Goal: Task Accomplishment & Management: Complete application form

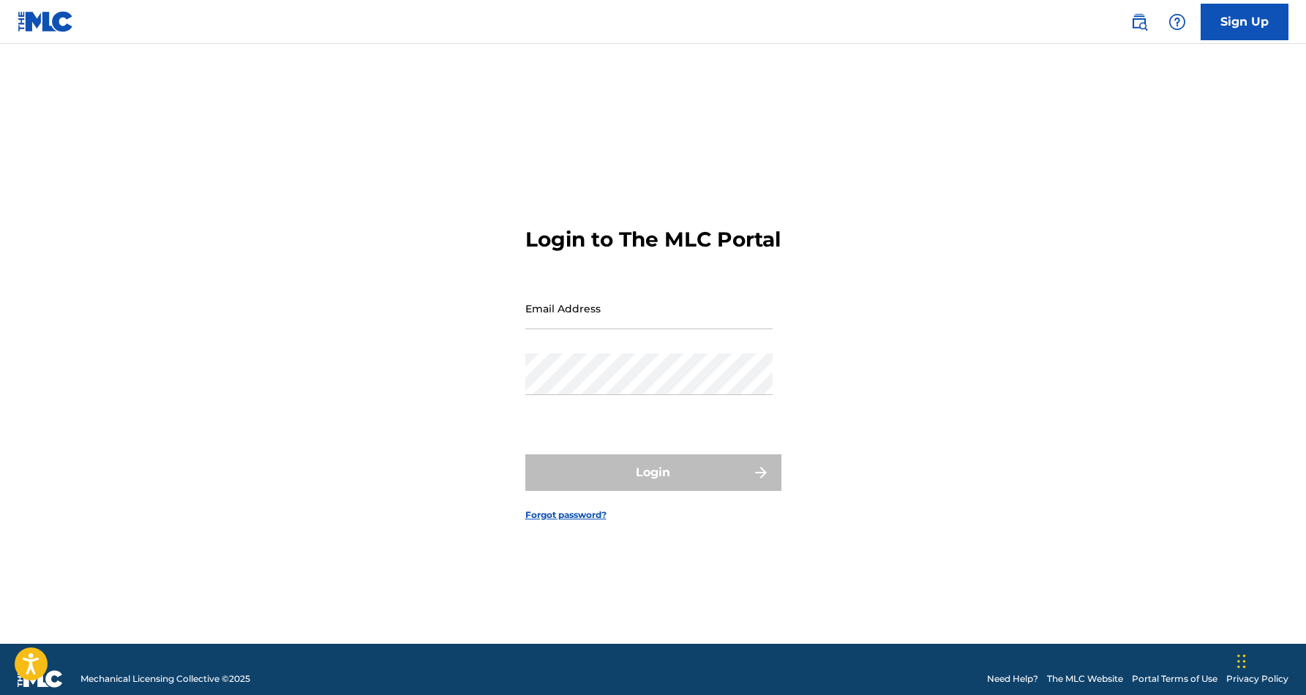
click at [601, 329] on input "Email Address" at bounding box center [648, 308] width 247 height 42
type input "[EMAIL_ADDRESS][DOMAIN_NAME]"
click at [652, 485] on button "Login" at bounding box center [653, 472] width 256 height 37
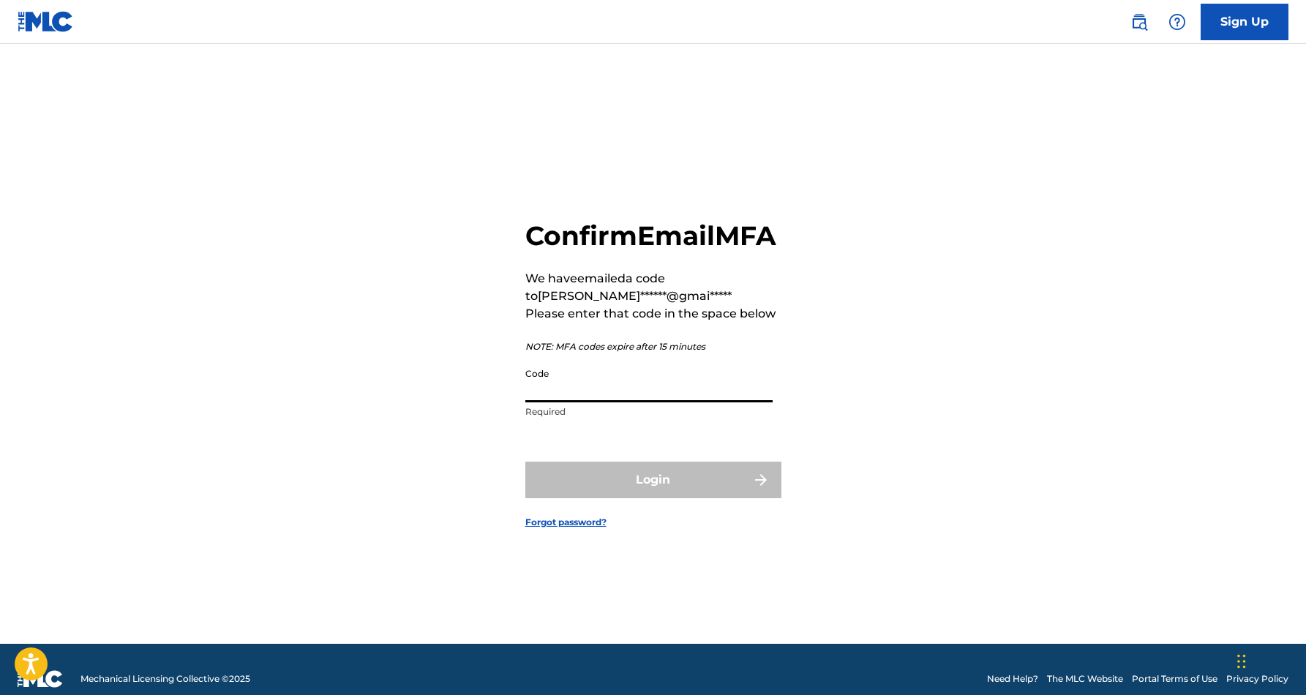
click at [580, 402] on input "Code" at bounding box center [648, 382] width 247 height 42
paste input "556304"
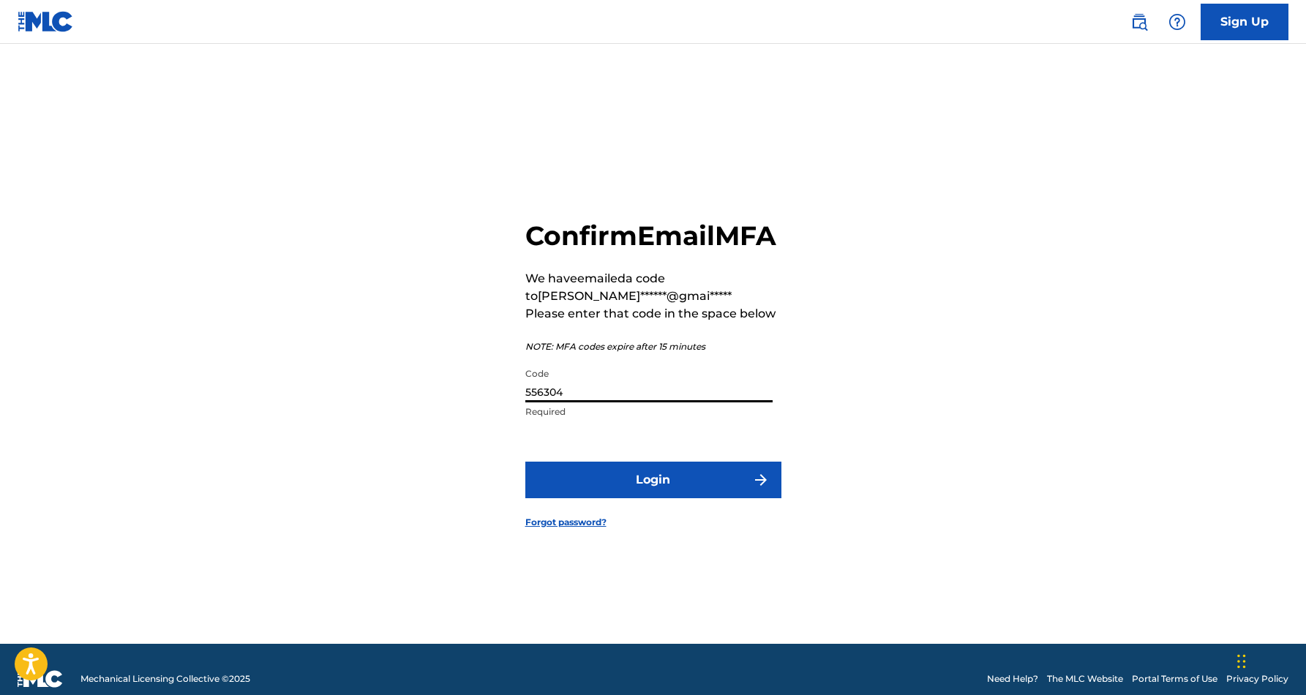
type input "556304"
click at [629, 494] on button "Login" at bounding box center [653, 480] width 256 height 37
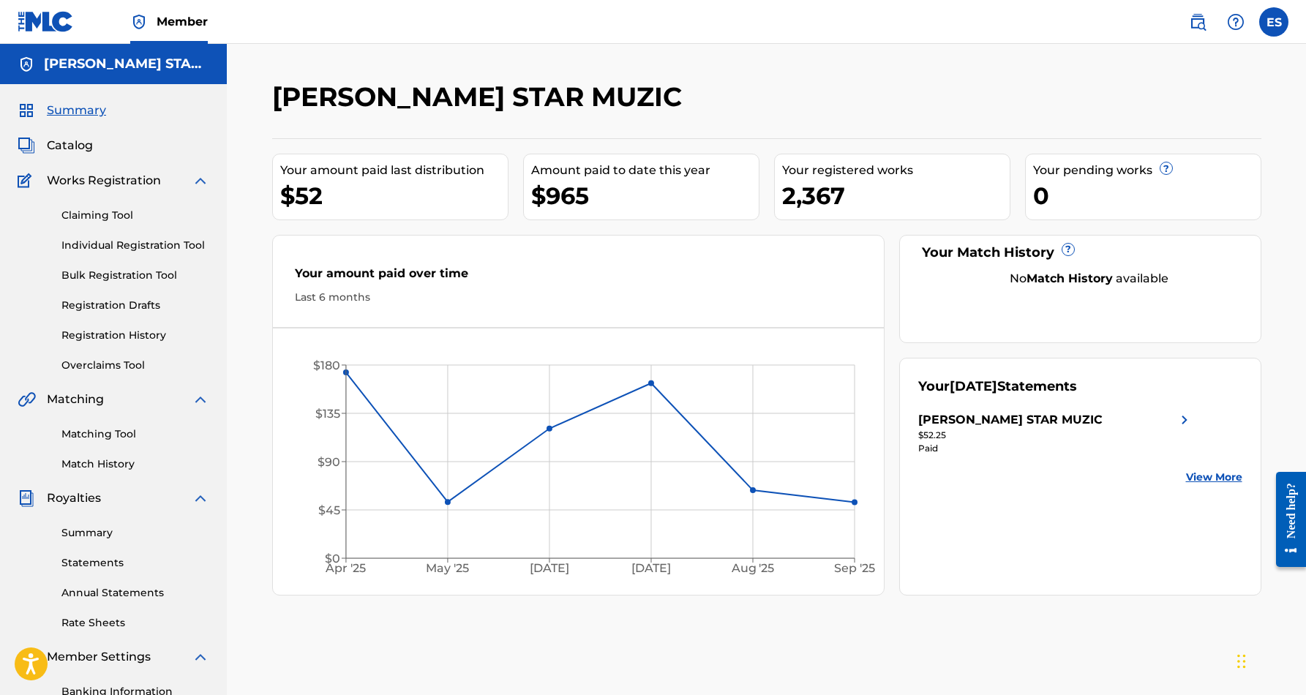
click at [154, 241] on link "Individual Registration Tool" at bounding box center [135, 245] width 148 height 15
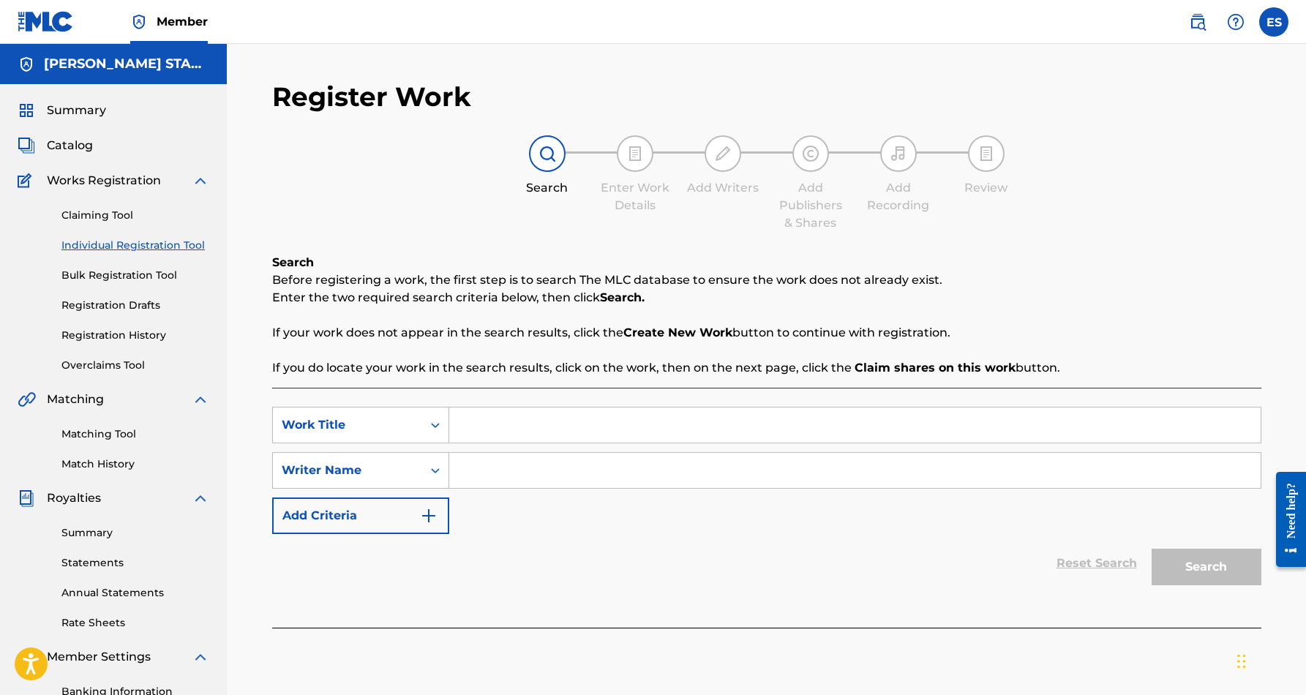
click at [529, 467] on input "Search Form" at bounding box center [854, 470] width 811 height 35
paste input "[PERSON_NAME] [PERSON_NAME]"
type input "[PERSON_NAME] [PERSON_NAME]"
click at [470, 428] on input "Search Form" at bounding box center [854, 424] width 811 height 35
paste input "UNKEPT PROMISES"
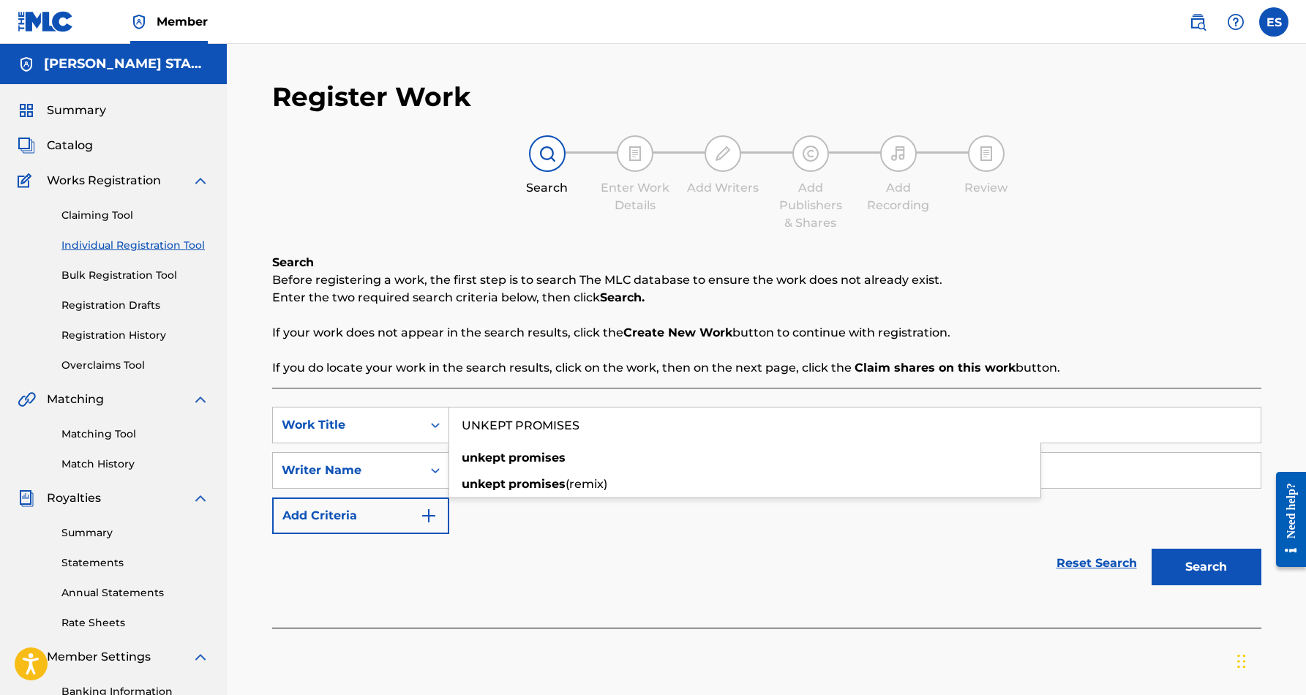
type input "UNKEPT PROMISES"
click at [1202, 567] on button "Search" at bounding box center [1206, 567] width 110 height 37
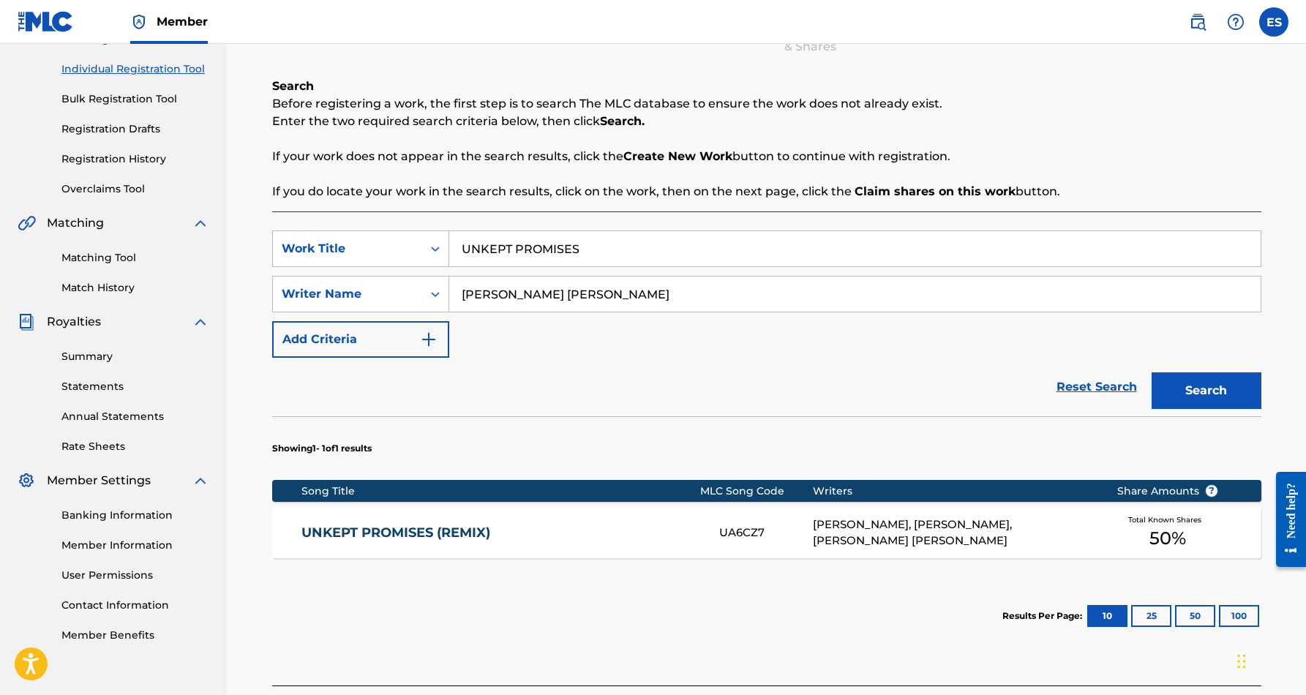
scroll to position [205, 0]
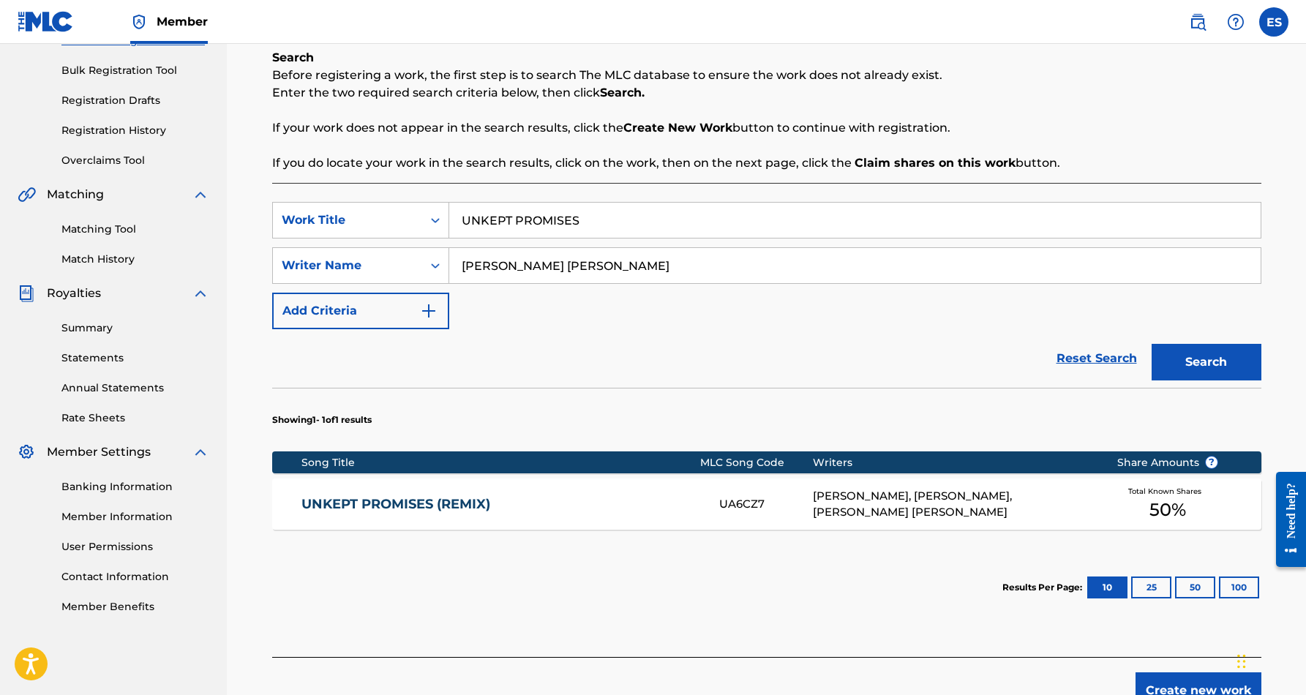
click at [557, 513] on div "UNKEPT PROMISES (REMIX) UA6CZ7 [PERSON_NAME], [PERSON_NAME], [PERSON_NAME] [PER…" at bounding box center [766, 503] width 989 height 51
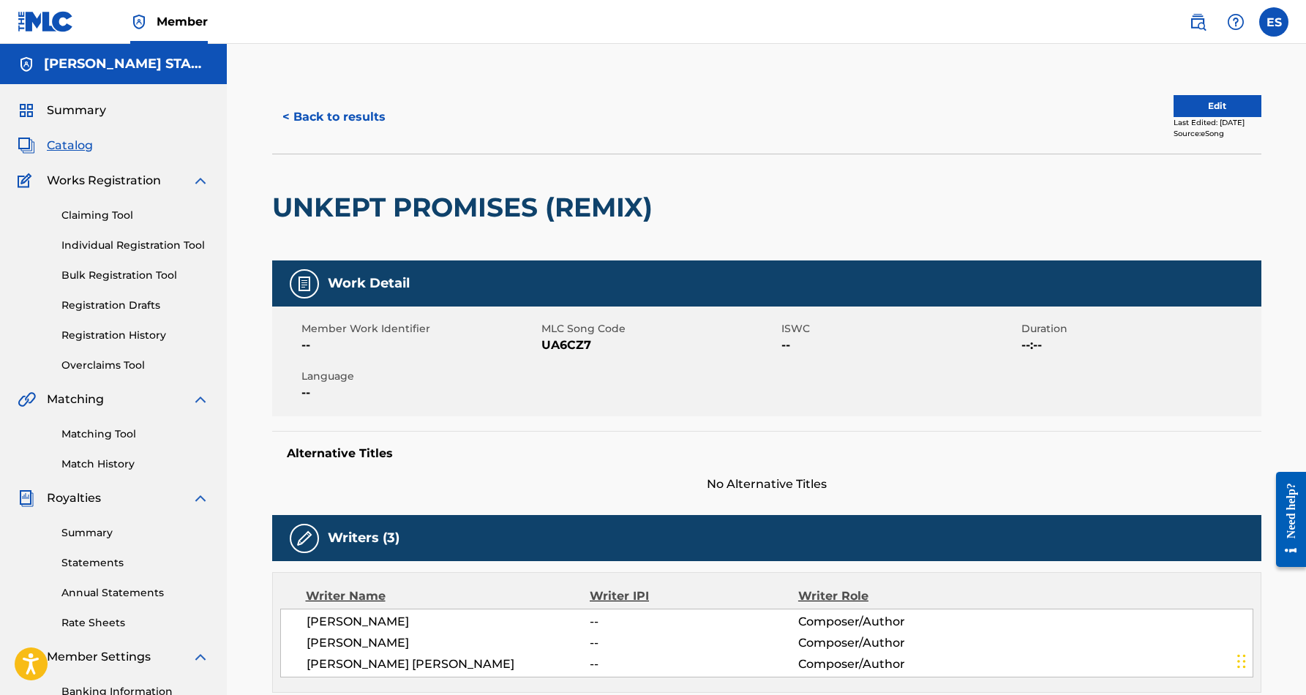
click at [316, 117] on button "< Back to results" at bounding box center [334, 117] width 124 height 37
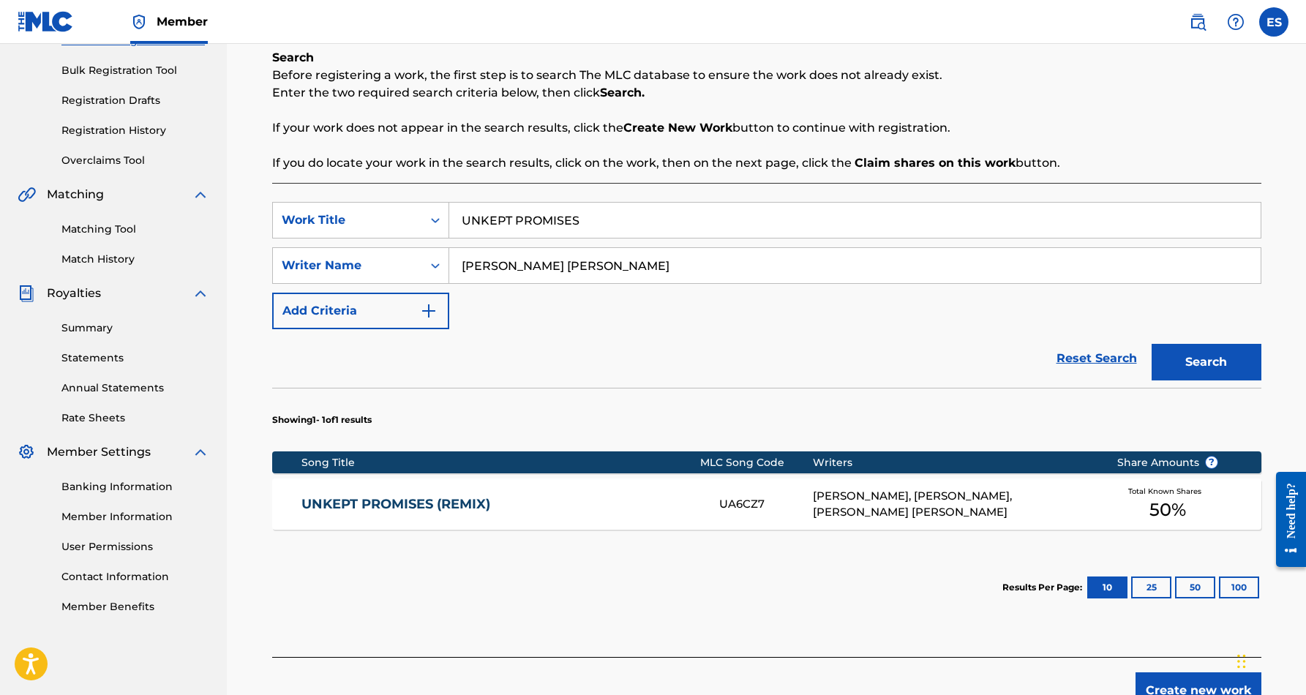
click at [589, 216] on input "UNKEPT PROMISES" at bounding box center [854, 220] width 811 height 35
type input "U"
paste input "THE TRUTH"
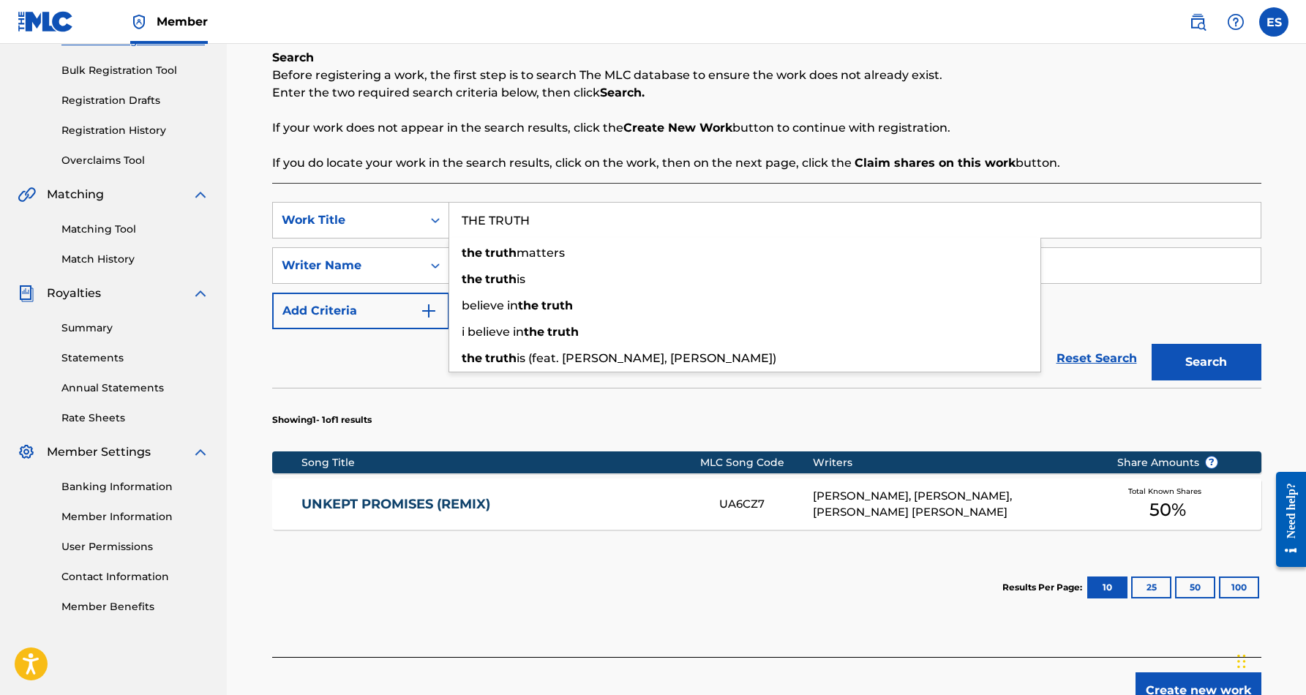
click at [1202, 366] on button "Search" at bounding box center [1206, 362] width 110 height 37
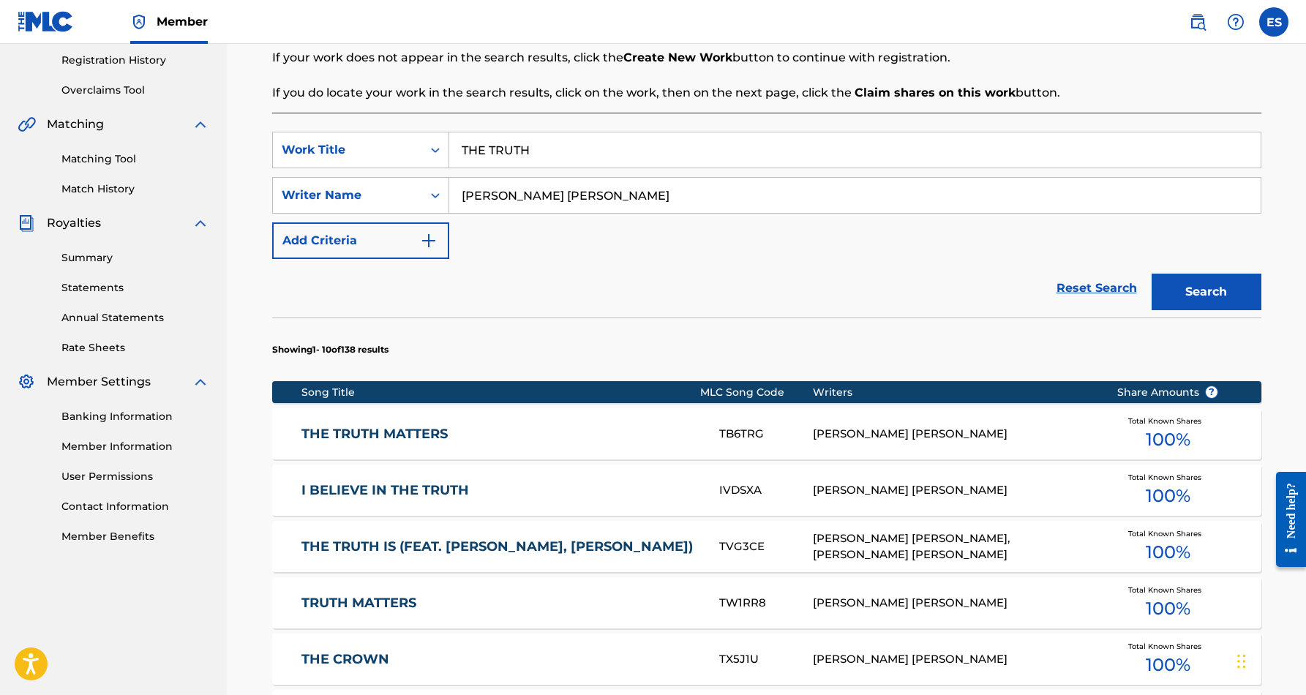
scroll to position [268, 0]
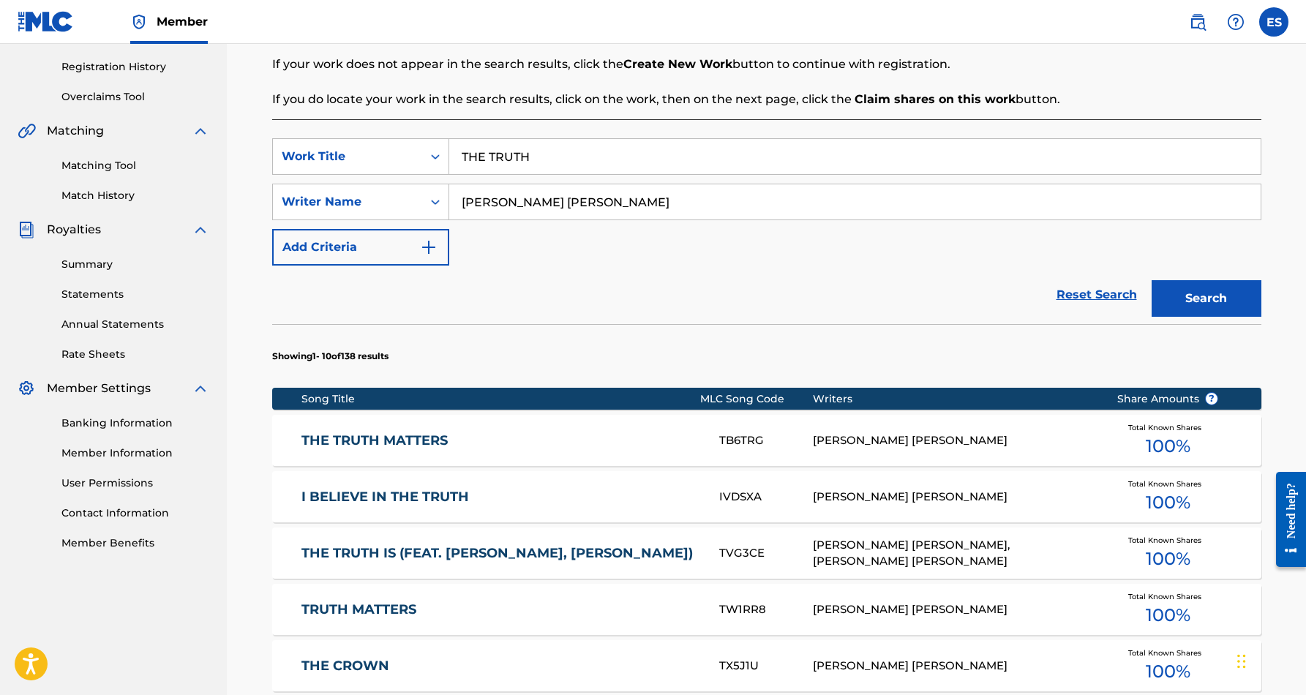
click at [613, 165] on input "THE TRUTH" at bounding box center [854, 156] width 811 height 35
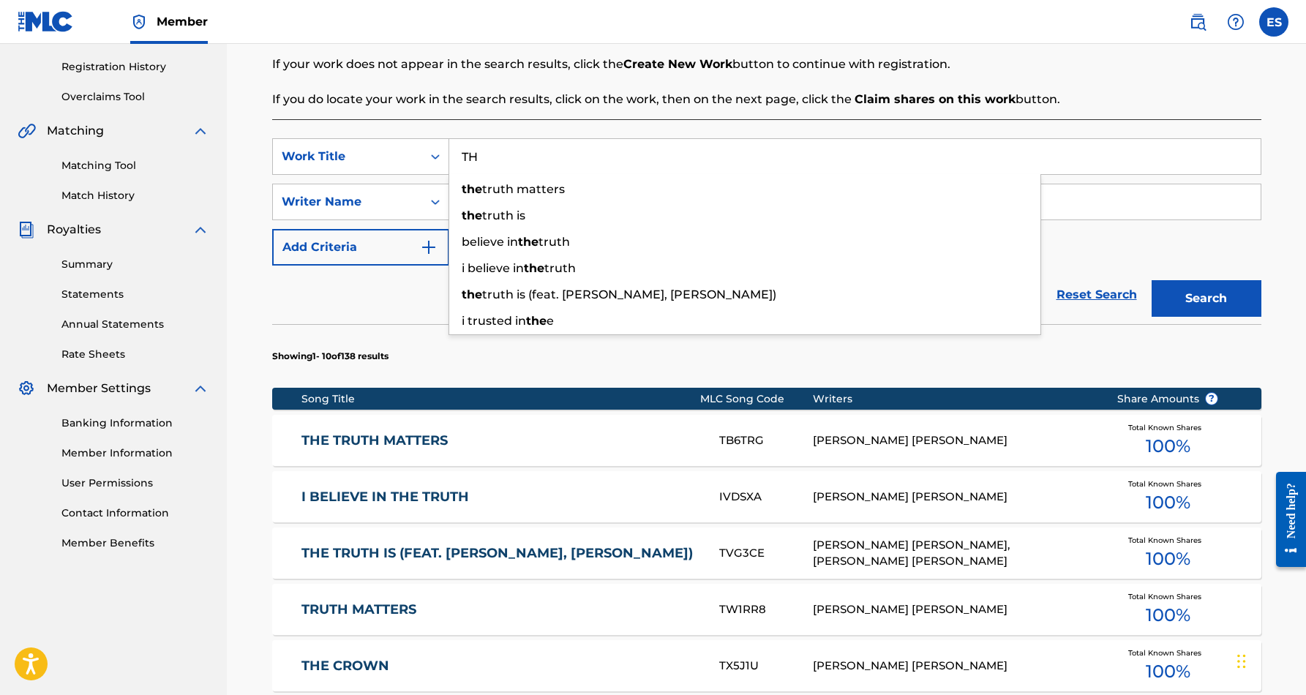
type input "T"
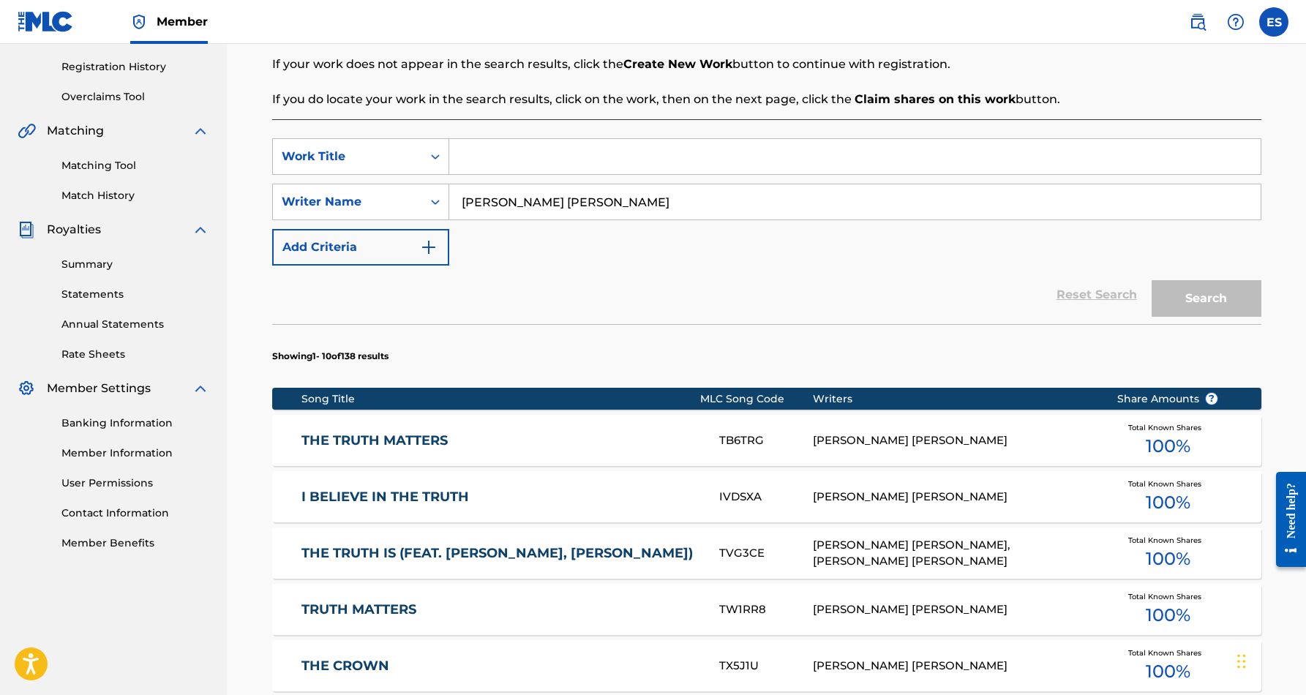
paste input "UNDERCOVER SISTA"
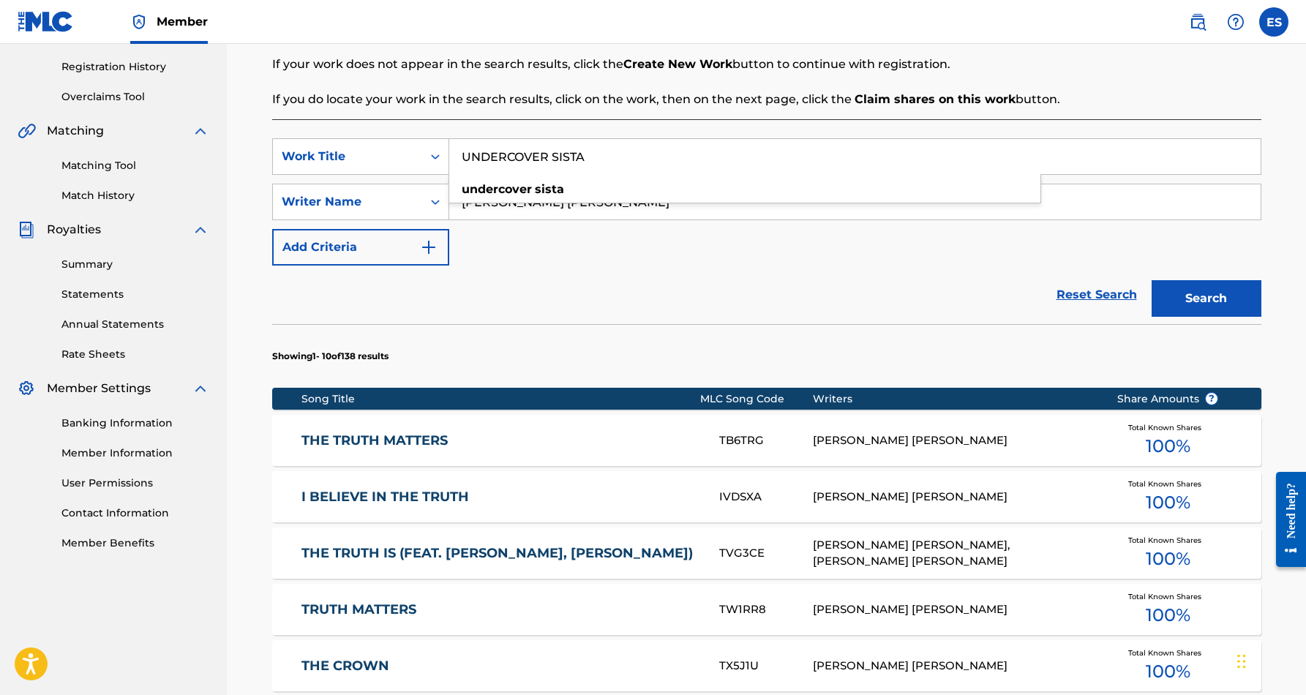
type input "UNDERCOVER SISTA"
click at [1174, 298] on button "Search" at bounding box center [1206, 298] width 110 height 37
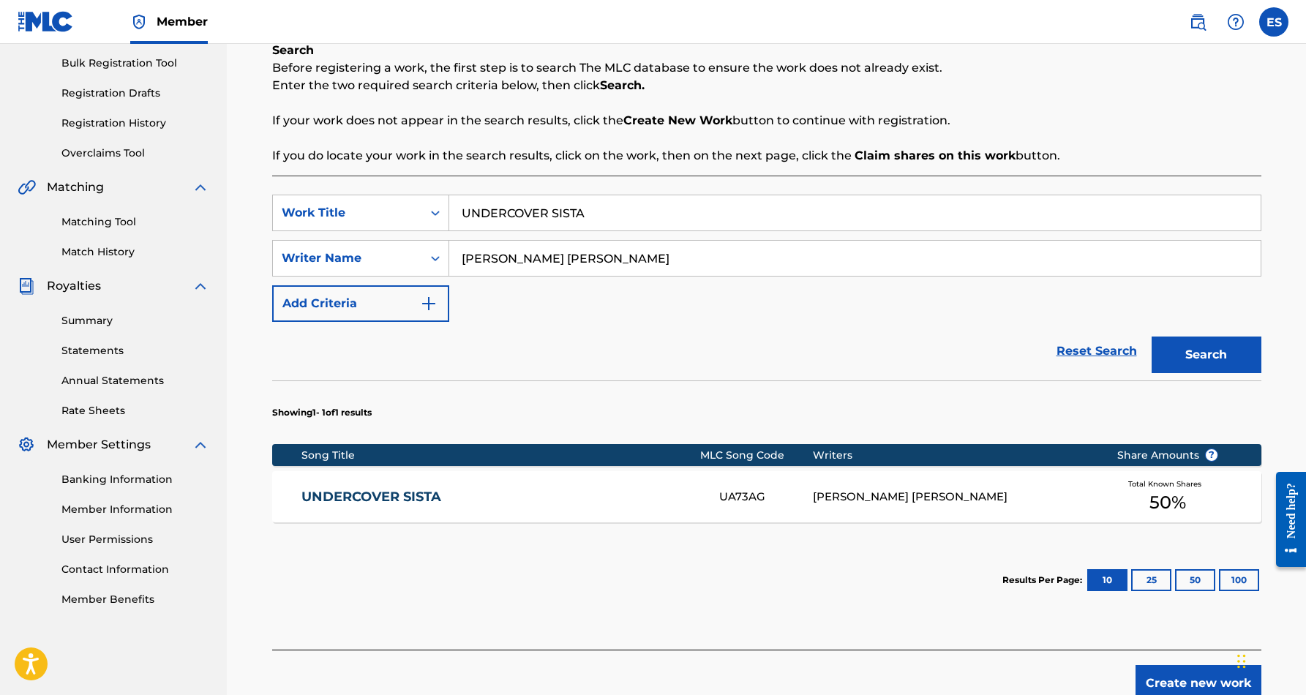
click at [889, 486] on div "UNDERCOVER SISTA UA73AG [PERSON_NAME] [PERSON_NAME] Total Known Shares 50 %" at bounding box center [766, 496] width 989 height 51
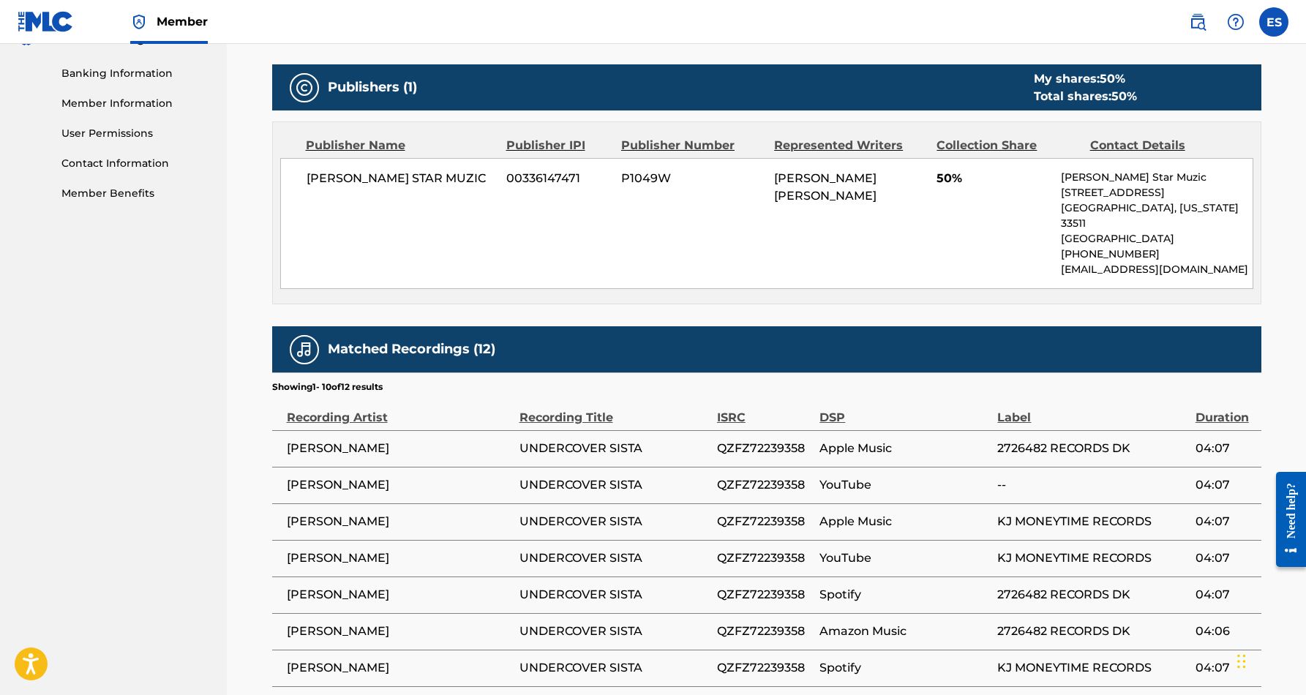
scroll to position [622, 0]
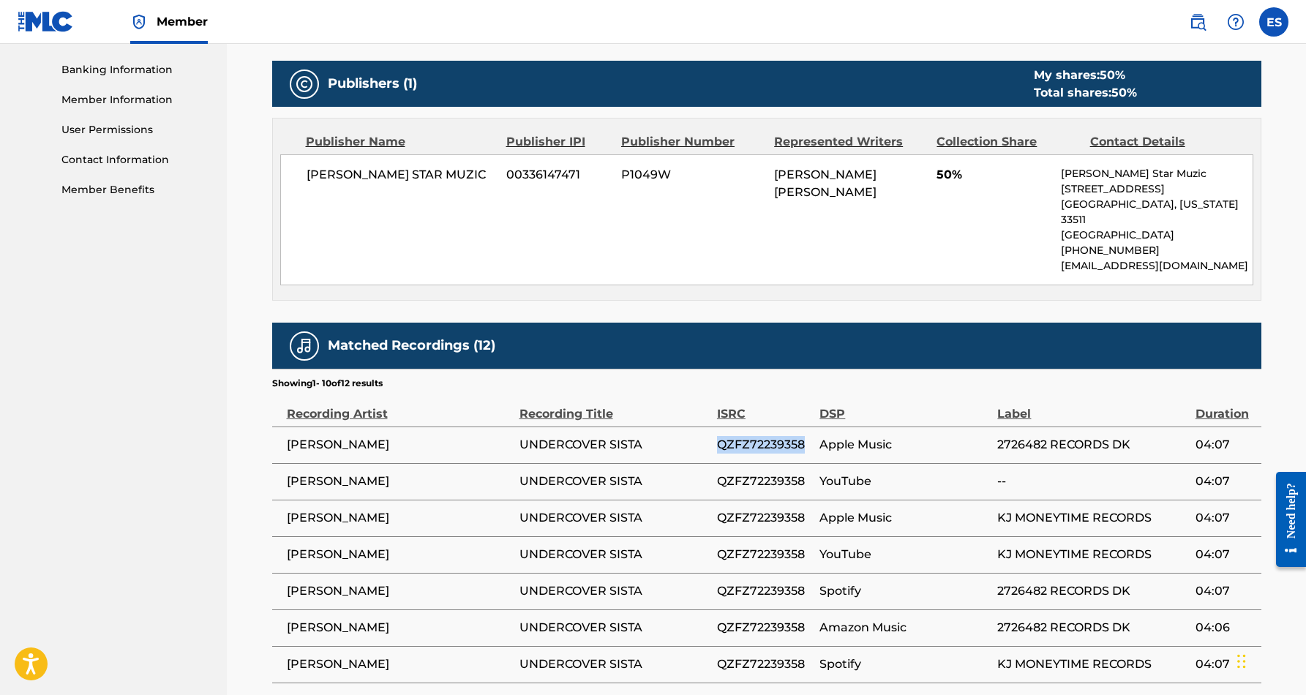
drag, startPoint x: 807, startPoint y: 426, endPoint x: 716, endPoint y: 425, distance: 90.7
click at [717, 436] on span "QZFZ72239358" at bounding box center [764, 445] width 95 height 18
copy span "QZFZ72239358"
click at [805, 509] on span "QZFZ72239358" at bounding box center [764, 518] width 95 height 18
drag, startPoint x: 805, startPoint y: 500, endPoint x: 712, endPoint y: 502, distance: 93.7
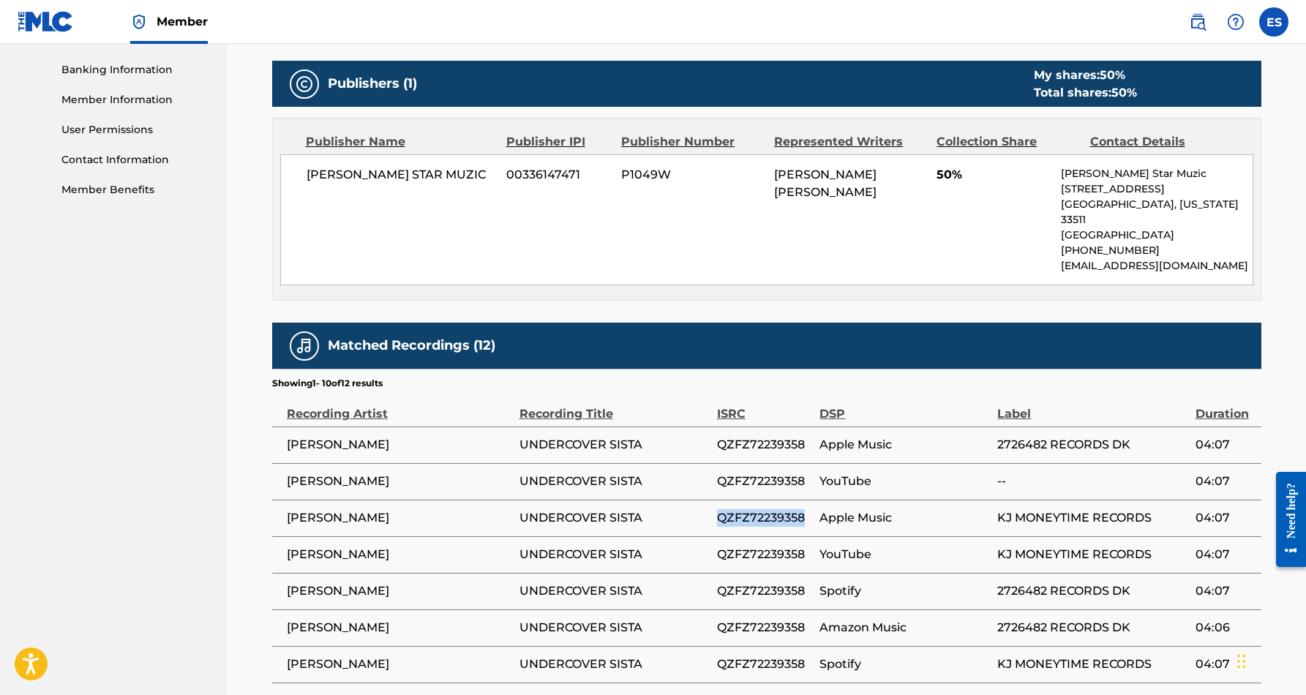
click at [712, 502] on tr "[PERSON_NAME] UNDERCOVER SISTA QZFZ72239358 Apple Music KJ MONEYTIME RECORDS 04…" at bounding box center [766, 518] width 989 height 37
click at [737, 536] on td "QZFZ72239358" at bounding box center [768, 554] width 102 height 37
drag, startPoint x: 808, startPoint y: 499, endPoint x: 717, endPoint y: 498, distance: 90.7
click at [717, 509] on span "QZFZ72239358" at bounding box center [764, 518] width 95 height 18
copy span "QZFZ72239358"
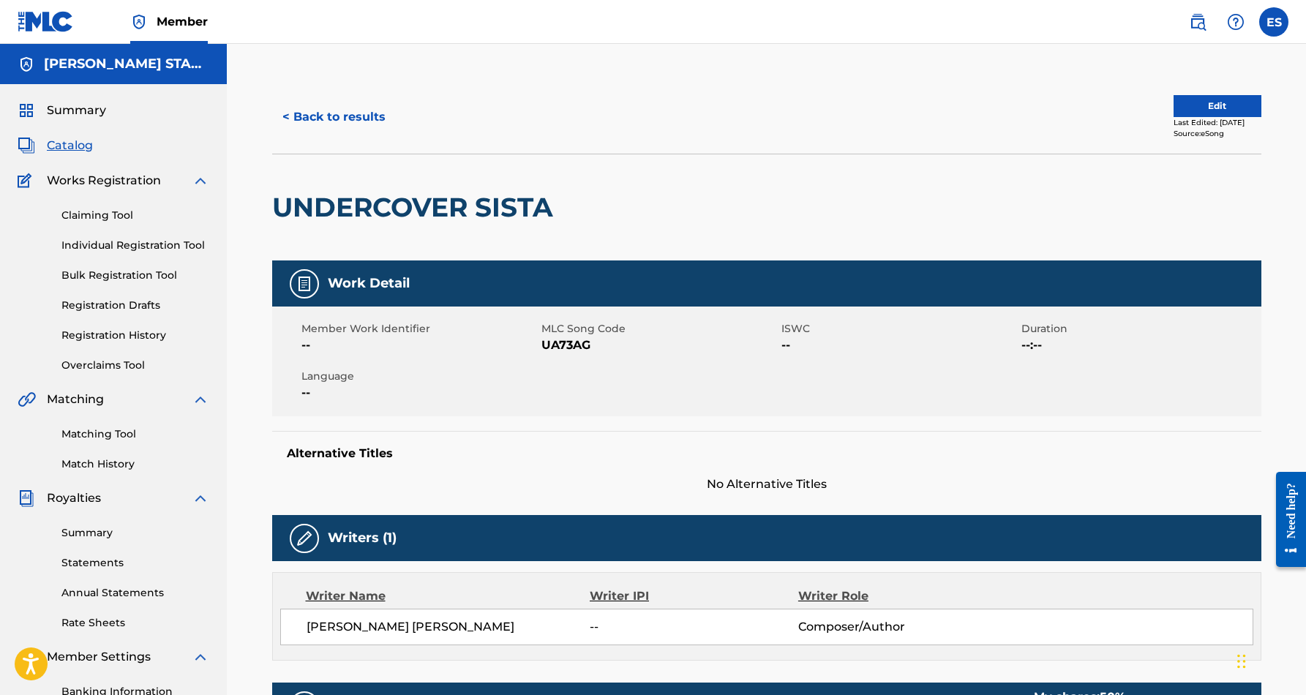
scroll to position [0, 0]
click at [364, 116] on button "< Back to results" at bounding box center [334, 117] width 124 height 37
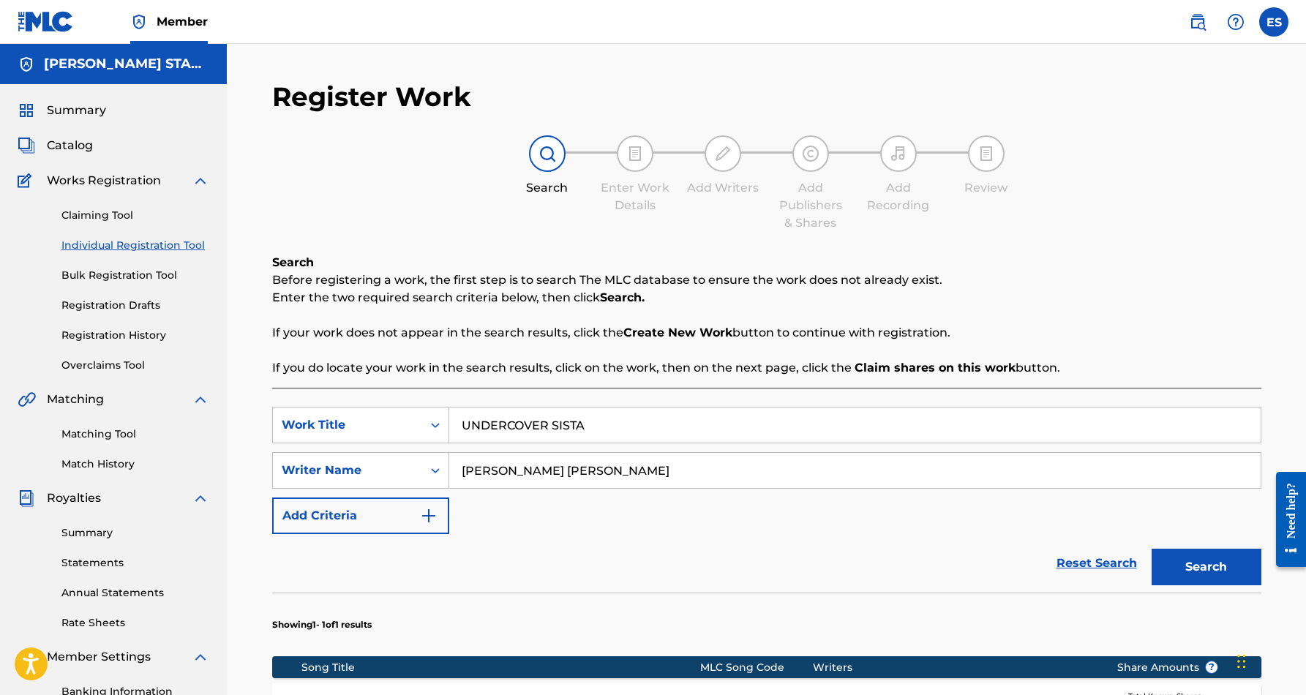
scroll to position [212, 0]
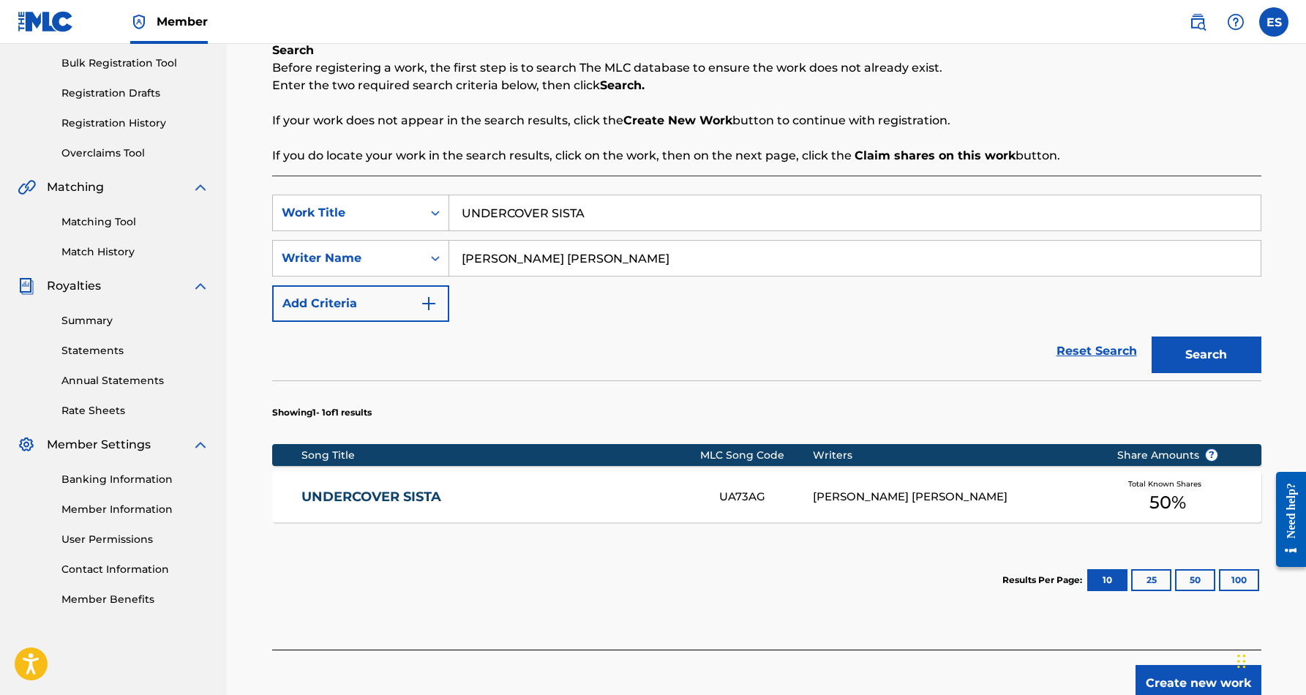
click at [595, 210] on input "UNDERCOVER SISTA" at bounding box center [854, 212] width 811 height 35
type input "U"
paste input "WORLD WIDE RIDERS"
type input "WORLD WIDE RIDERS"
click at [1175, 352] on button "Search" at bounding box center [1206, 354] width 110 height 37
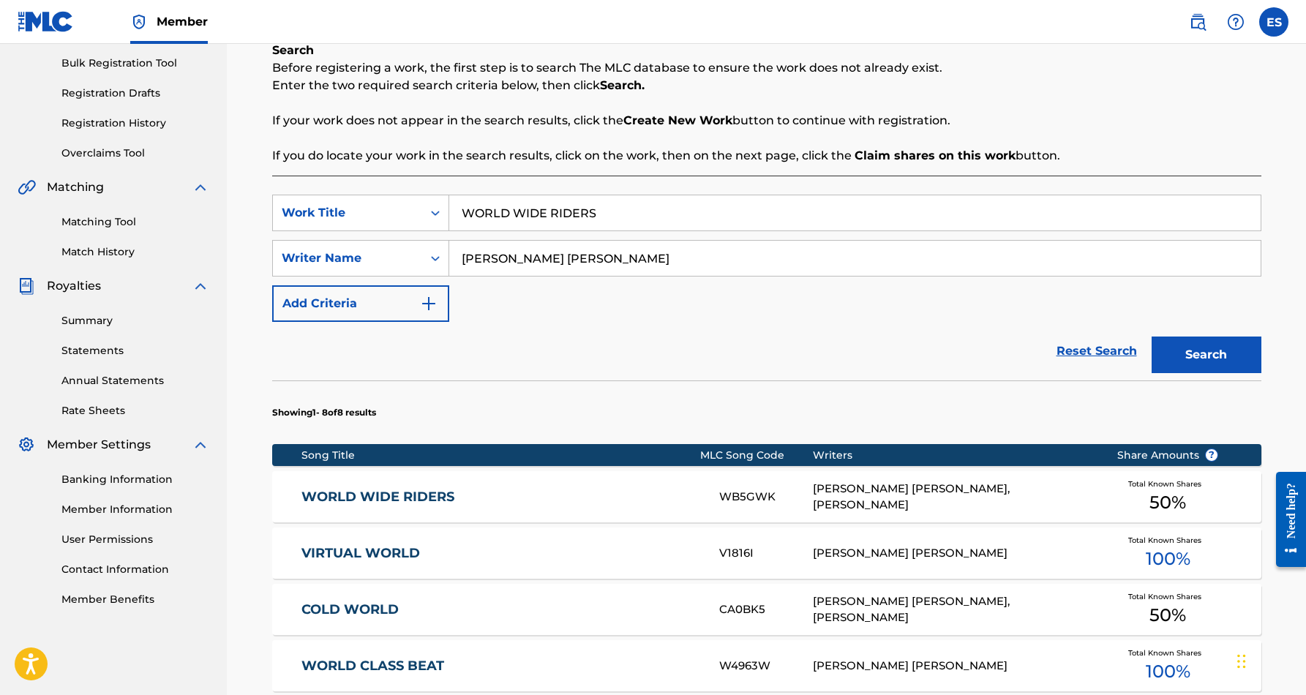
click at [1052, 508] on div "[PERSON_NAME] [PERSON_NAME], [PERSON_NAME]" at bounding box center [954, 497] width 282 height 33
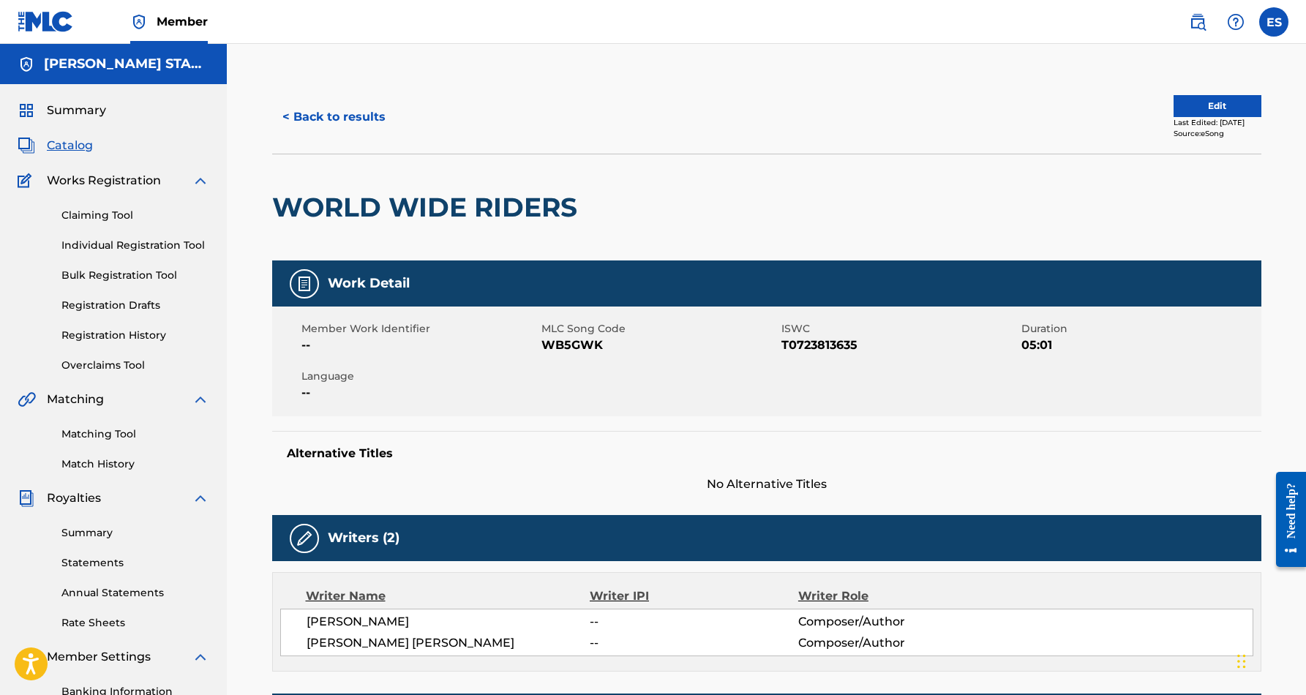
click at [355, 119] on button "< Back to results" at bounding box center [334, 117] width 124 height 37
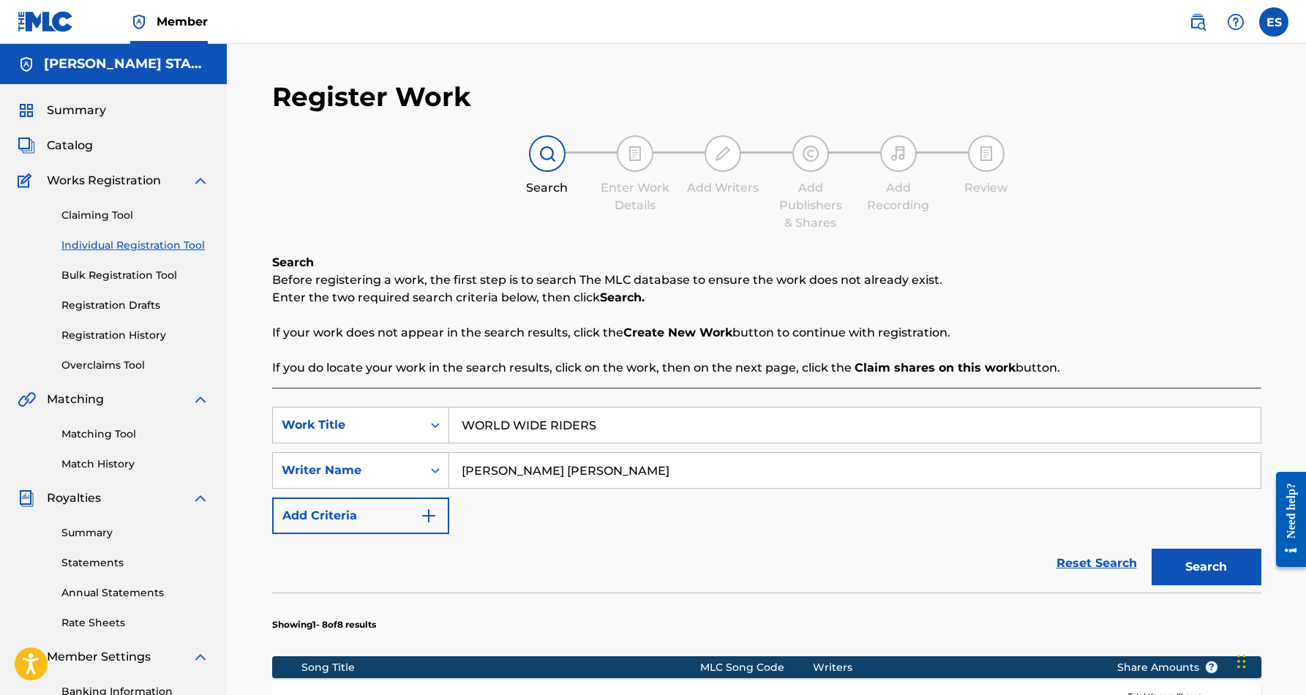
scroll to position [212, 0]
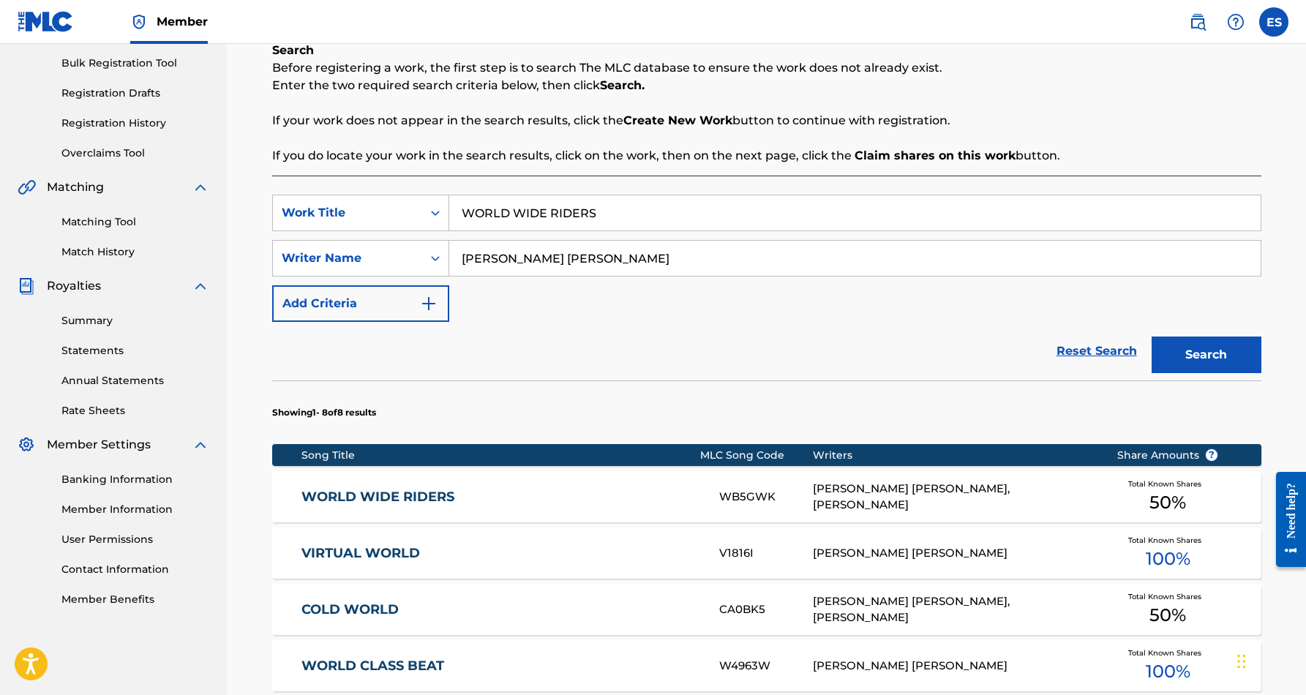
click at [642, 217] on input "WORLD WIDE RIDERS" at bounding box center [854, 212] width 811 height 35
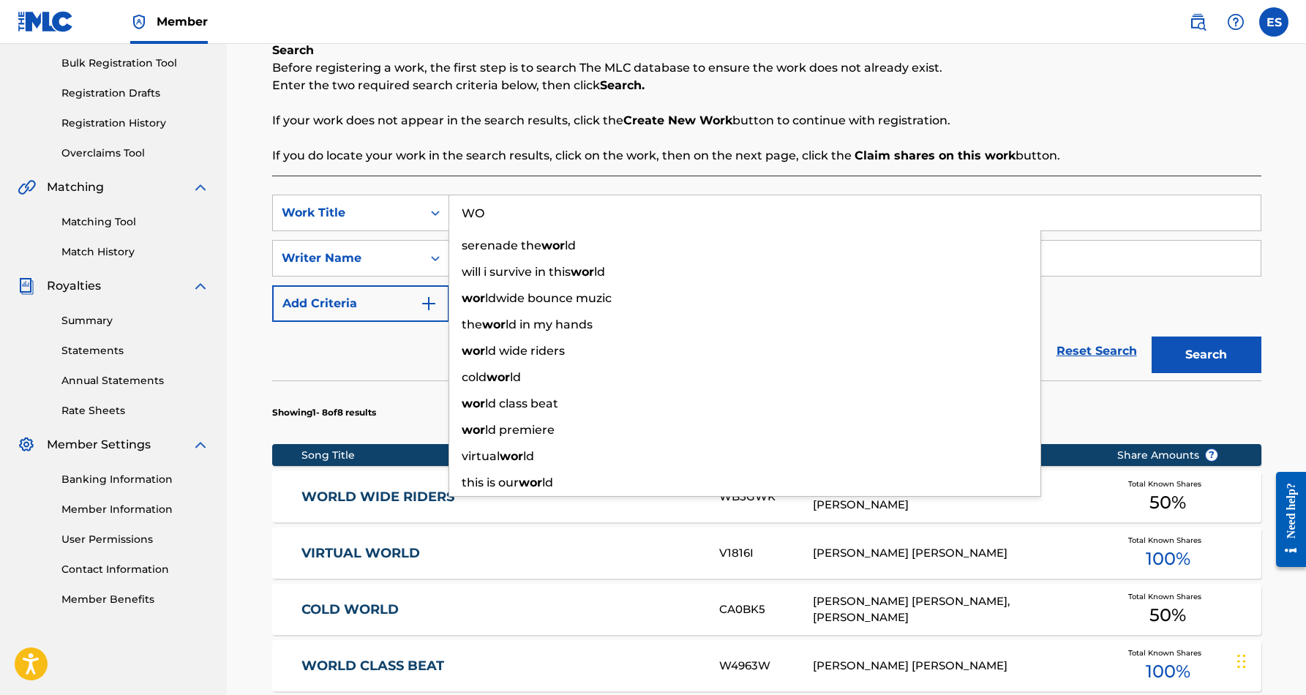
type input "W"
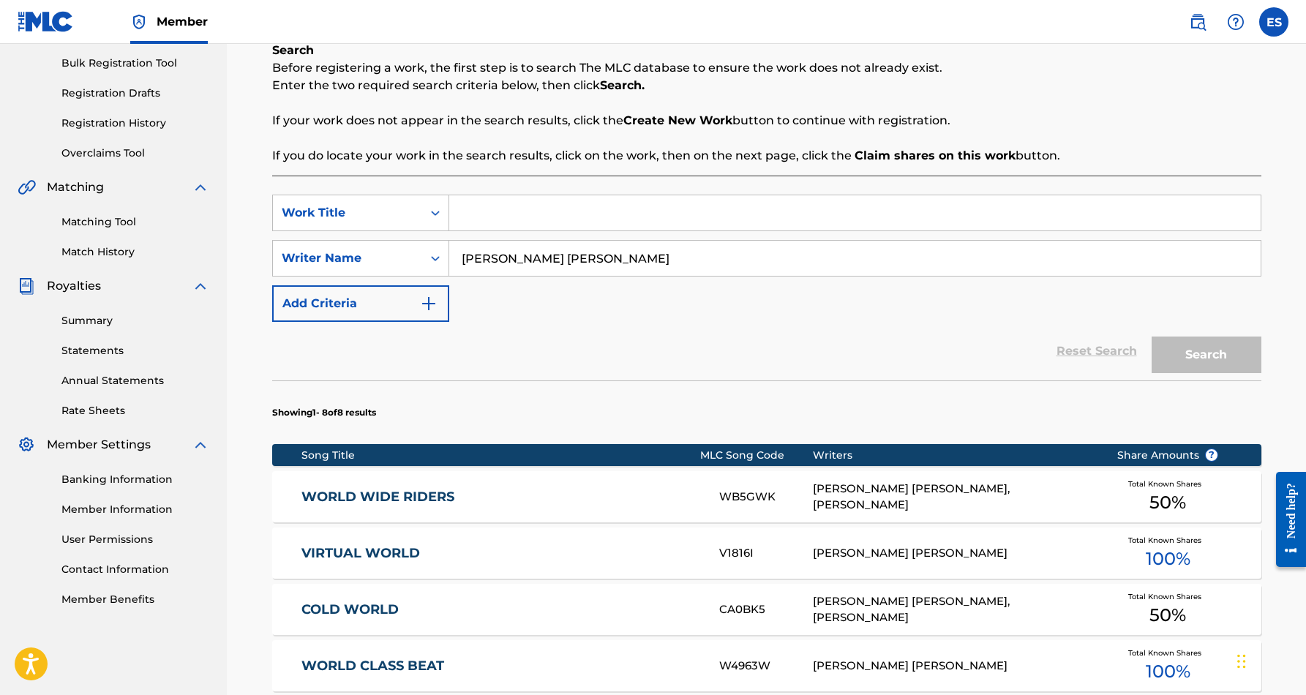
paste input "GET YO PAPER"
click at [1179, 348] on button "Search" at bounding box center [1206, 354] width 110 height 37
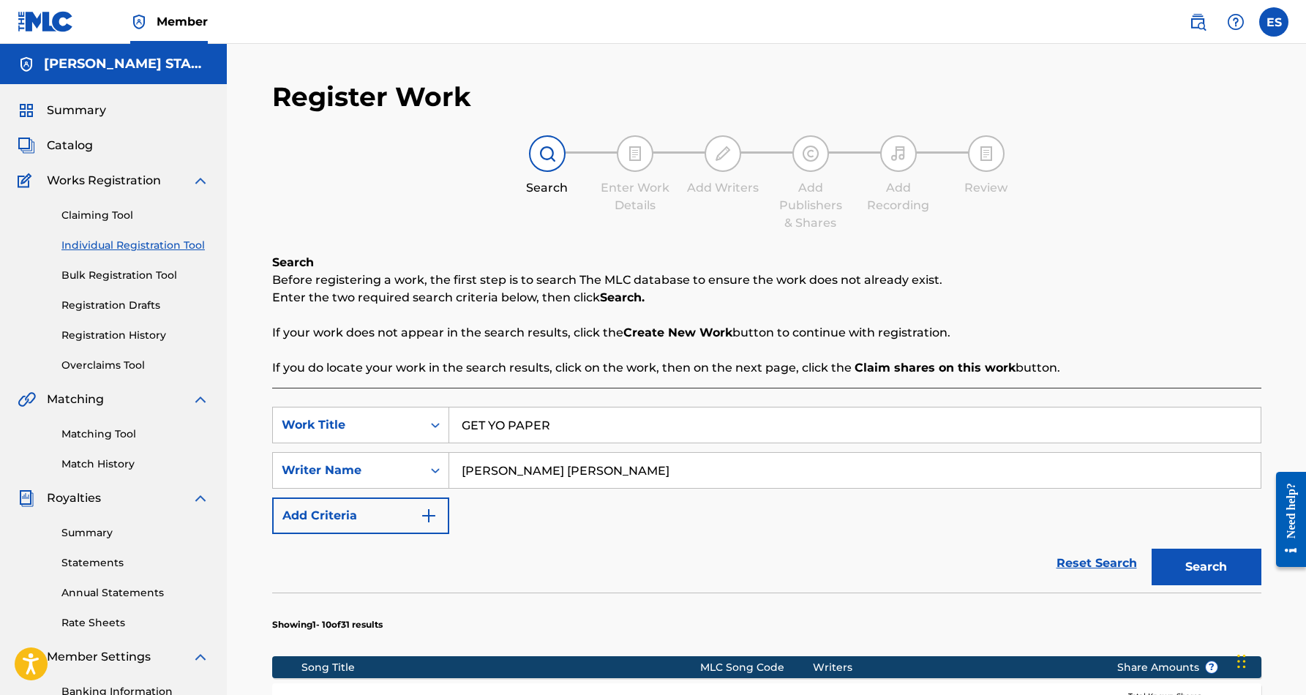
scroll to position [0, 0]
click at [585, 432] on input "GET YO PAPER" at bounding box center [854, 424] width 811 height 35
type input "G"
paste input "PLACE OF PEACE"
click at [691, 545] on div "Reset Search Search" at bounding box center [766, 563] width 989 height 59
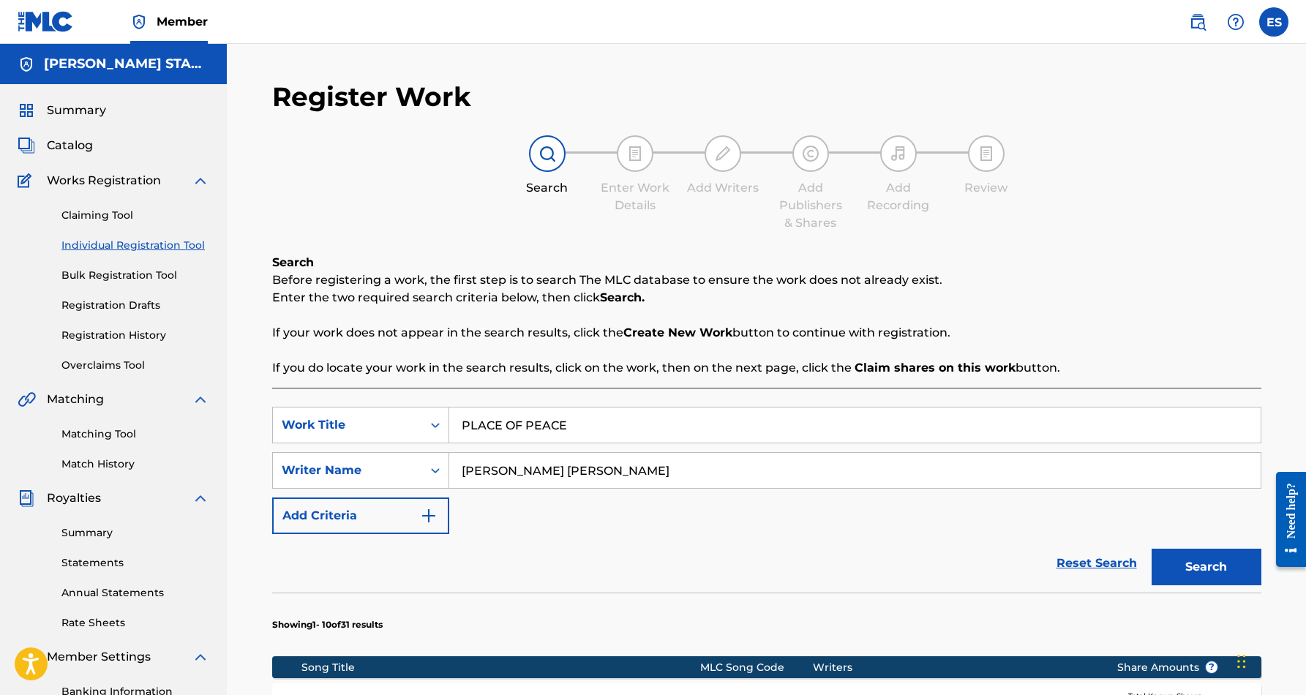
click at [1173, 557] on button "Search" at bounding box center [1206, 567] width 110 height 37
click at [573, 423] on input "PLACE OF PEACE" at bounding box center [854, 424] width 811 height 35
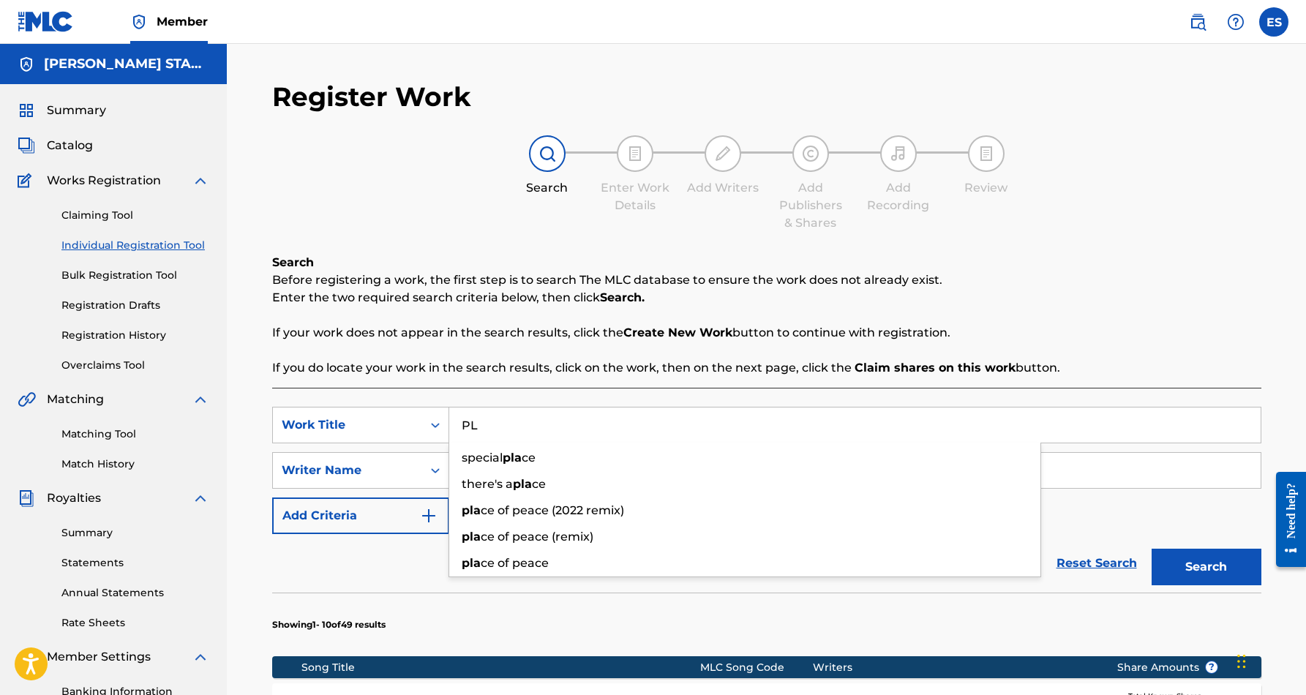
type input "P"
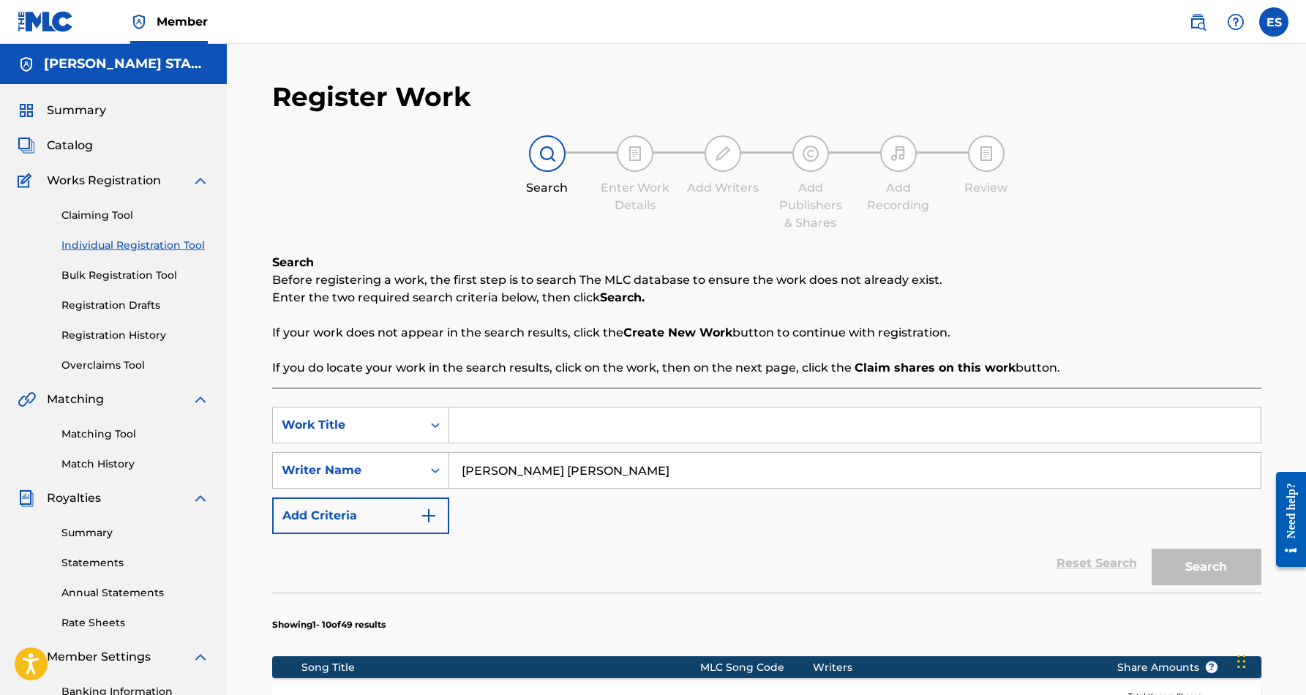
paste input "BIG PIMPIN"
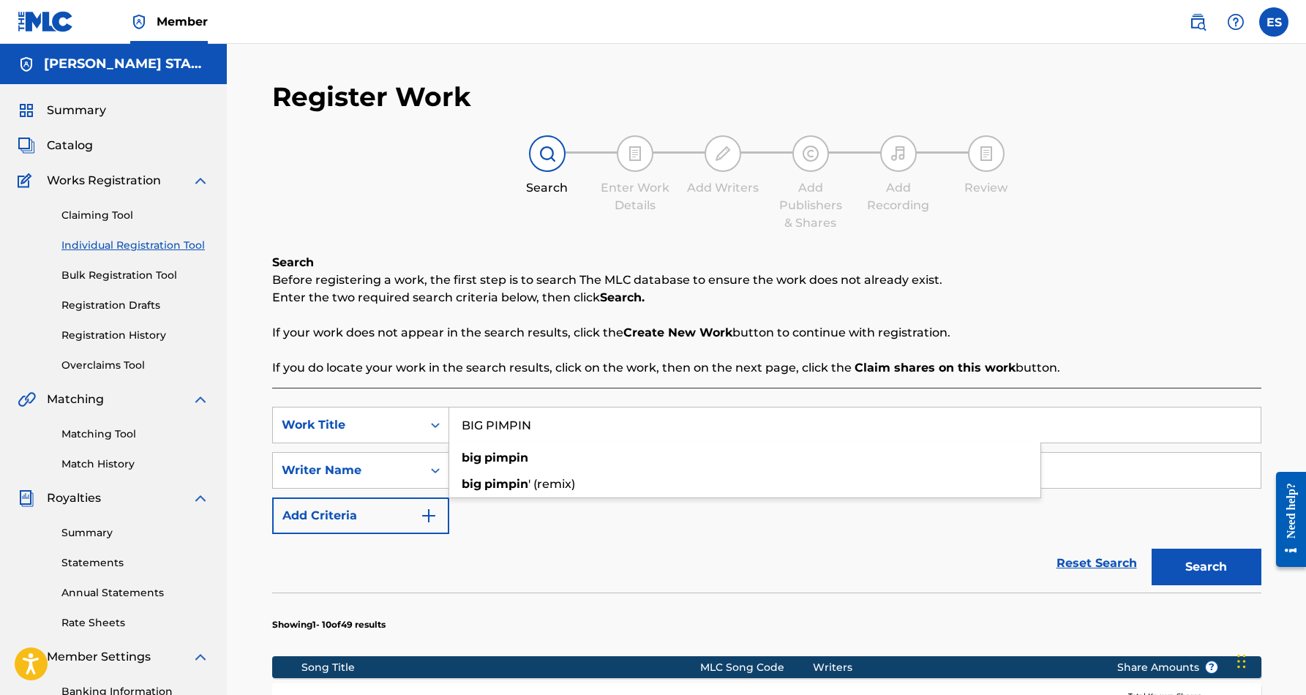
click at [663, 532] on div "SearchWithCriteria090c3c2b-b209-4c3b-9c63-5fcf5034cb78 Work Title BIG PIMPIN bi…" at bounding box center [766, 470] width 989 height 127
click at [1211, 557] on button "Search" at bounding box center [1206, 567] width 110 height 37
click at [535, 430] on input "BIG PIMPIN" at bounding box center [854, 424] width 811 height 35
type input "B"
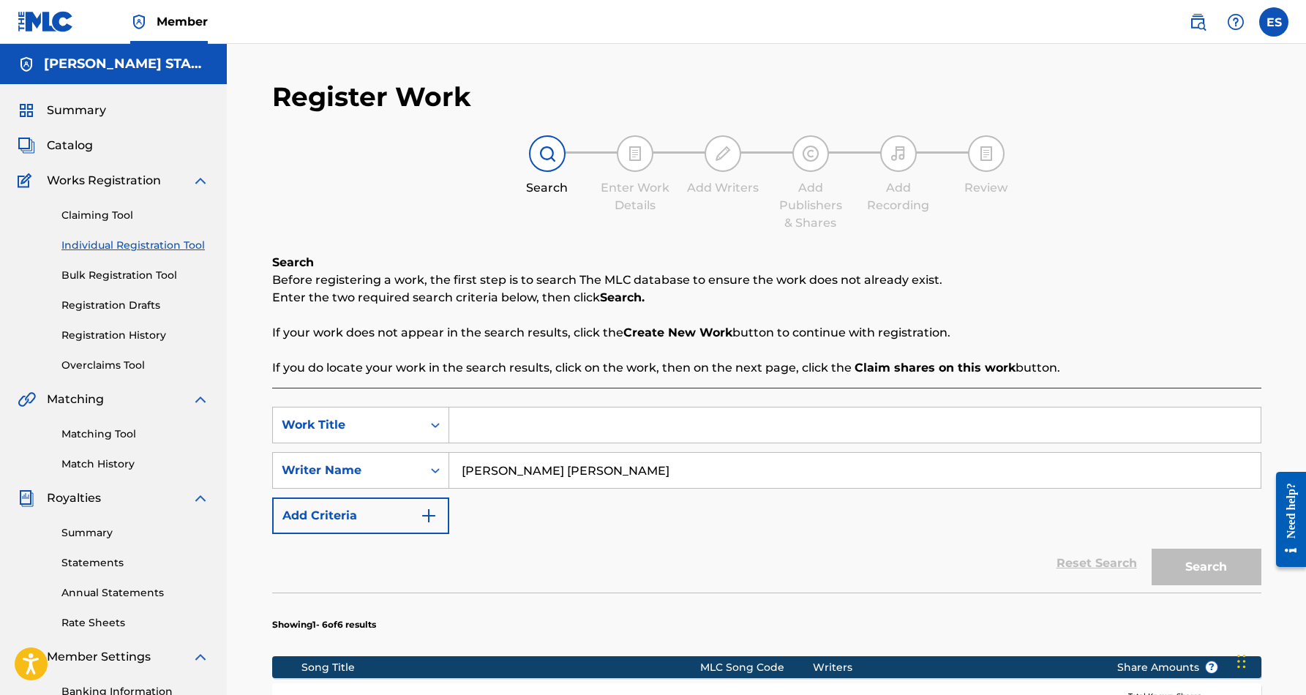
paste input "GO ON"
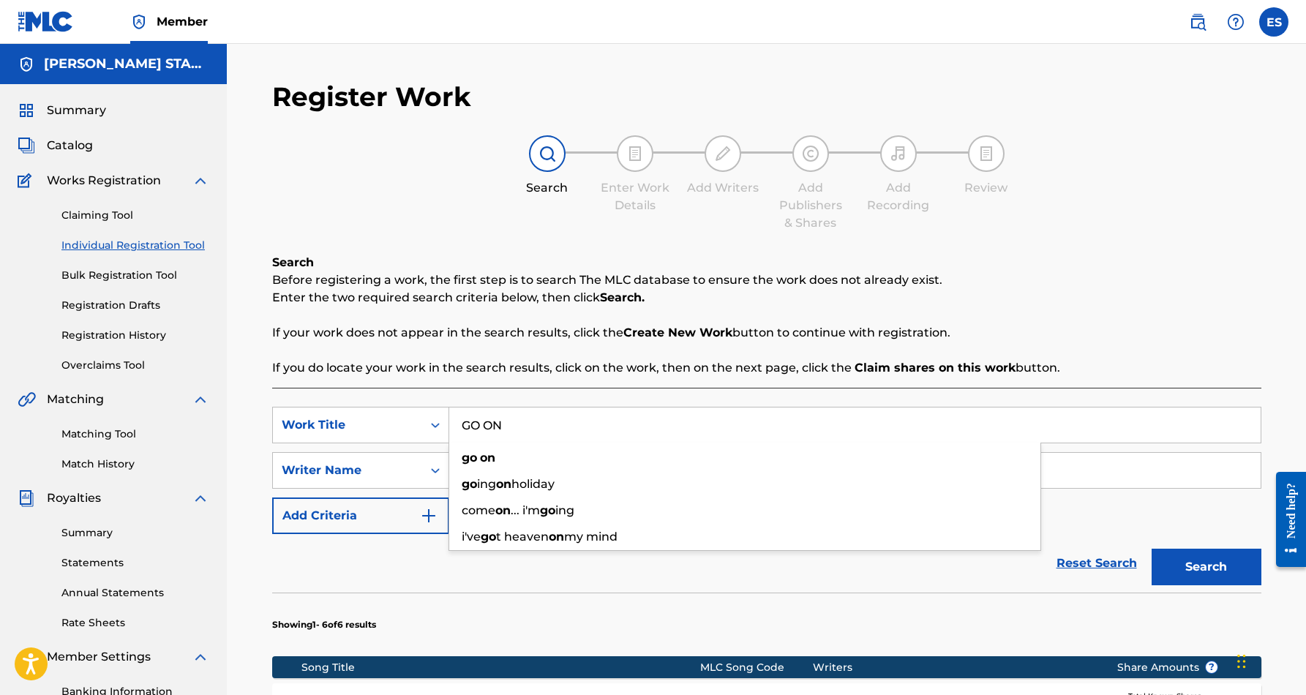
type input "GO ON"
click at [815, 576] on div "Reset Search Search" at bounding box center [766, 563] width 989 height 59
click at [1226, 568] on button "Search" at bounding box center [1206, 567] width 110 height 37
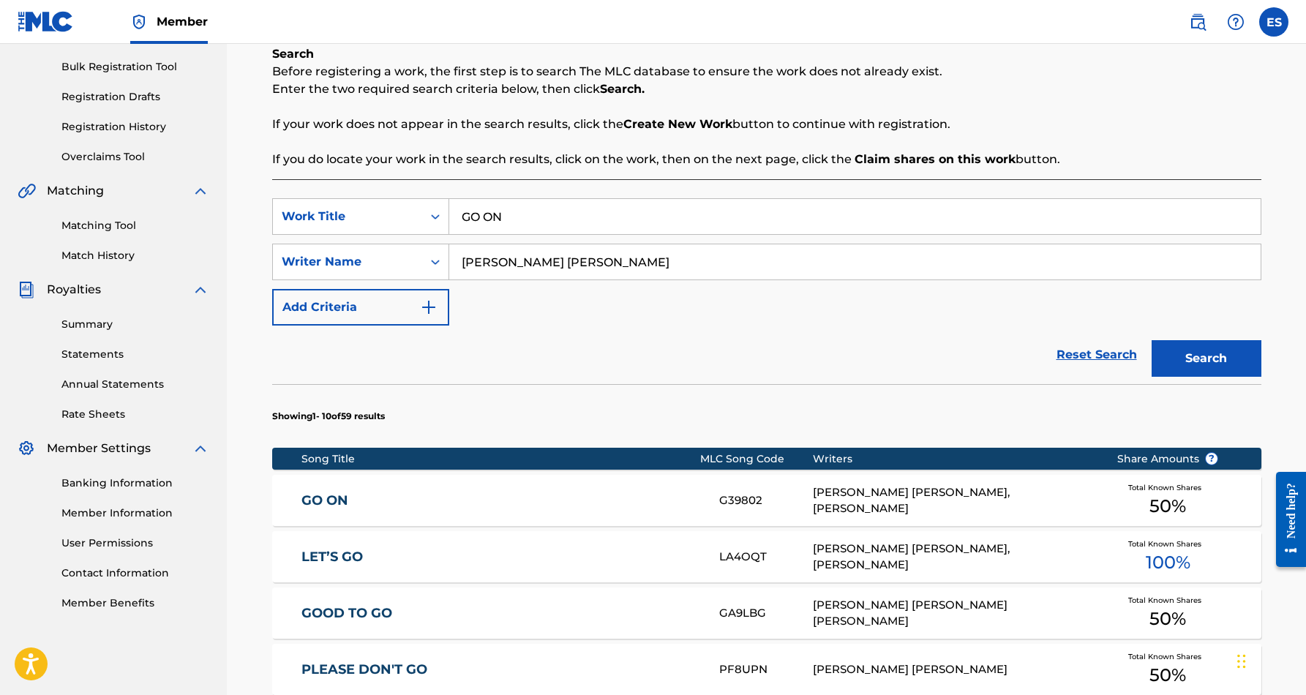
scroll to position [210, 0]
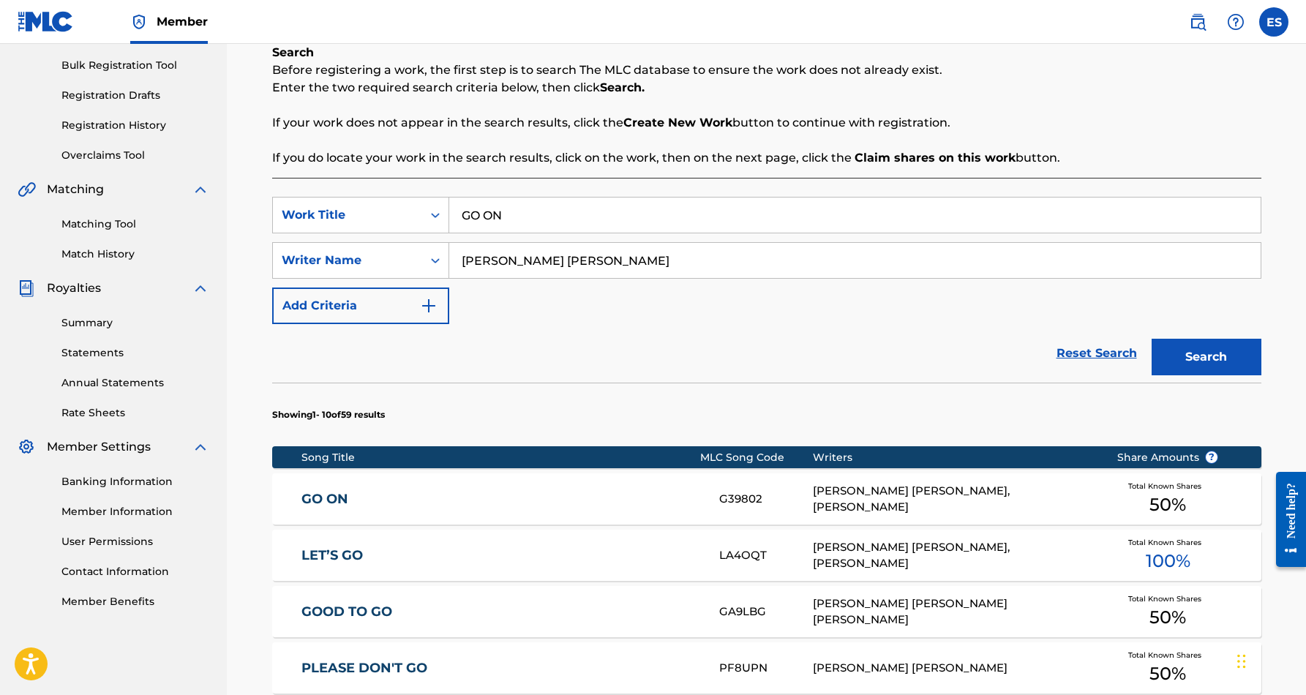
click at [1094, 512] on div "GO ON G39802 [PERSON_NAME] [PERSON_NAME], [PERSON_NAME] Total Known Shares 50 %" at bounding box center [766, 498] width 989 height 51
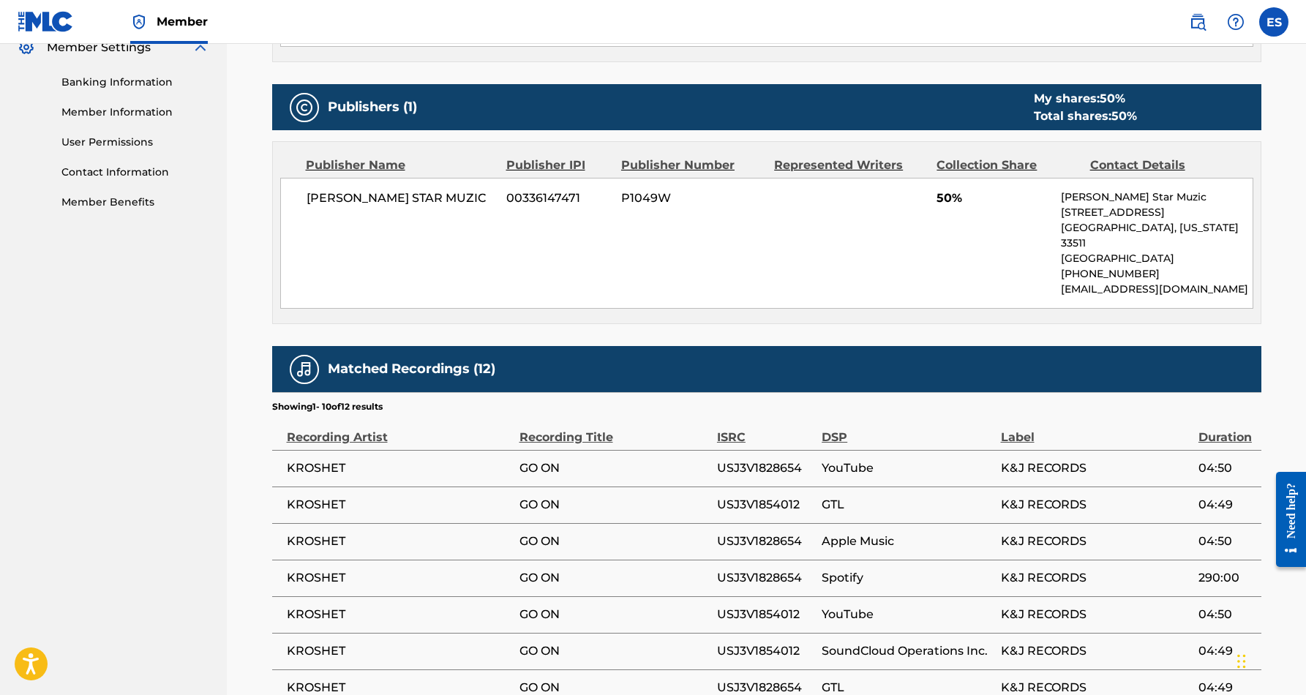
scroll to position [610, 0]
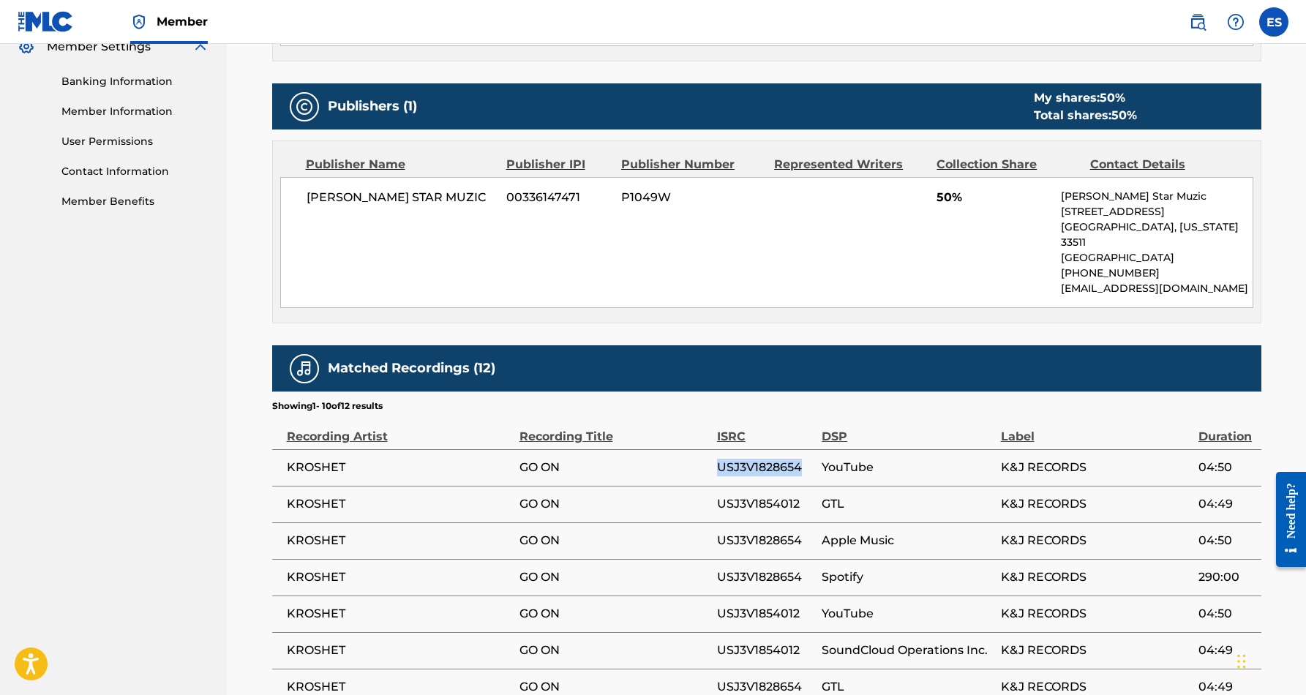
drag, startPoint x: 804, startPoint y: 452, endPoint x: 718, endPoint y: 453, distance: 86.3
click at [718, 459] on span "USJ3V1828654" at bounding box center [765, 468] width 97 height 18
copy span "USJ3V1828654"
drag, startPoint x: 803, startPoint y: 487, endPoint x: 717, endPoint y: 483, distance: 86.4
click at [717, 495] on span "USJ3V1854012" at bounding box center [765, 504] width 97 height 18
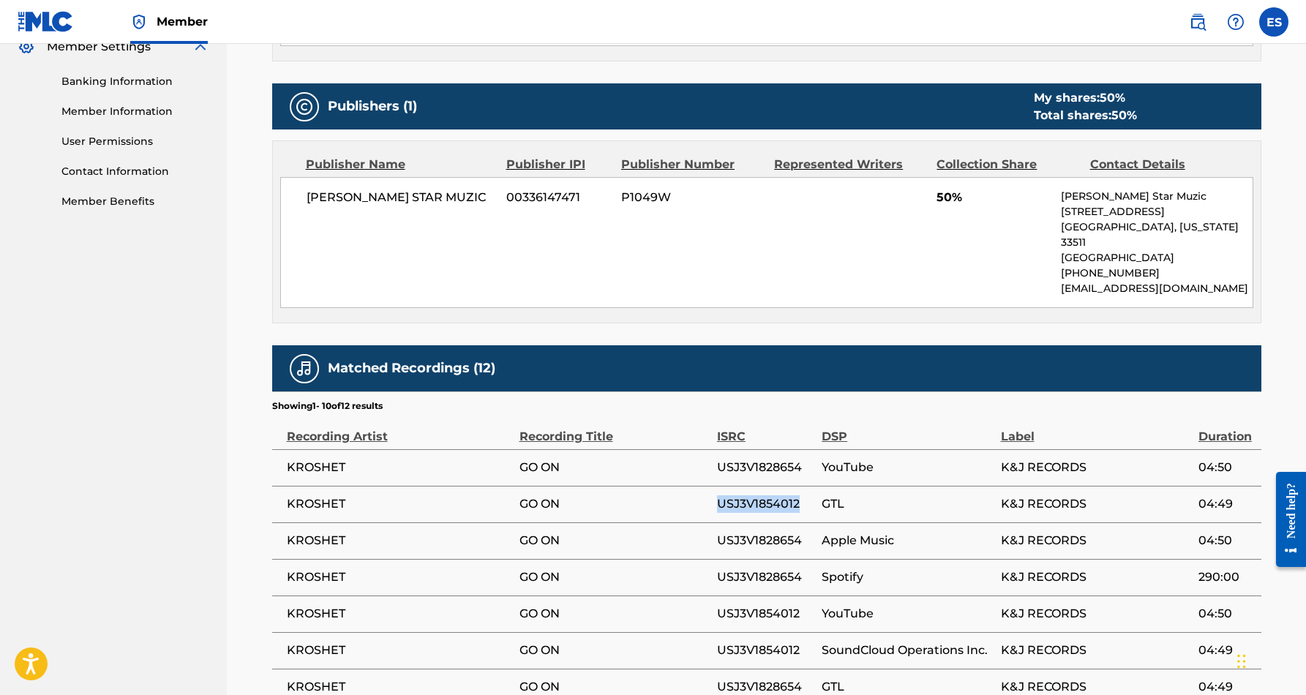
copy span "USJ3V1854012"
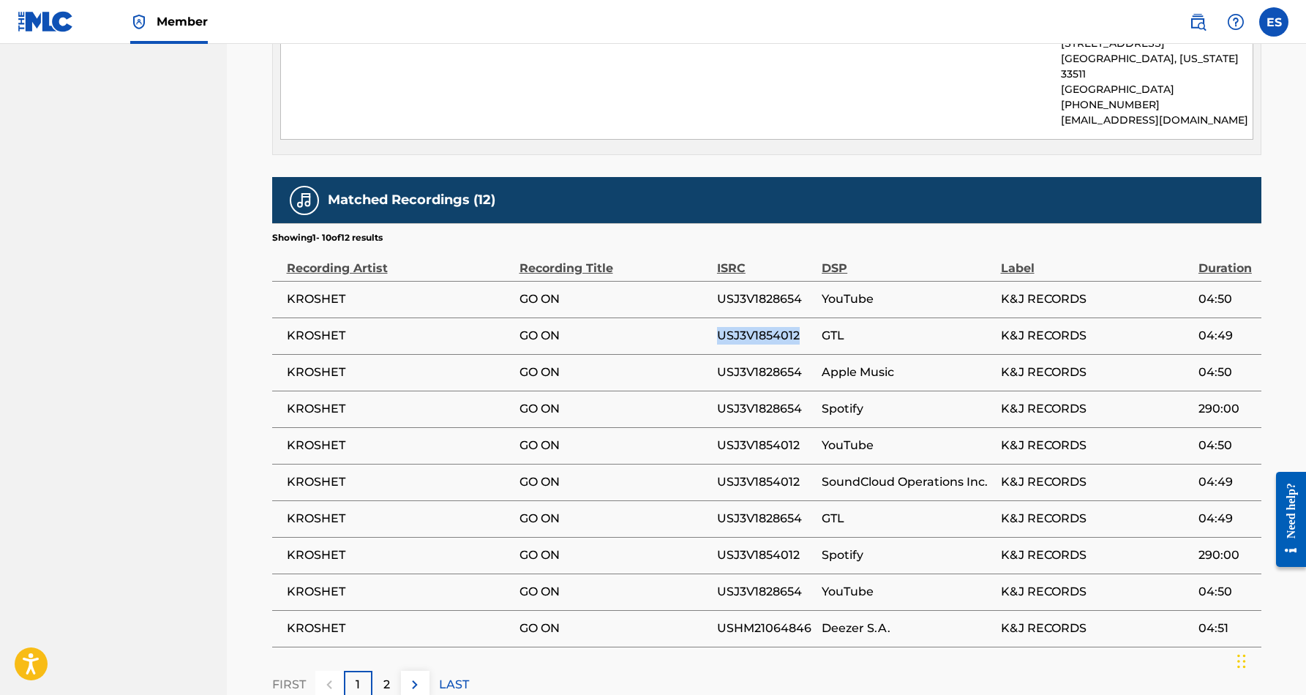
scroll to position [783, 0]
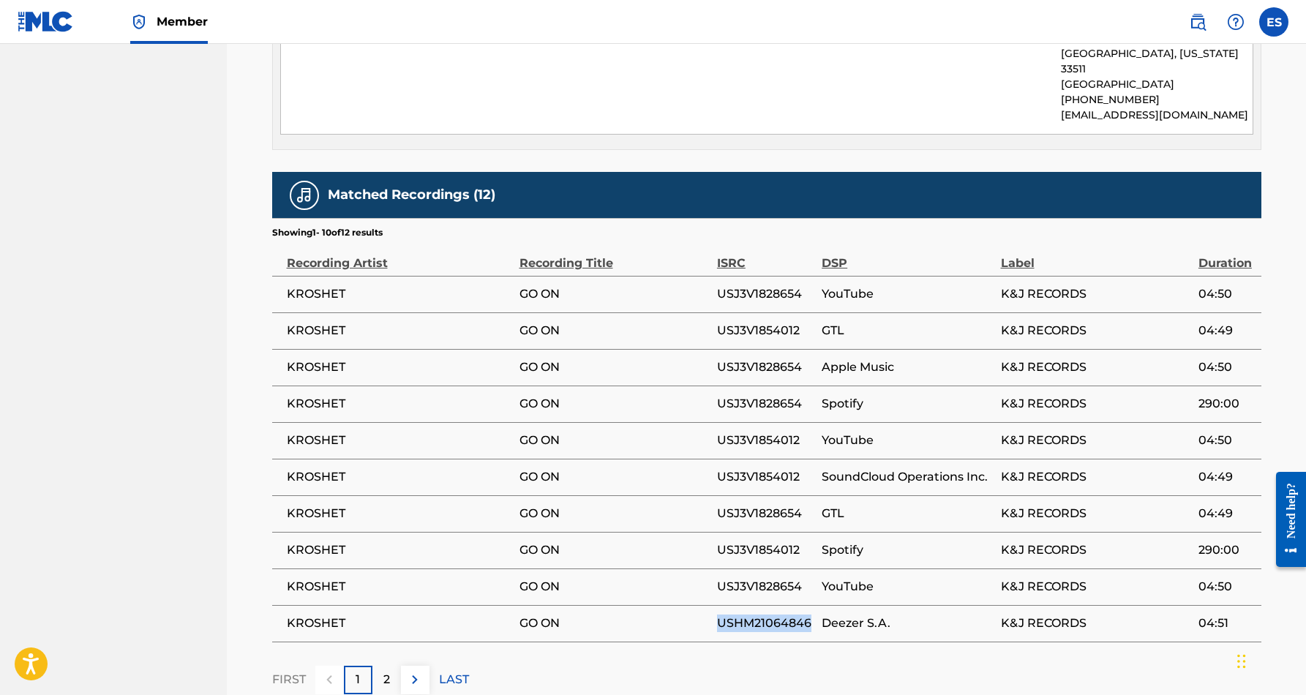
drag, startPoint x: 813, startPoint y: 604, endPoint x: 718, endPoint y: 606, distance: 95.8
click at [718, 614] on span "USHM21064846" at bounding box center [765, 623] width 97 height 18
copy span "USHM21064846"
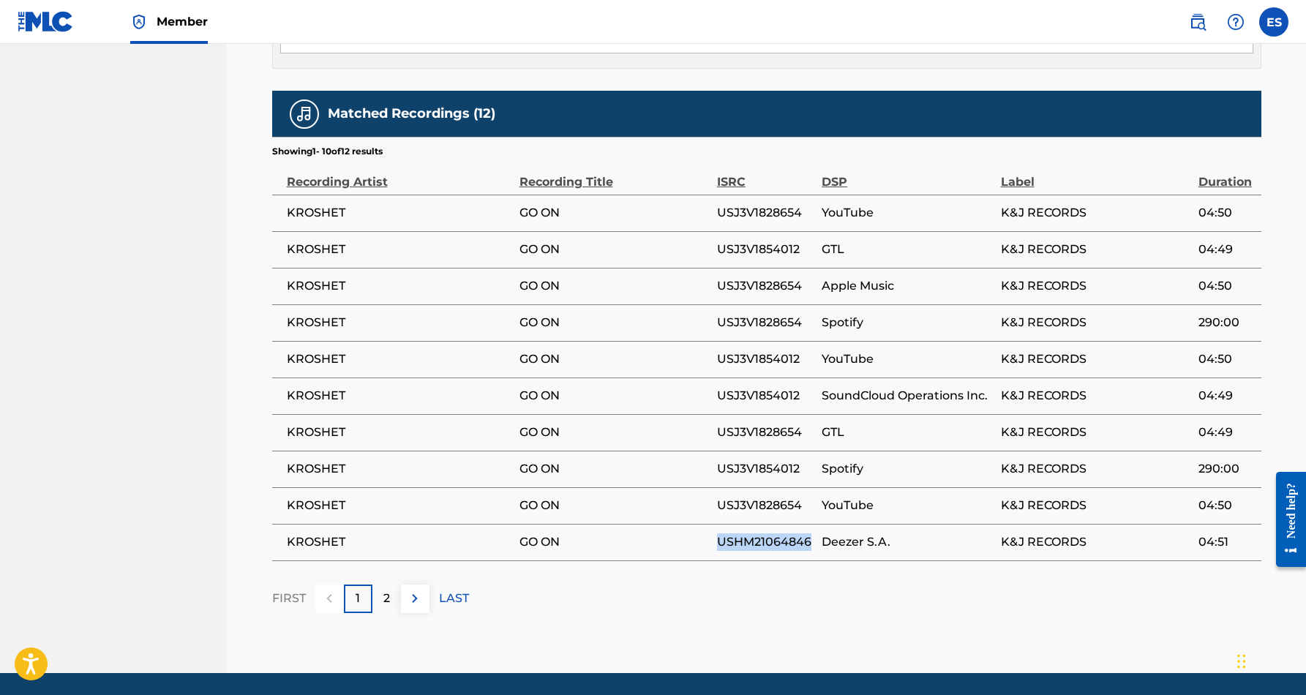
scroll to position [867, 0]
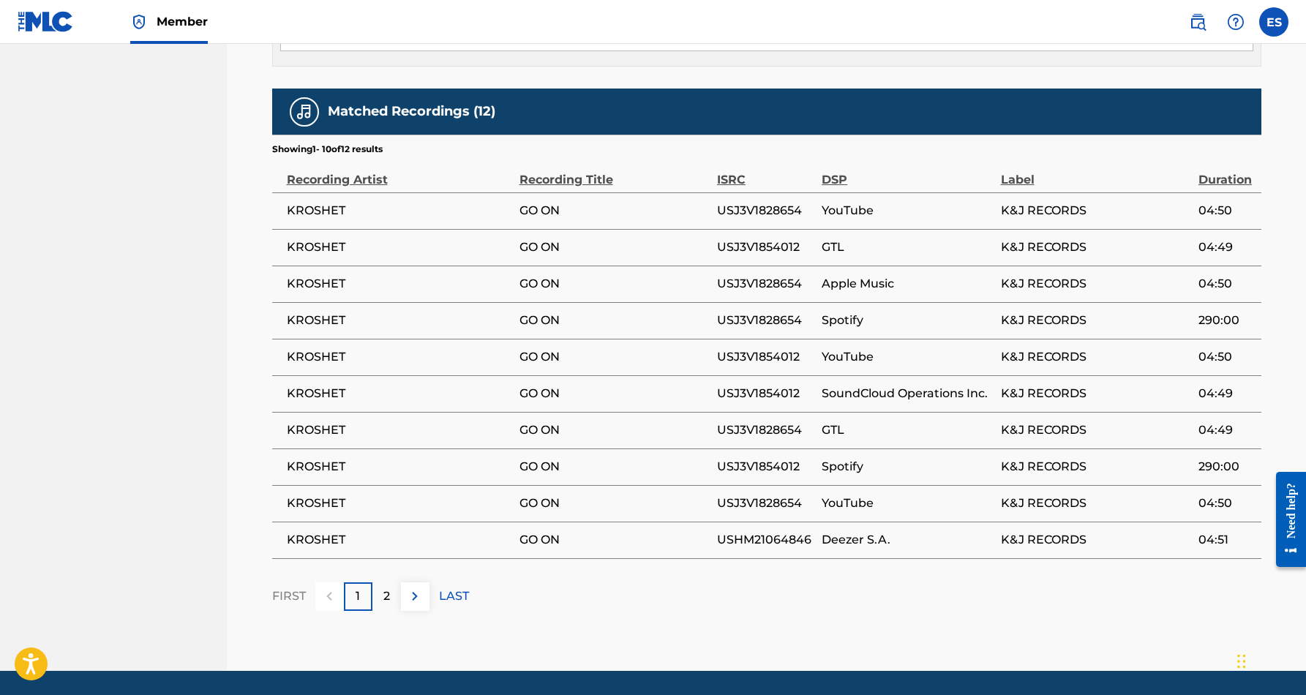
click at [388, 587] on p "2" at bounding box center [386, 596] width 7 height 18
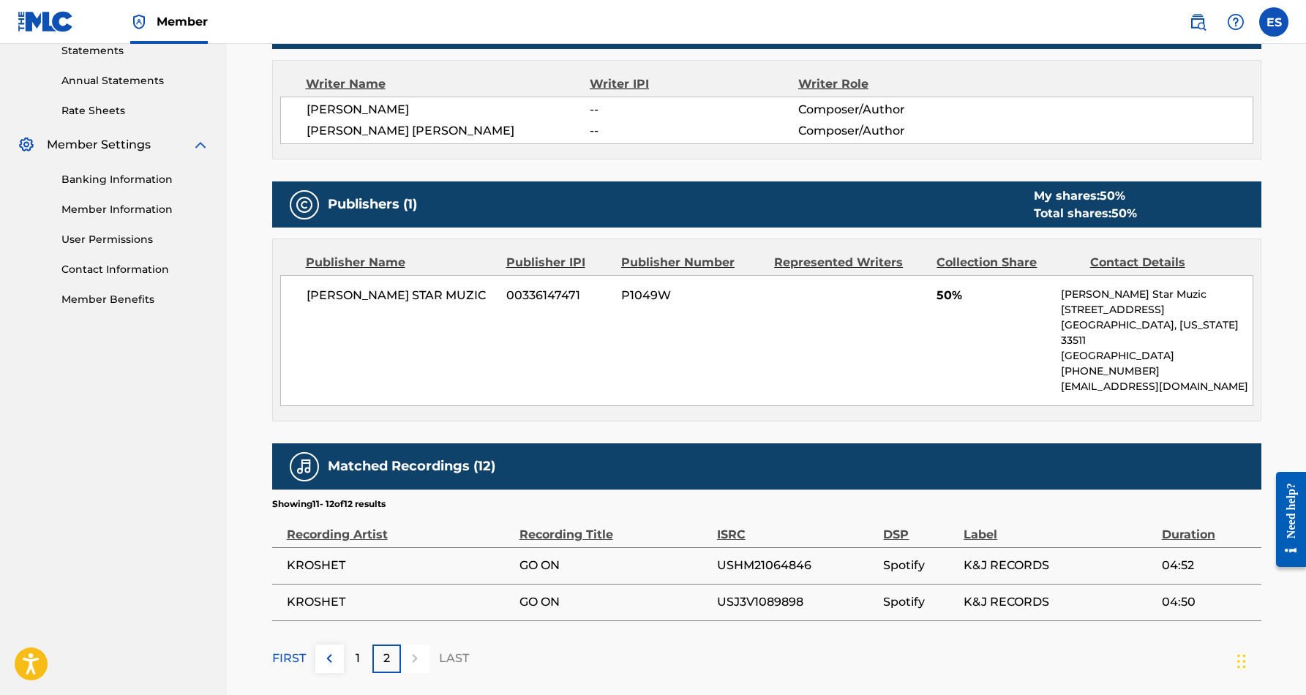
click at [351, 644] on div "1" at bounding box center [358, 658] width 29 height 29
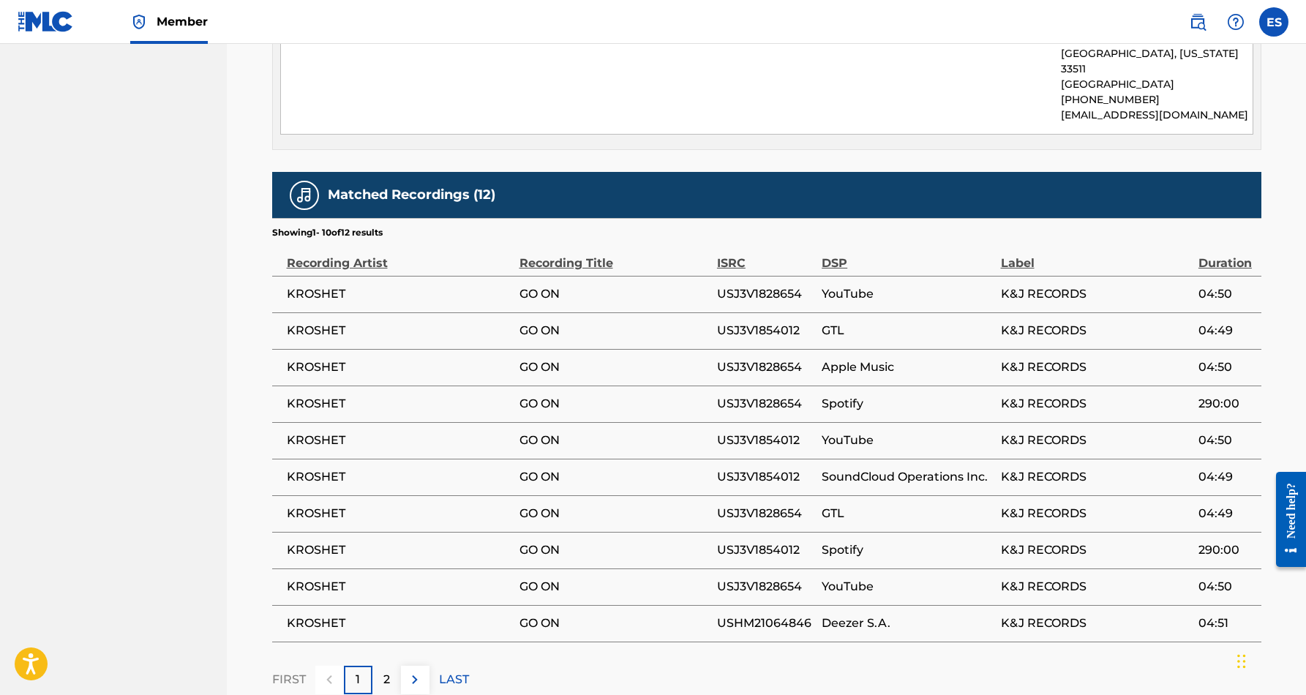
scroll to position [792, 0]
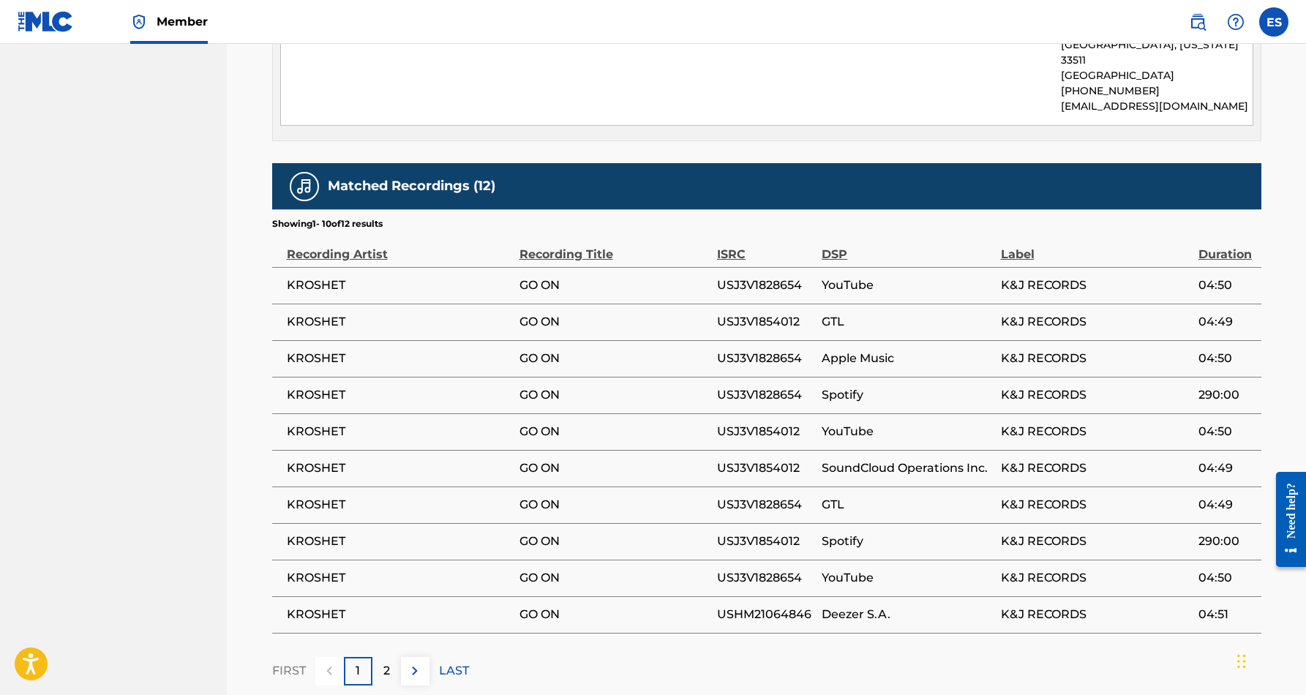
click at [391, 657] on div "2" at bounding box center [386, 671] width 29 height 29
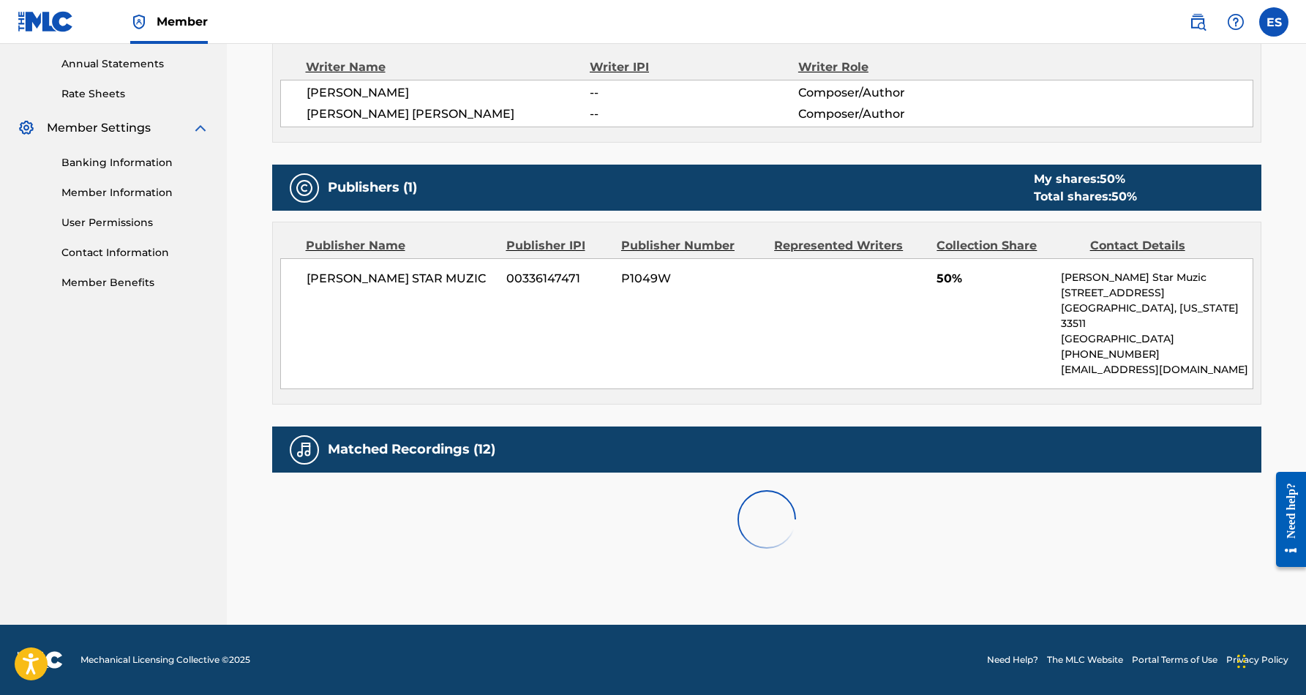
scroll to position [512, 0]
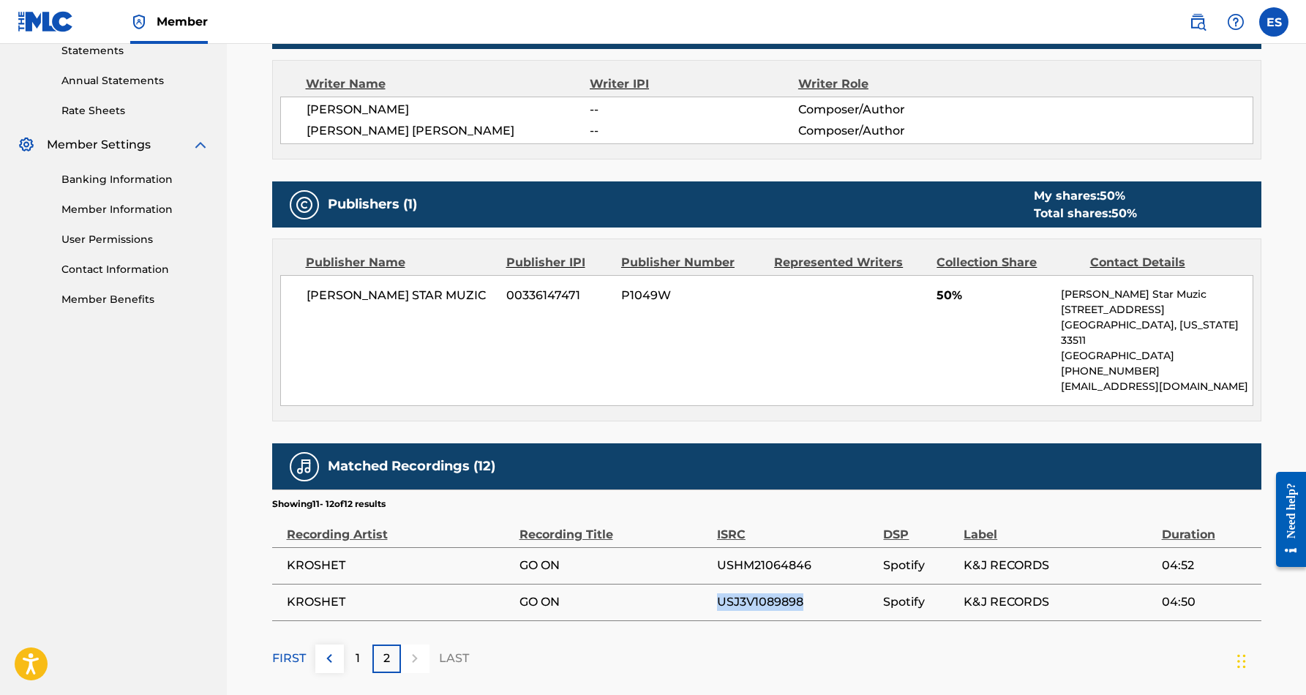
drag, startPoint x: 808, startPoint y: 588, endPoint x: 717, endPoint y: 586, distance: 90.7
click at [717, 593] on span "USJ3V1089898" at bounding box center [796, 602] width 159 height 18
copy span "USJ3V1089898"
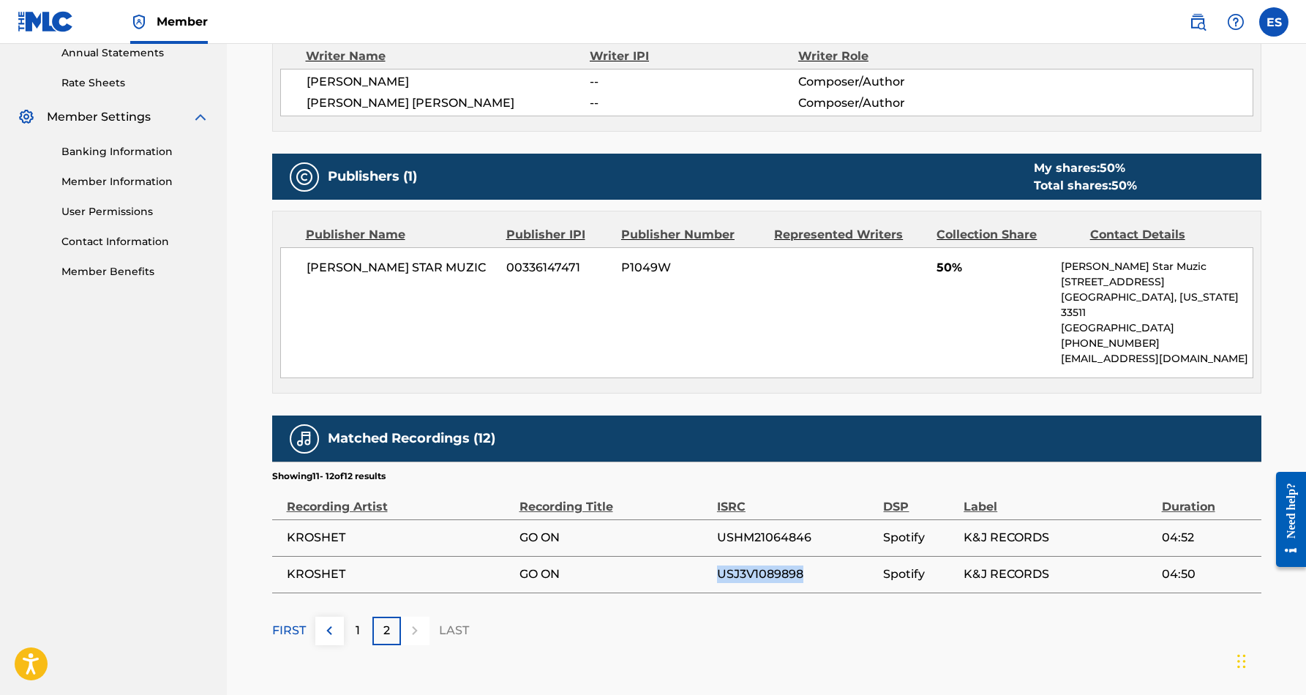
scroll to position [551, 0]
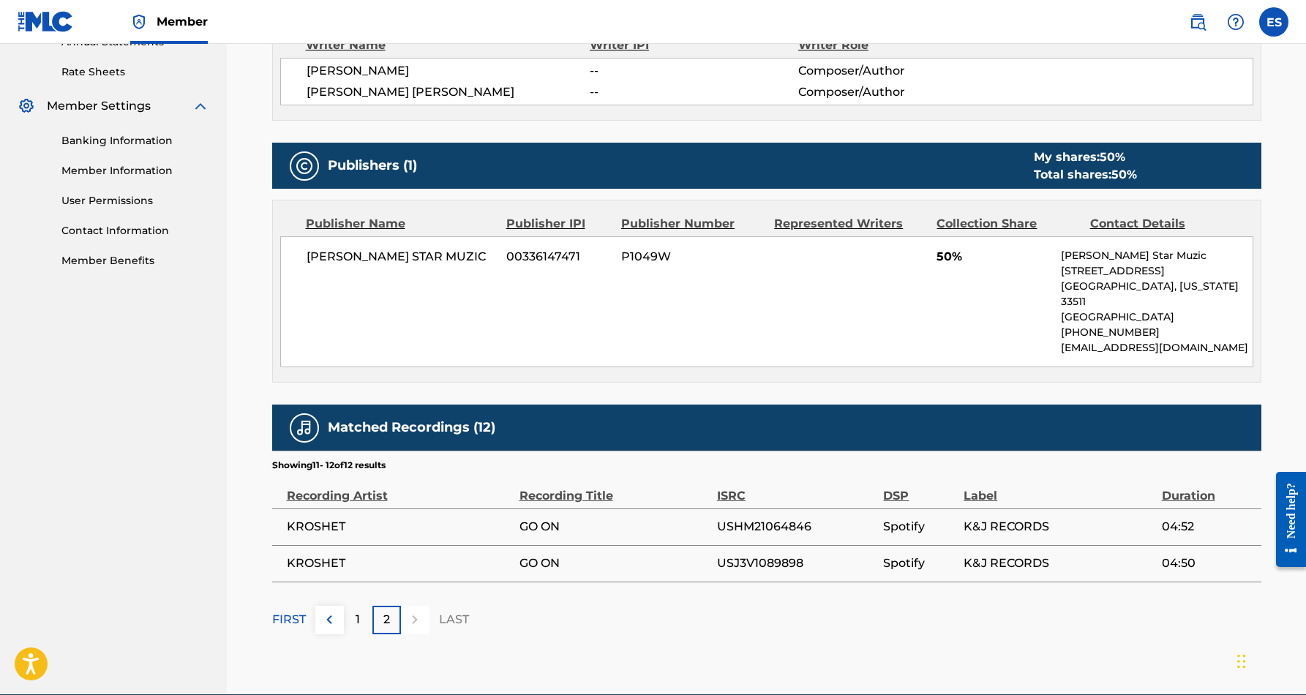
click at [354, 606] on div "1" at bounding box center [358, 620] width 29 height 29
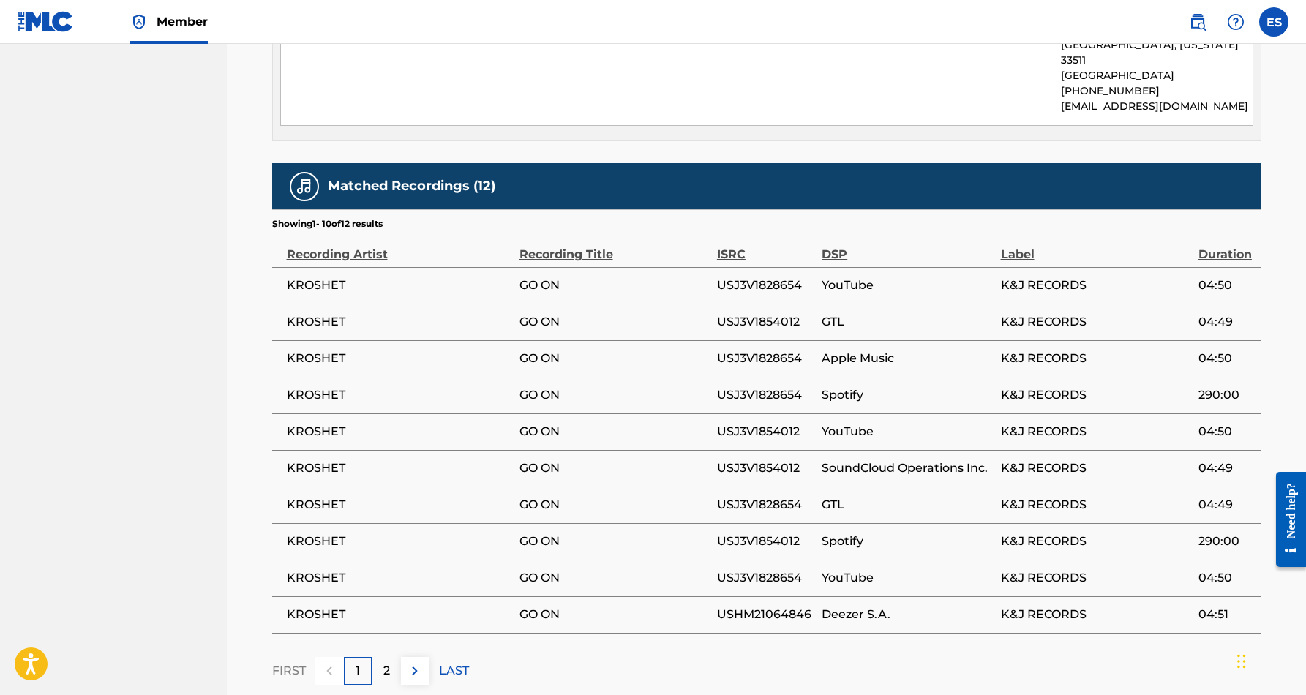
scroll to position [793, 0]
click at [385, 661] on p "2" at bounding box center [386, 670] width 7 height 18
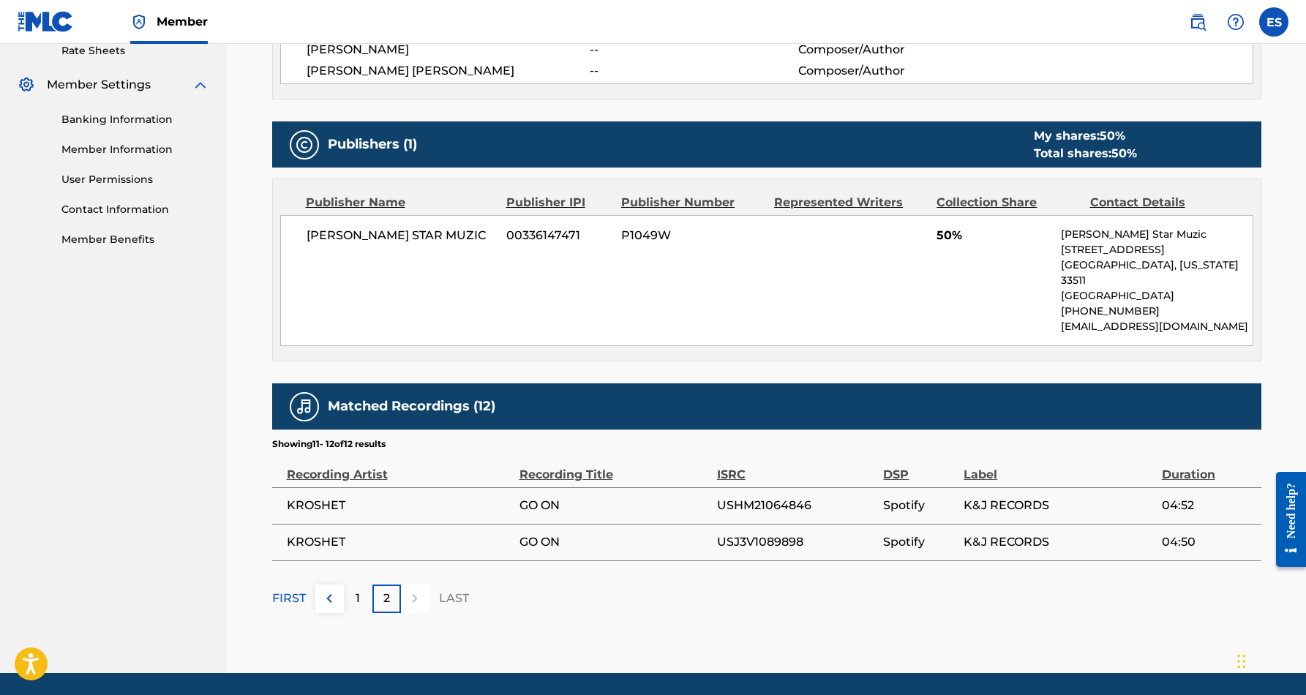
scroll to position [586, 0]
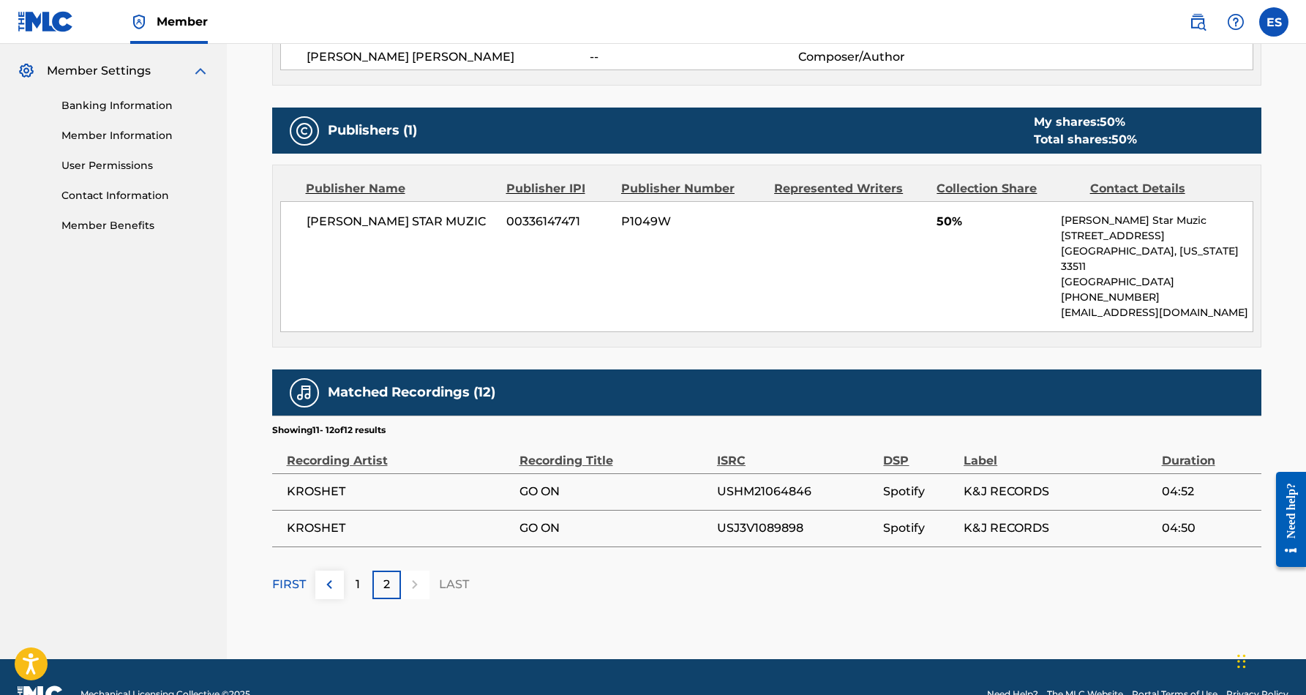
click at [360, 573] on div "1" at bounding box center [358, 585] width 29 height 29
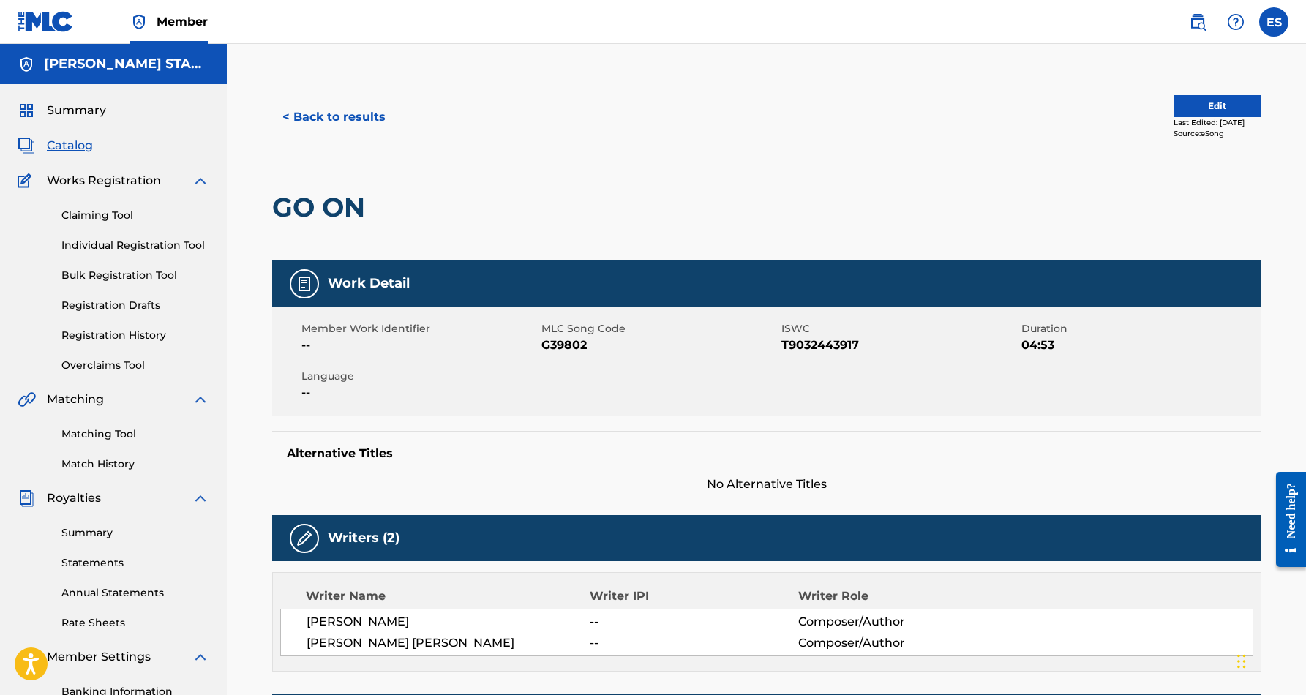
scroll to position [0, 0]
click at [344, 115] on button "< Back to results" at bounding box center [334, 117] width 124 height 37
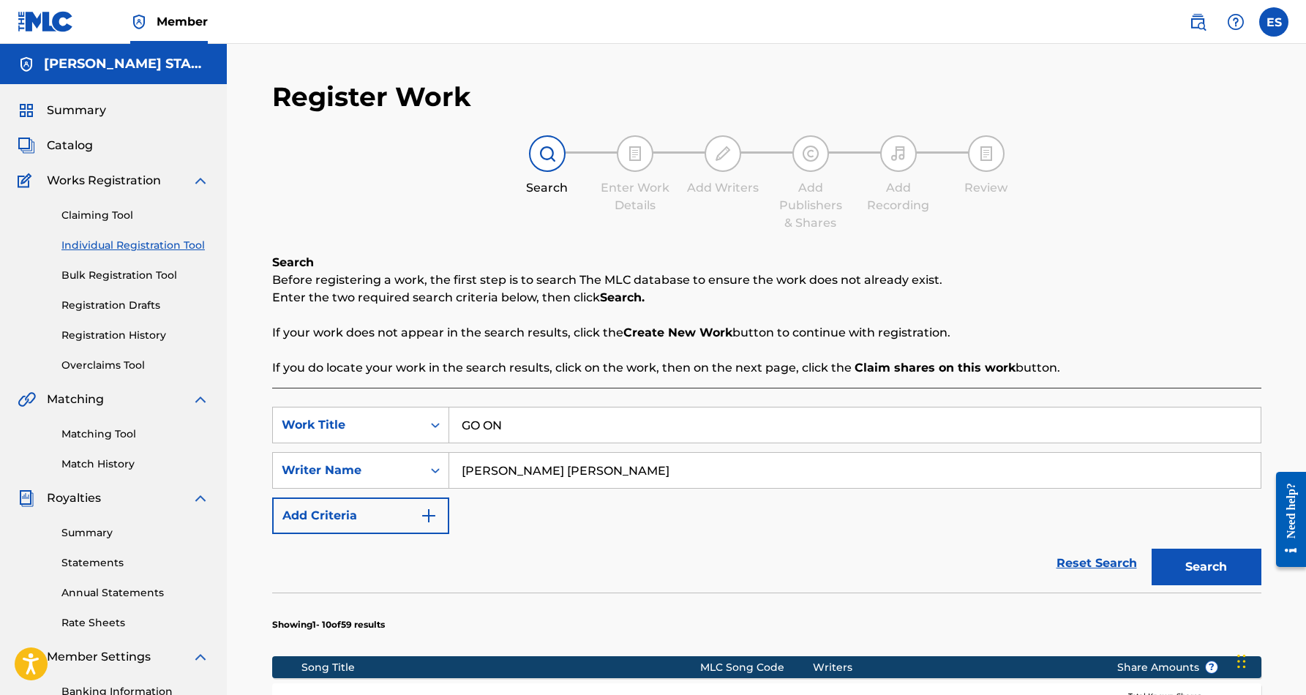
scroll to position [210, 0]
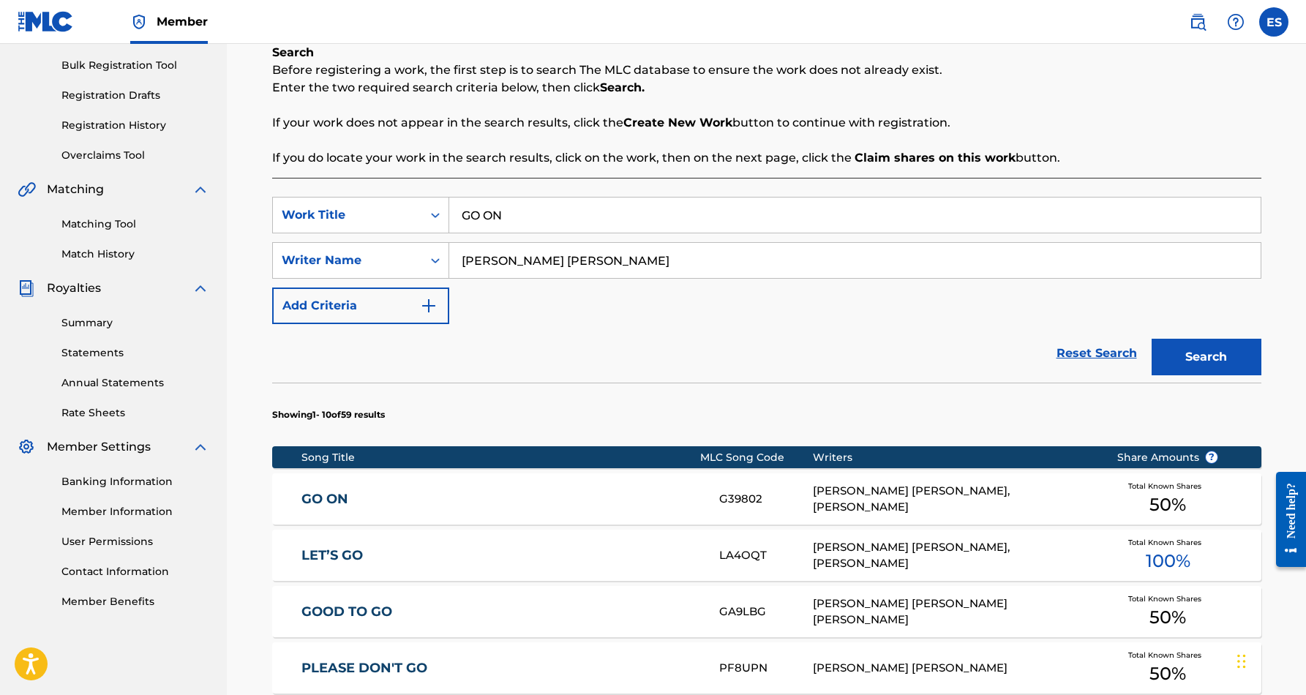
click at [516, 216] on input "GO ON" at bounding box center [854, 214] width 811 height 35
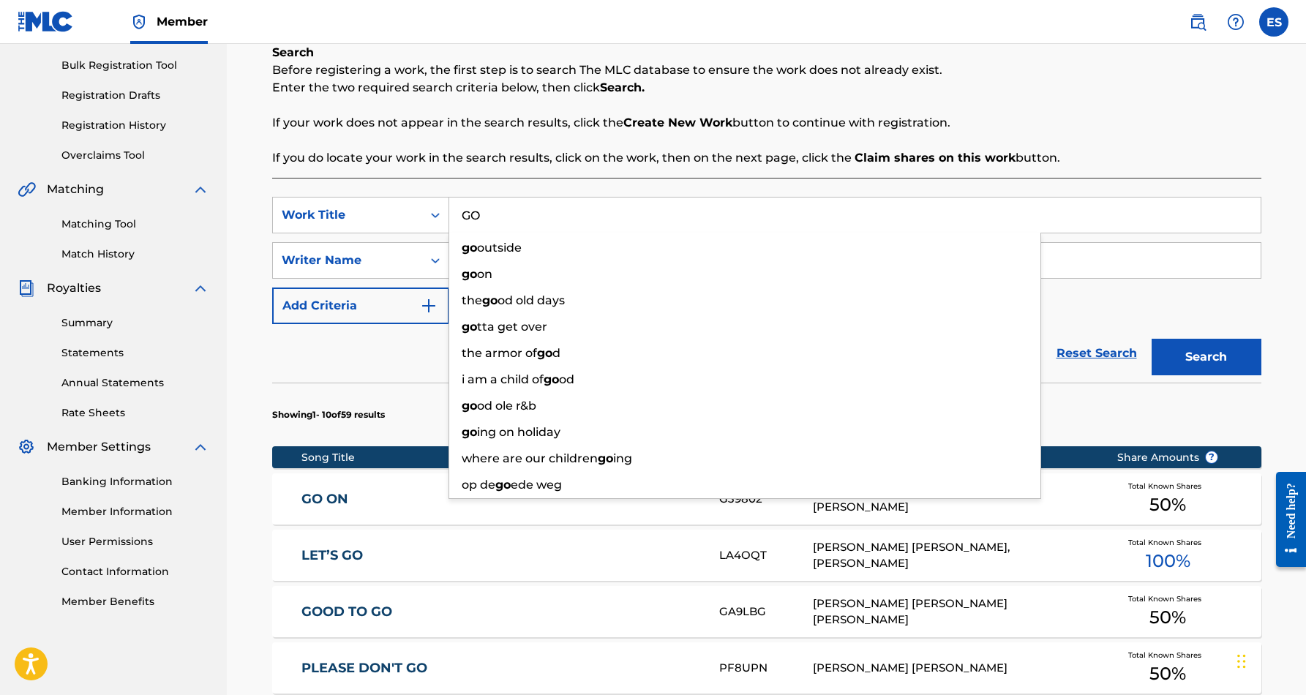
type input "G"
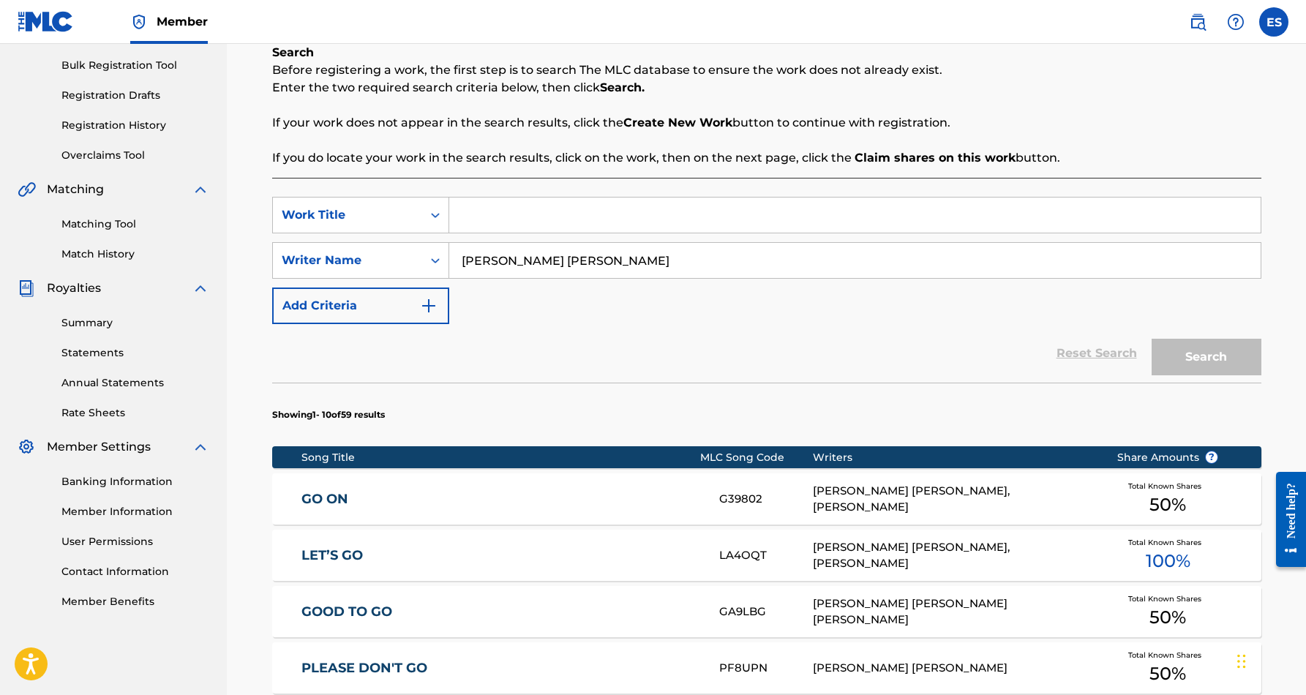
paste input "LOVE EVERLASTING"
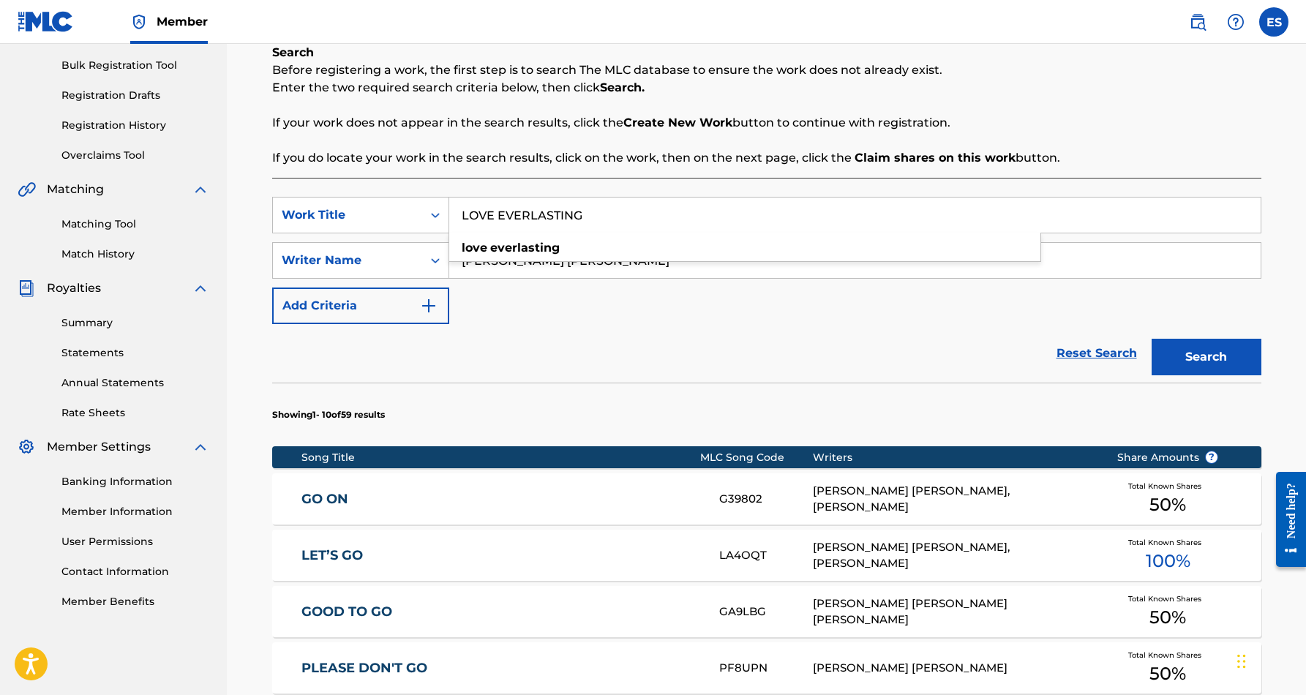
type input "LOVE EVERLASTING"
click at [1189, 350] on button "Search" at bounding box center [1206, 357] width 110 height 37
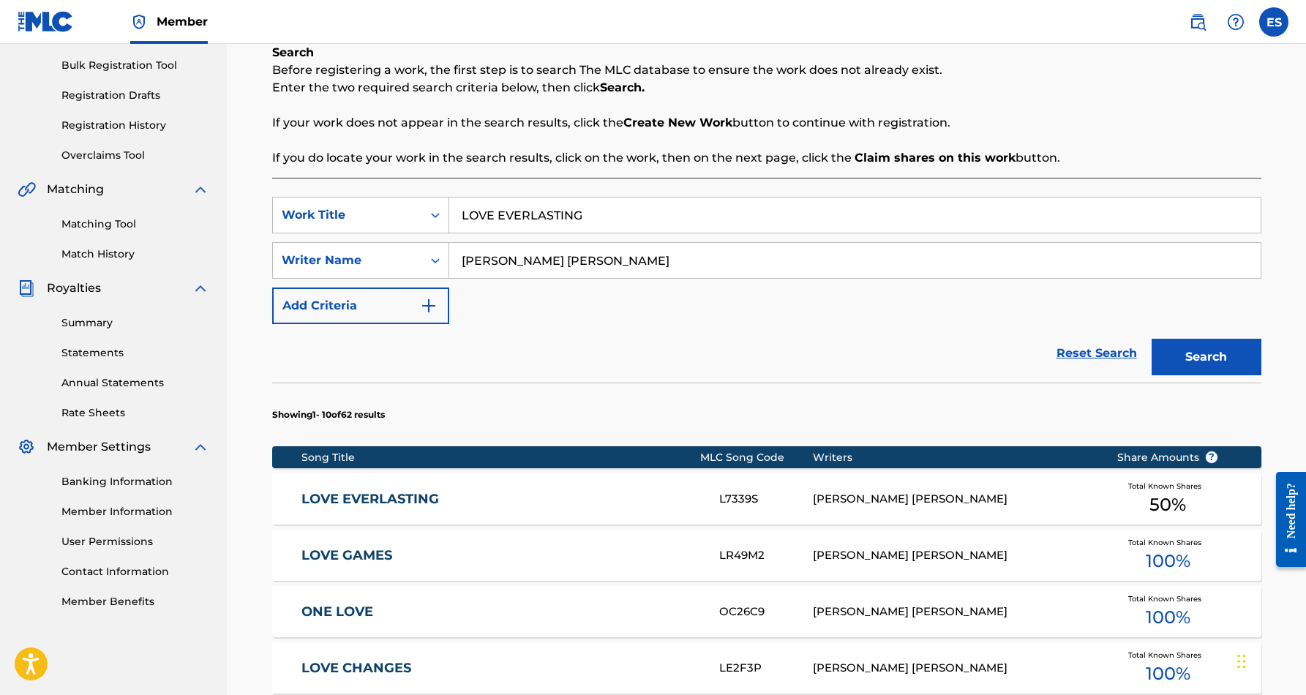
click at [624, 486] on div "LOVE EVERLASTING L7339S [PERSON_NAME] [PERSON_NAME] Total Known Shares 50 %" at bounding box center [766, 498] width 989 height 51
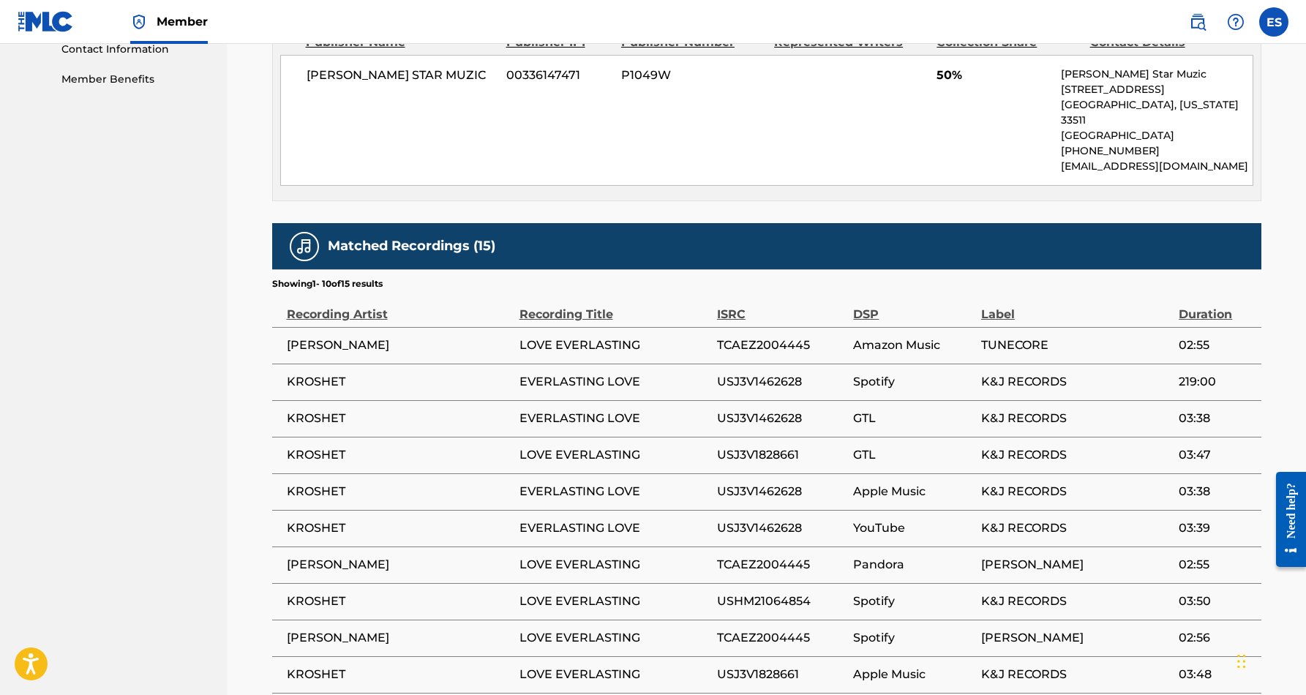
scroll to position [734, 0]
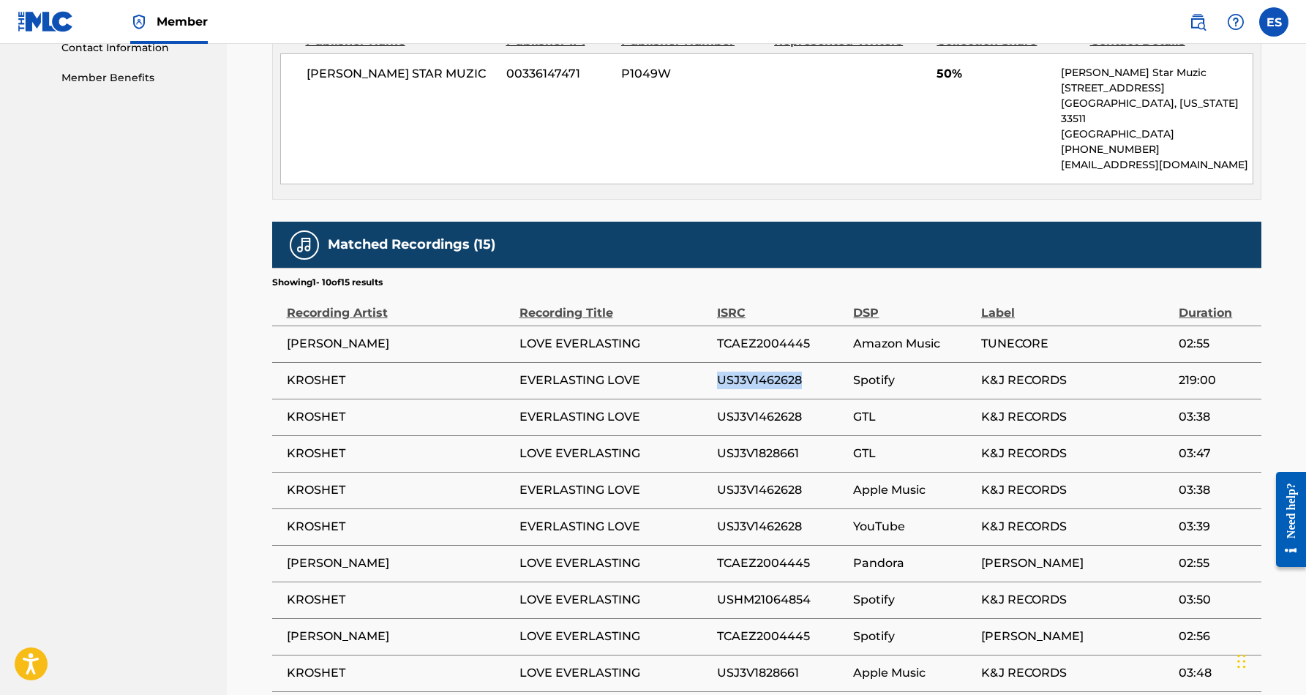
drag, startPoint x: 803, startPoint y: 364, endPoint x: 717, endPoint y: 366, distance: 86.3
click at [717, 372] on span "USJ3V1462628" at bounding box center [781, 381] width 129 height 18
copy span "USJ3V1462628"
drag, startPoint x: 803, startPoint y: 437, endPoint x: 718, endPoint y: 437, distance: 85.6
click at [718, 445] on span "USJ3V1828661" at bounding box center [781, 454] width 129 height 18
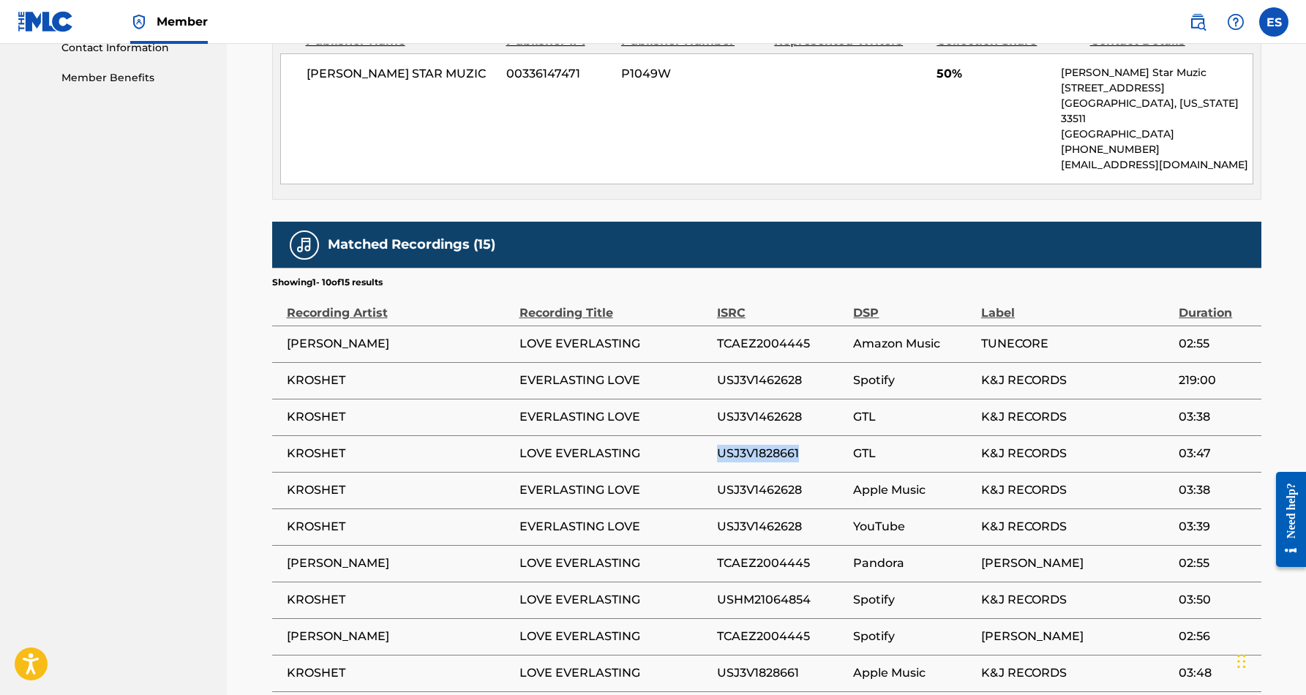
copy span "USJ3V1828661"
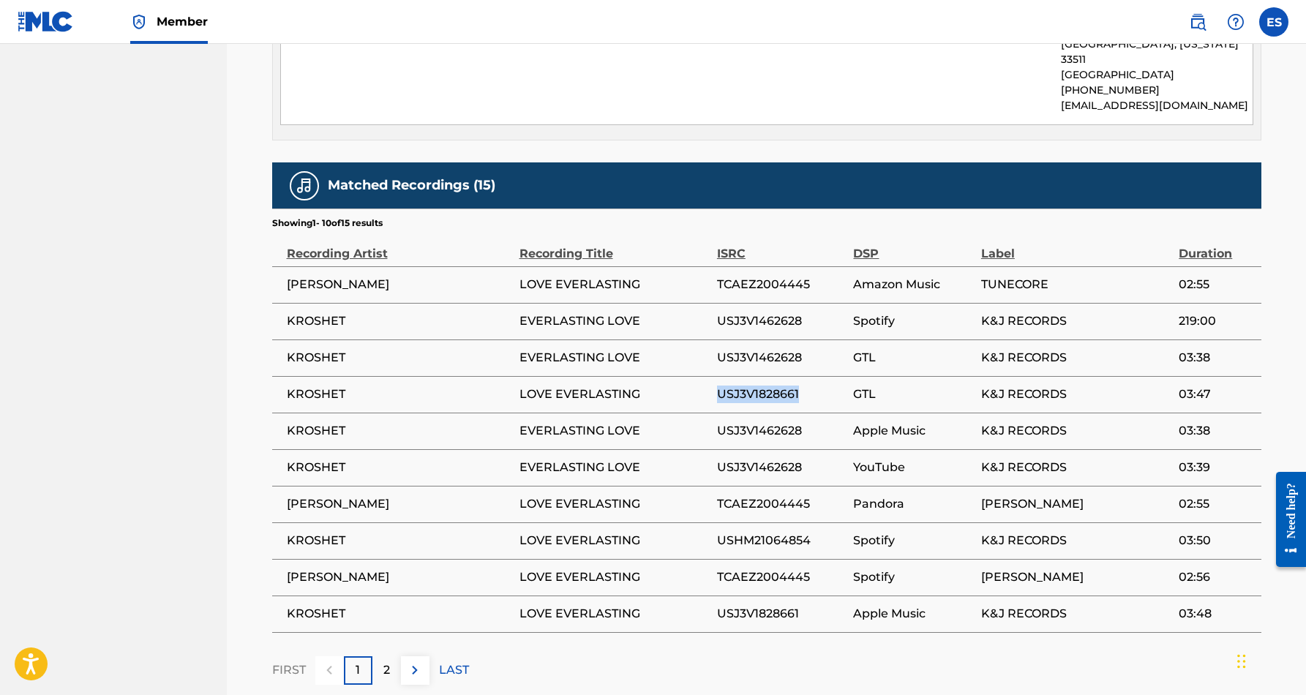
scroll to position [796, 0]
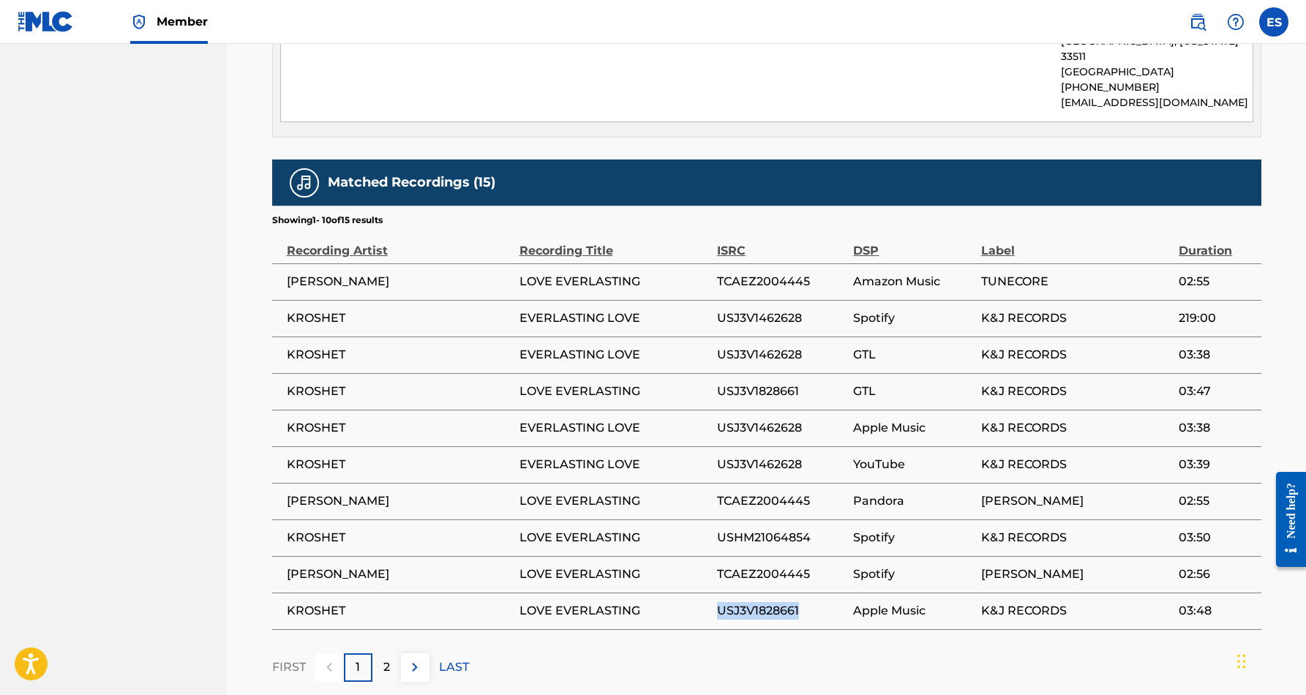
drag, startPoint x: 802, startPoint y: 592, endPoint x: 718, endPoint y: 589, distance: 83.5
click at [718, 602] on span "USJ3V1828661" at bounding box center [781, 611] width 129 height 18
copy span "USJ3V1828661"
click at [819, 625] on div "Matched Recordings (15) Showing 1 - 10 of 15 results Recording Artist Recording…" at bounding box center [766, 420] width 989 height 522
drag, startPoint x: 812, startPoint y: 519, endPoint x: 718, endPoint y: 522, distance: 93.7
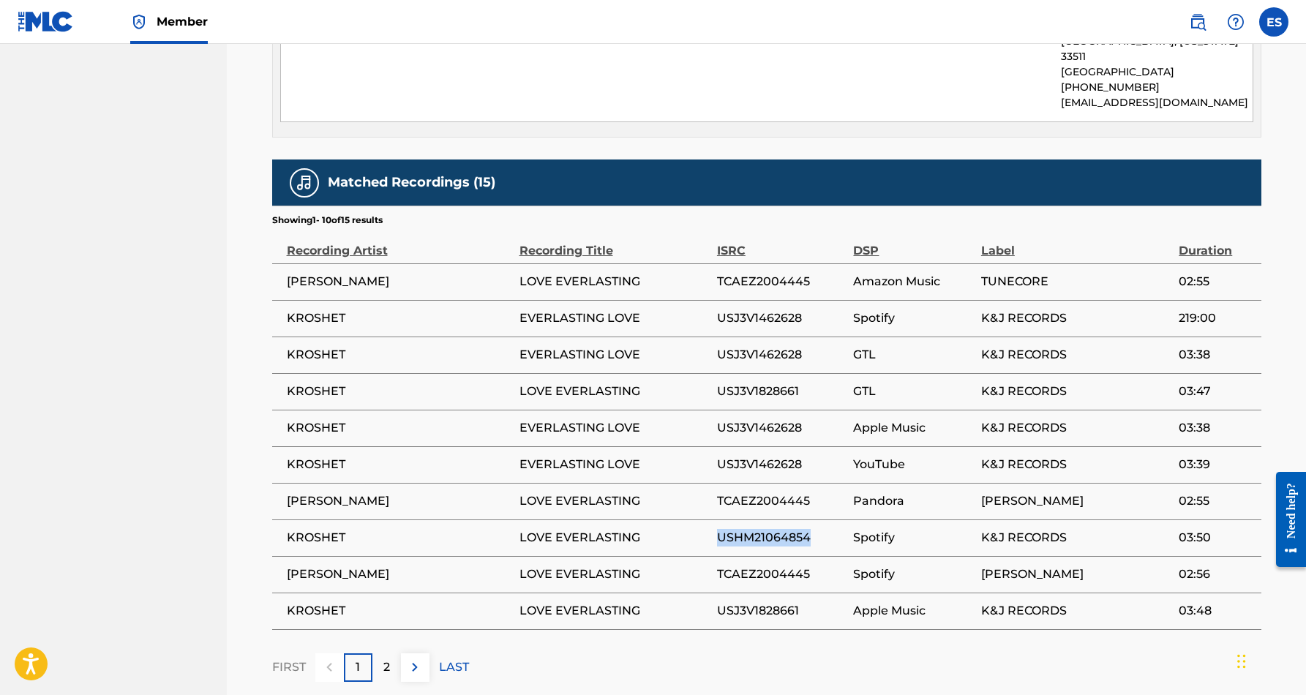
click at [718, 529] on span "USHM21064854" at bounding box center [781, 538] width 129 height 18
copy span "USHM21064854"
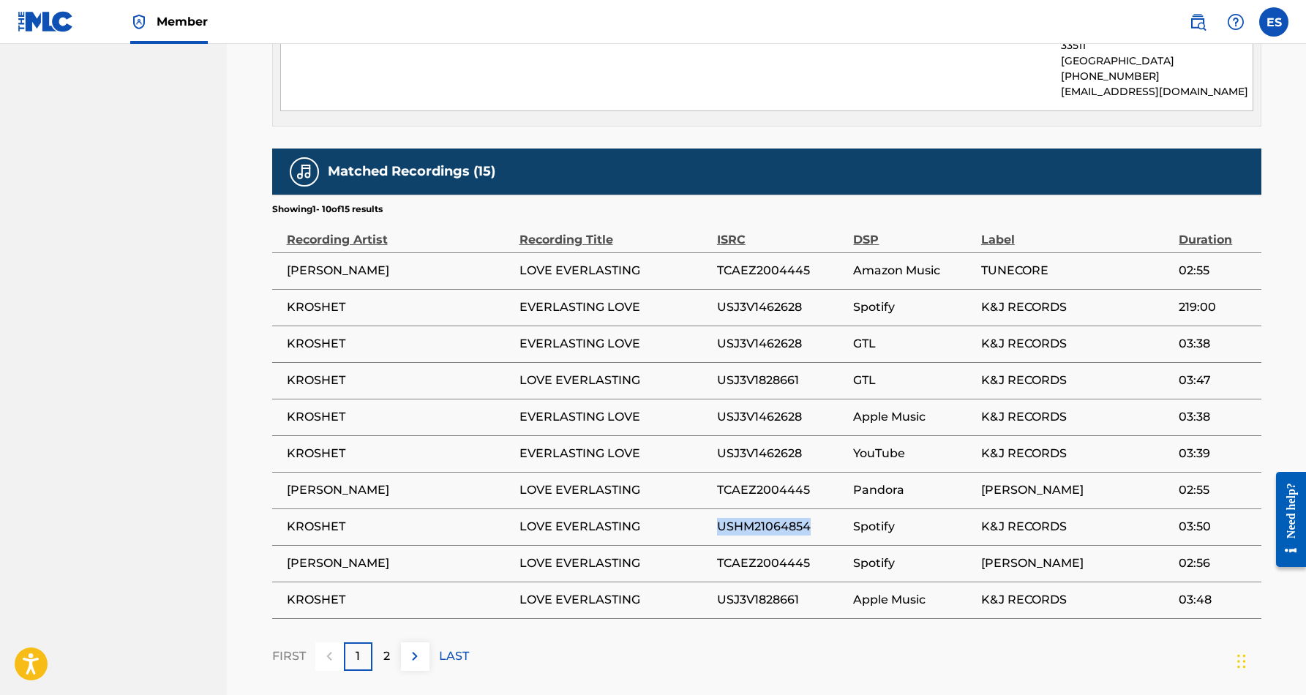
scroll to position [808, 0]
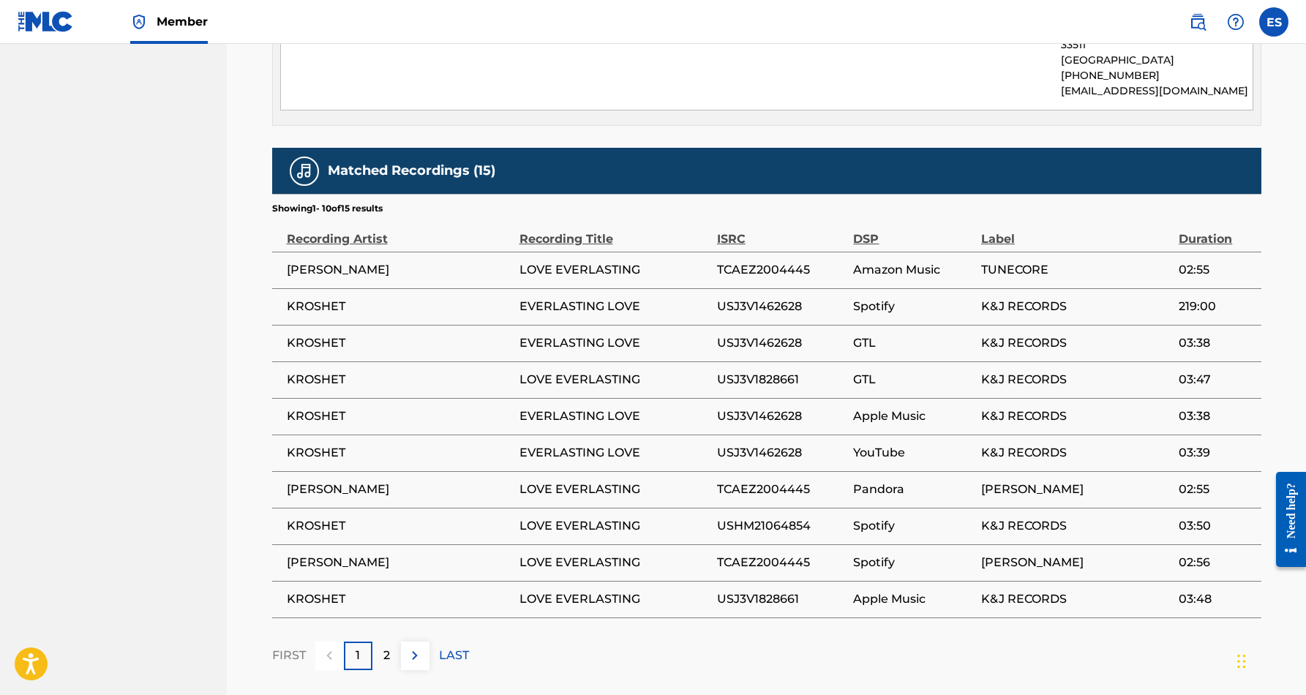
click at [387, 647] on p "2" at bounding box center [386, 656] width 7 height 18
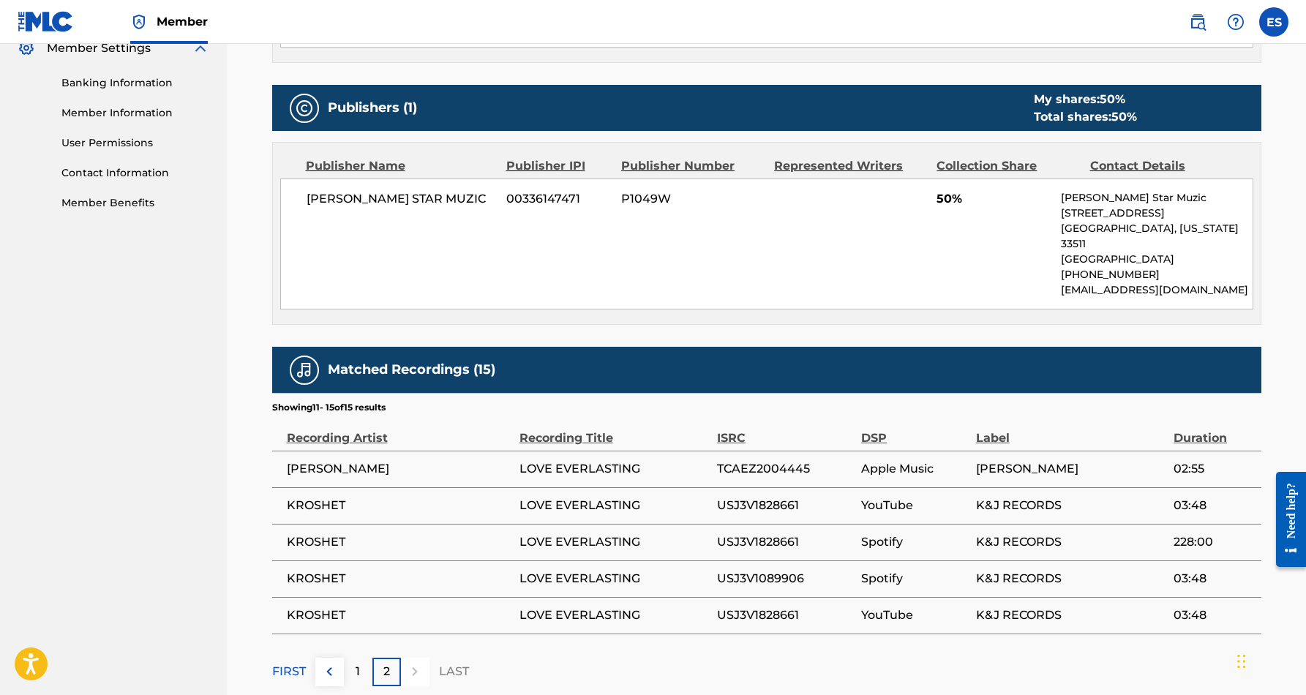
scroll to position [611, 0]
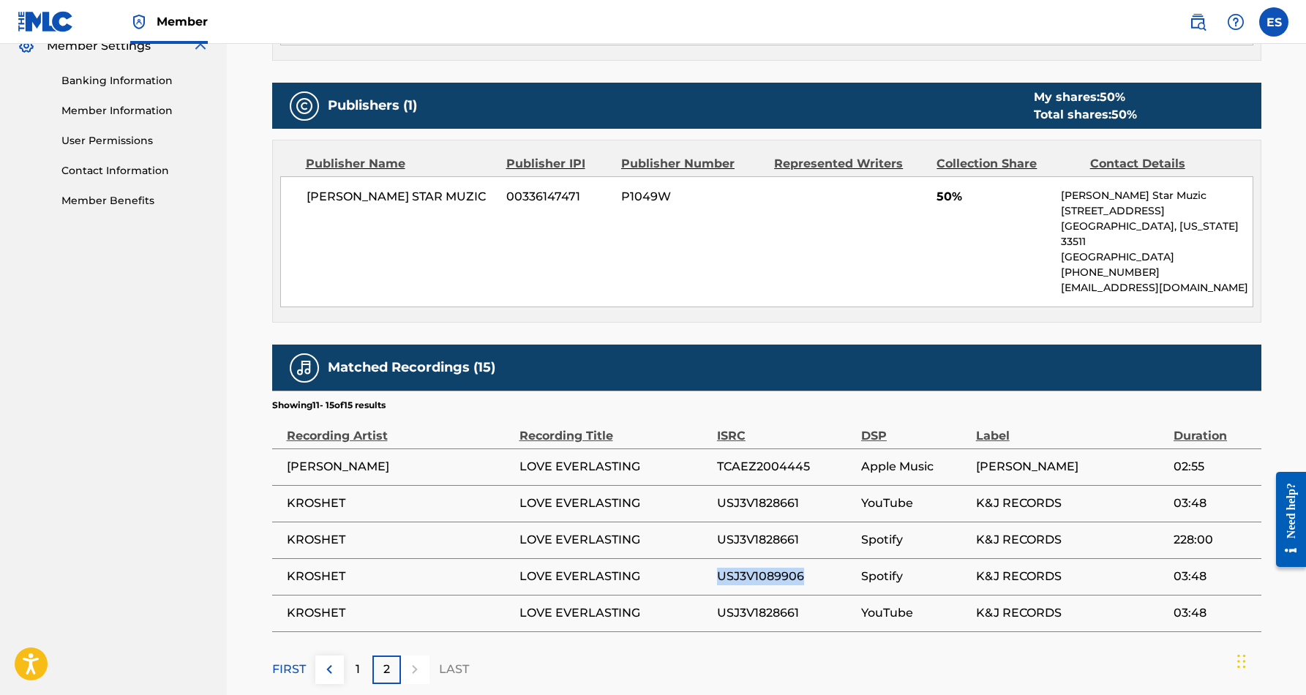
drag, startPoint x: 807, startPoint y: 557, endPoint x: 718, endPoint y: 562, distance: 89.4
click at [718, 568] on span "USJ3V1089906" at bounding box center [785, 577] width 137 height 18
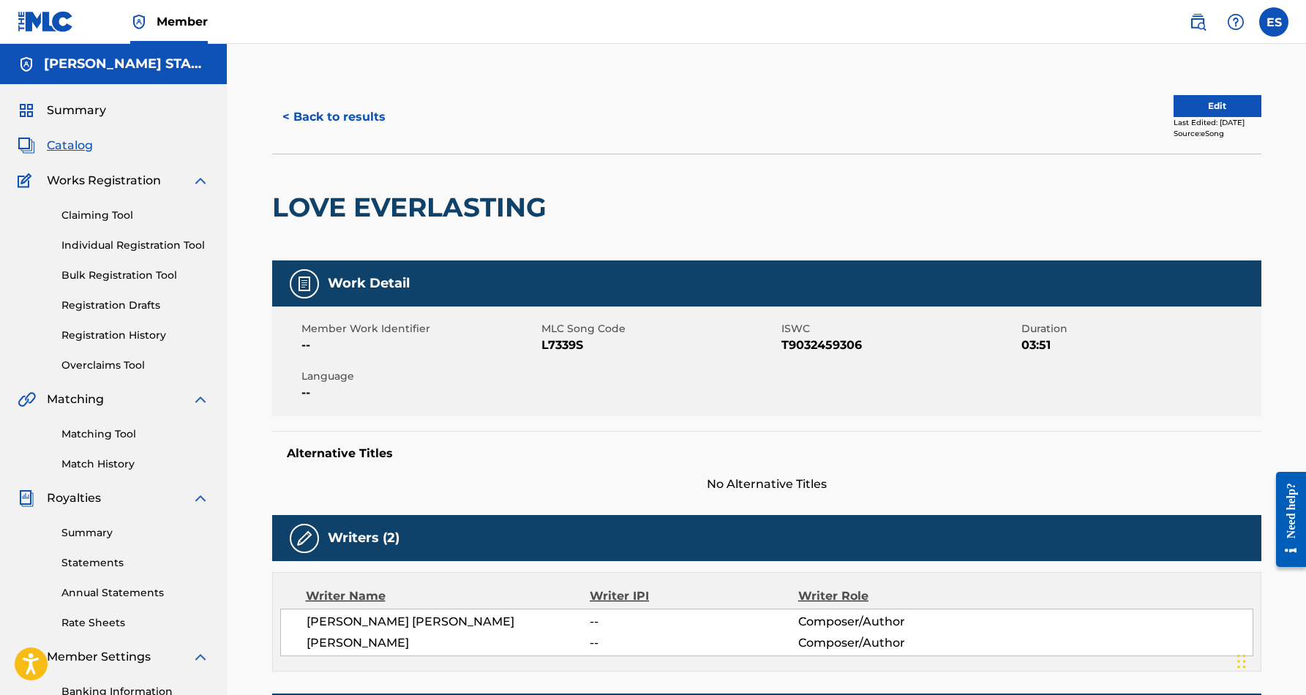
scroll to position [0, 0]
click at [345, 116] on button "< Back to results" at bounding box center [334, 117] width 124 height 37
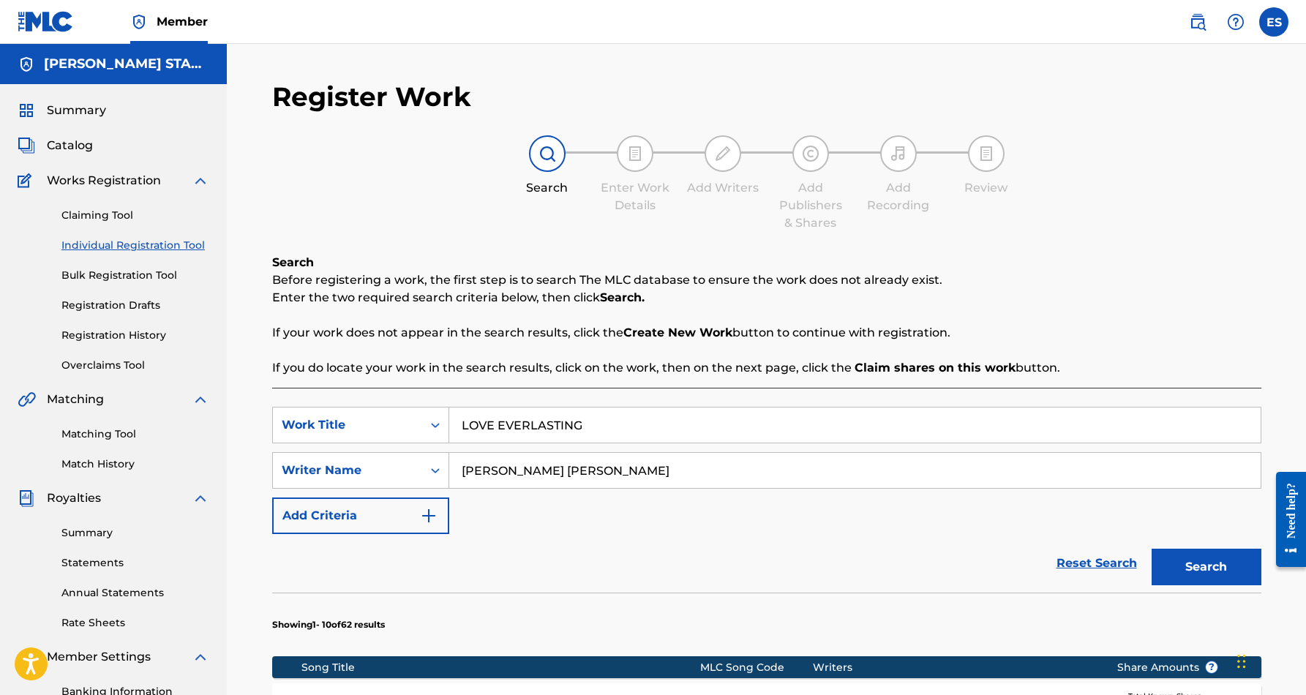
scroll to position [210, 0]
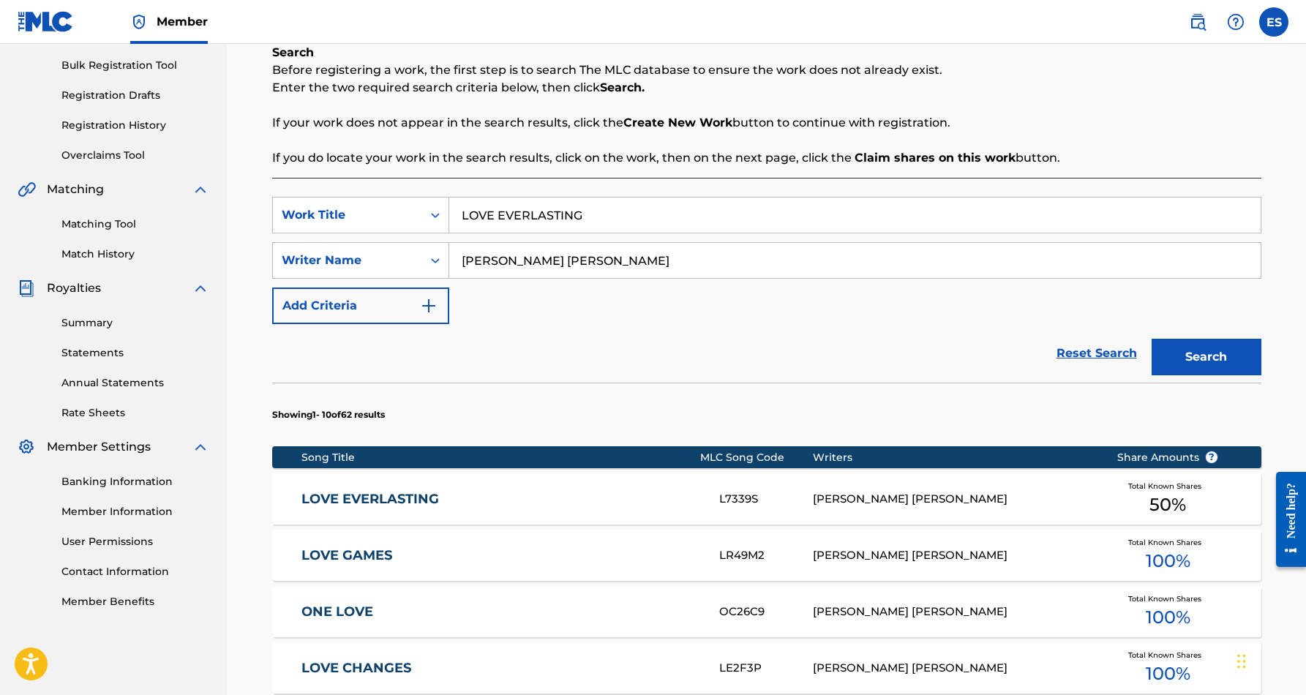
click at [596, 217] on input "LOVE EVERLASTING" at bounding box center [854, 214] width 811 height 35
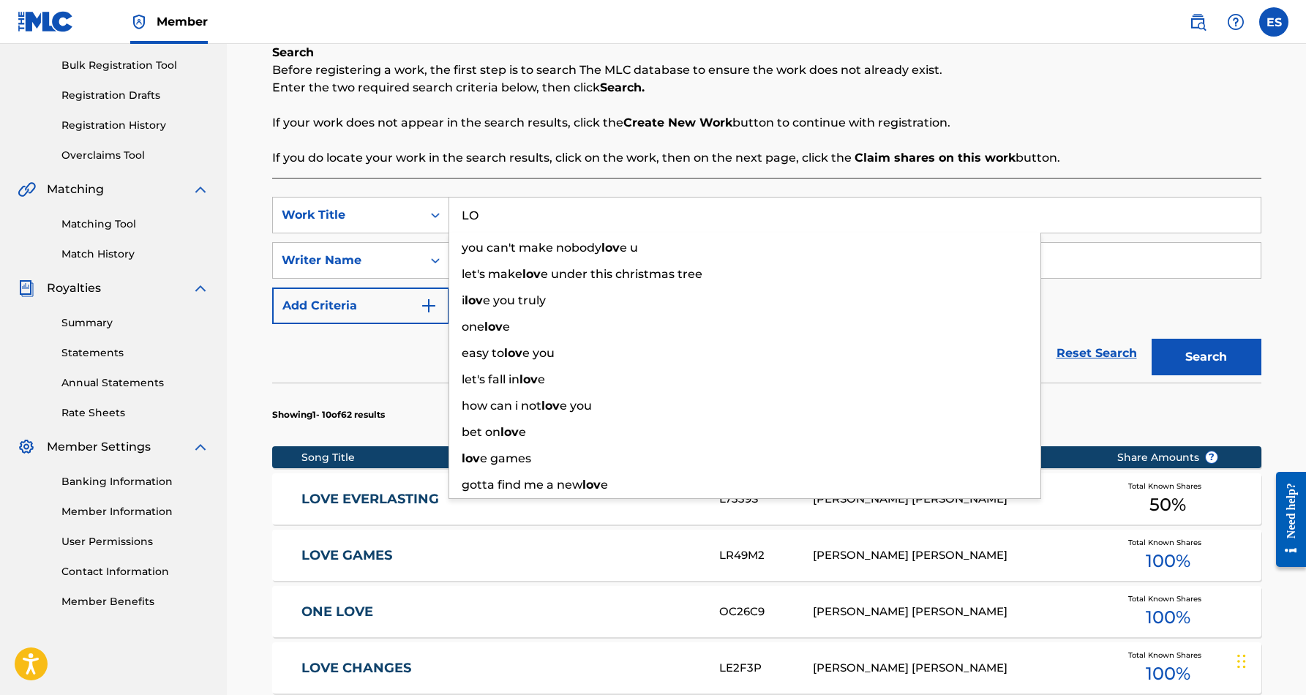
type input "L"
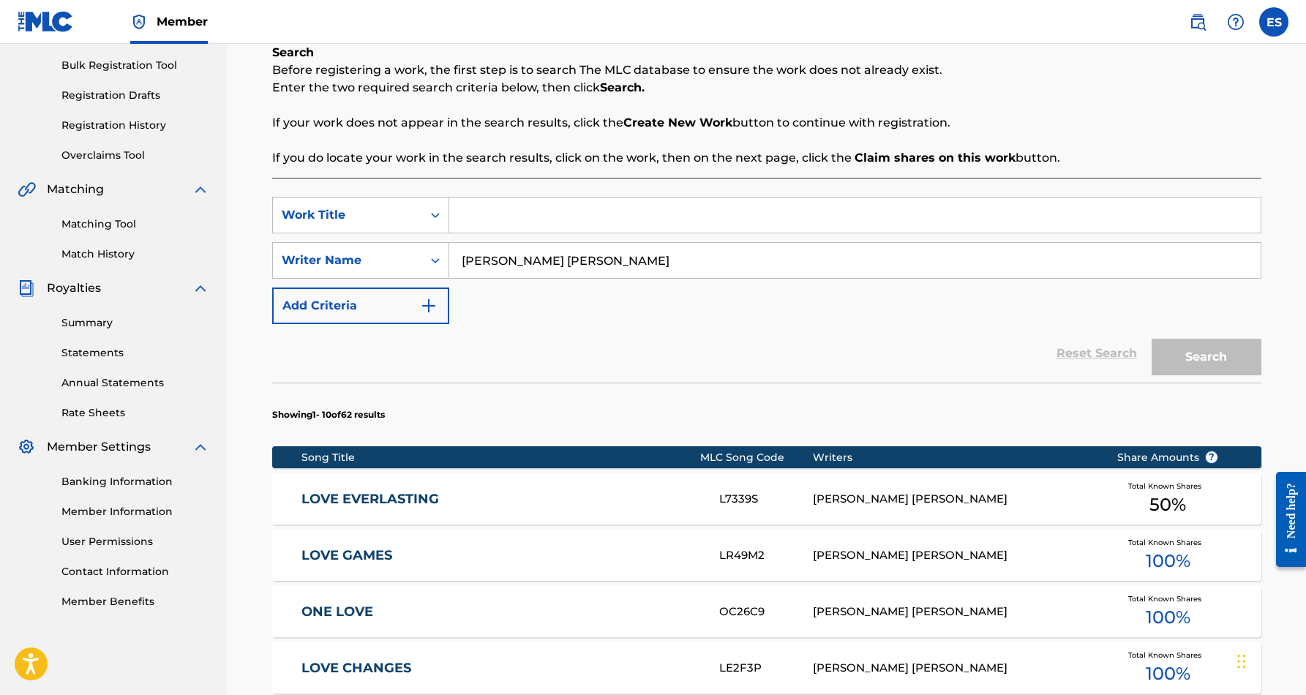
paste input "[PERSON_NAME] [PERSON_NAME]"
type input "E"
paste input "MODEL U"
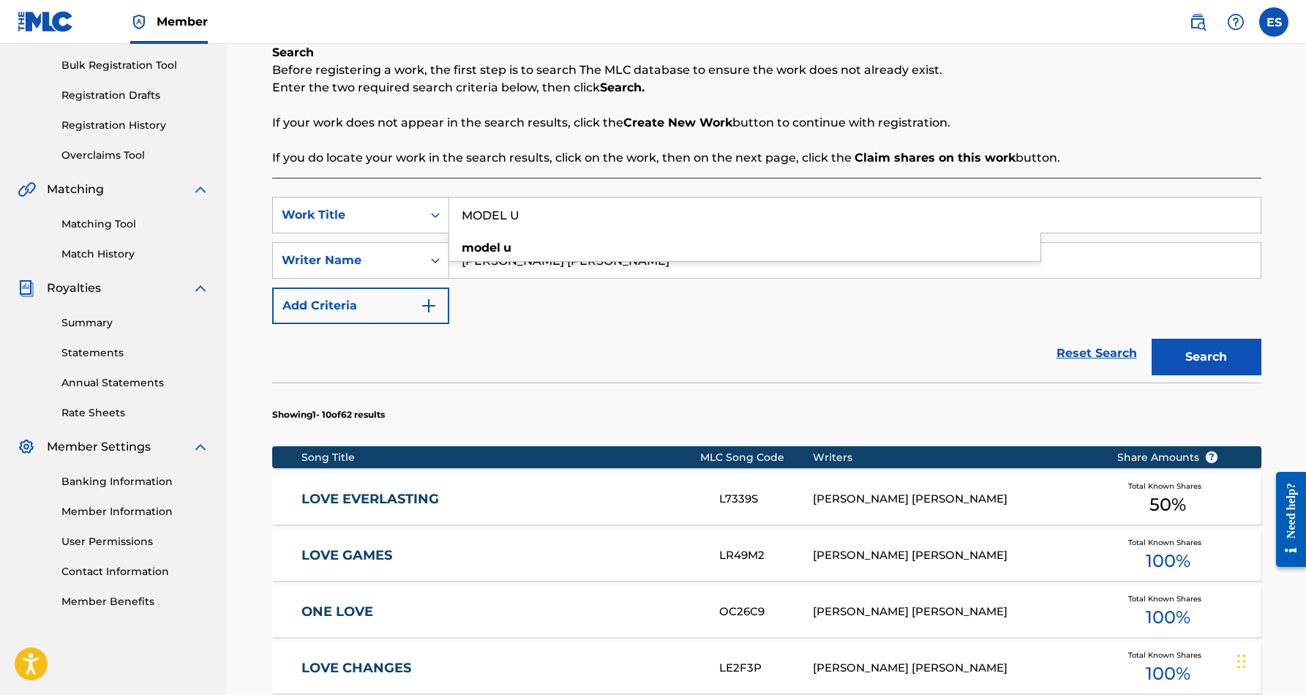
type input "MODEL U"
click at [1179, 356] on button "Search" at bounding box center [1206, 357] width 110 height 37
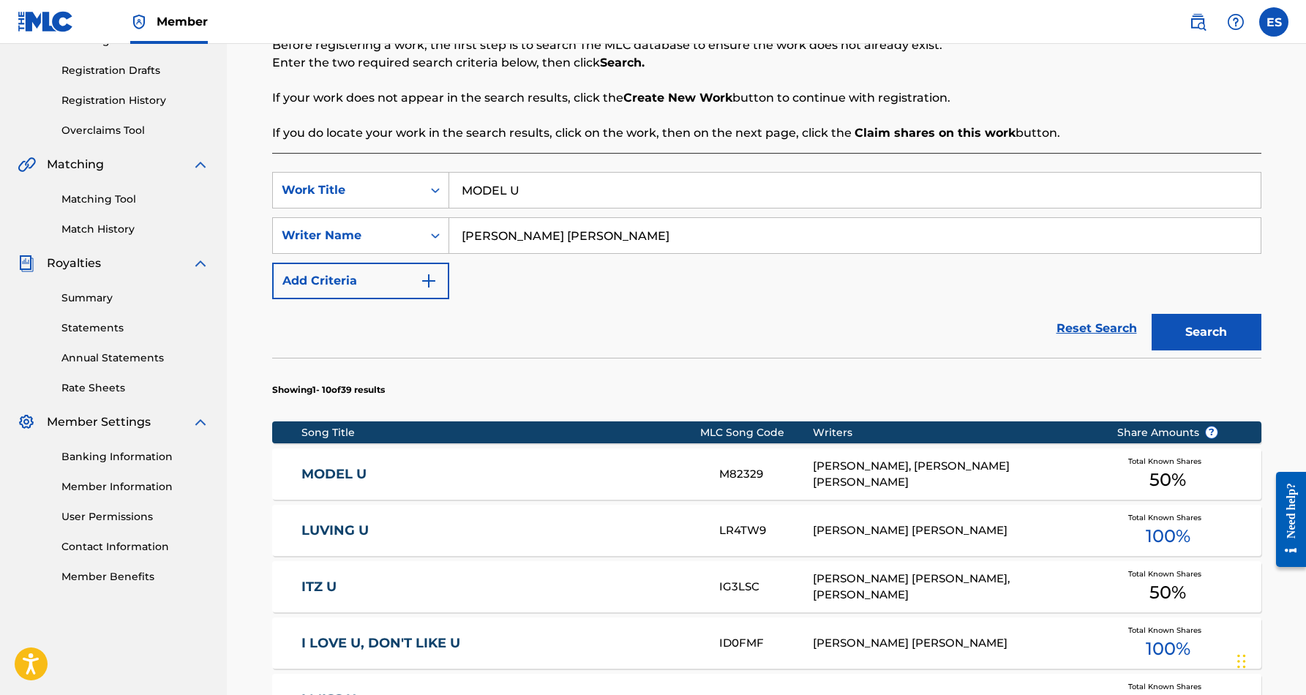
scroll to position [239, 0]
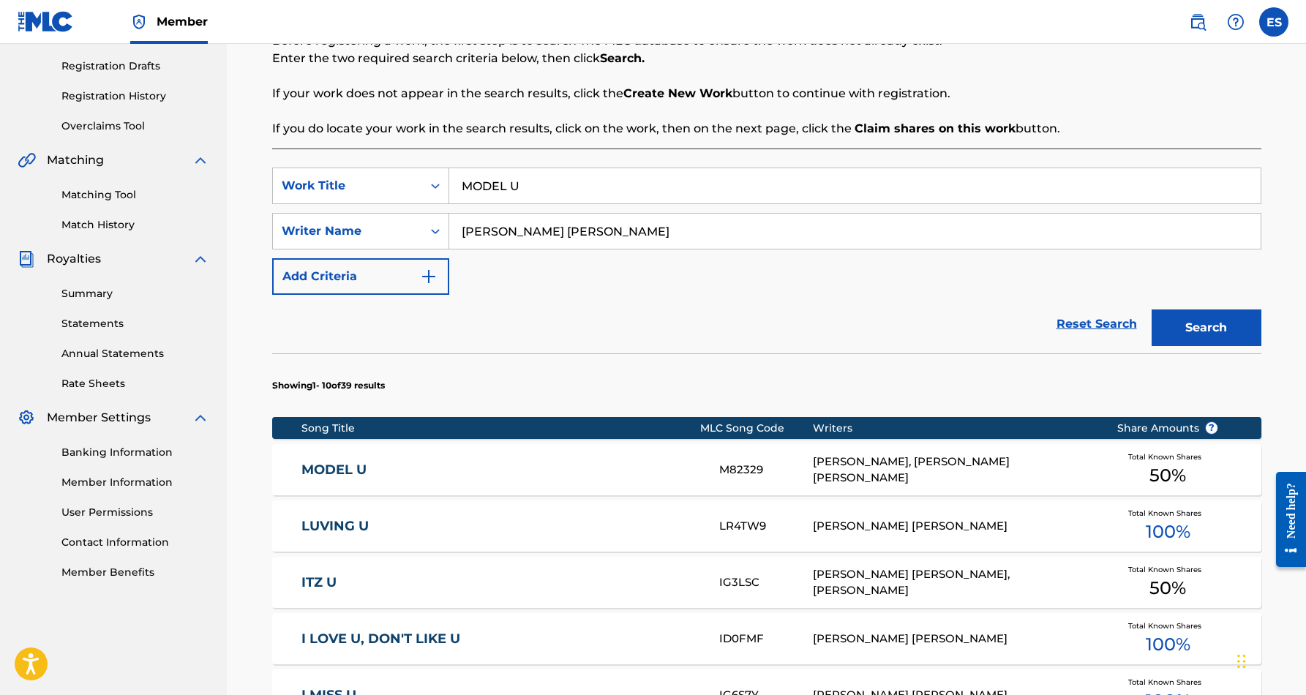
click at [669, 480] on div "MODEL U M82329 [PERSON_NAME], [PERSON_NAME] [PERSON_NAME] Total Known Shares 50…" at bounding box center [766, 469] width 989 height 51
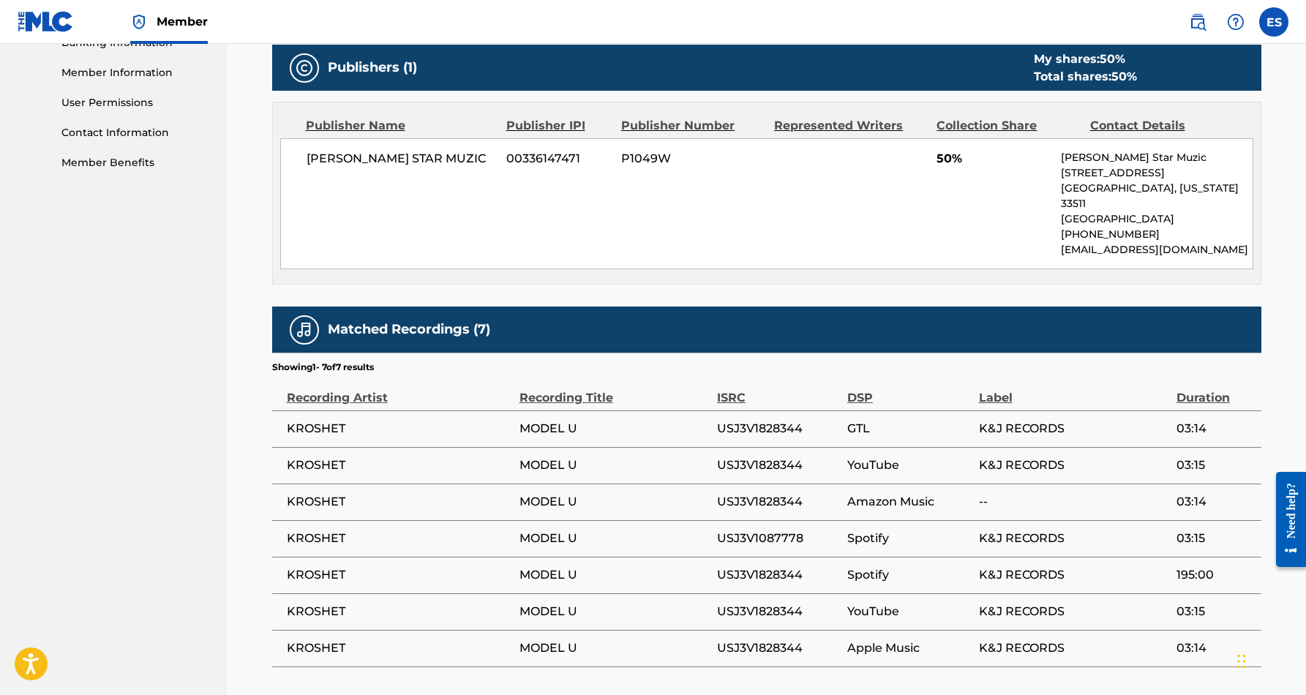
scroll to position [674, 0]
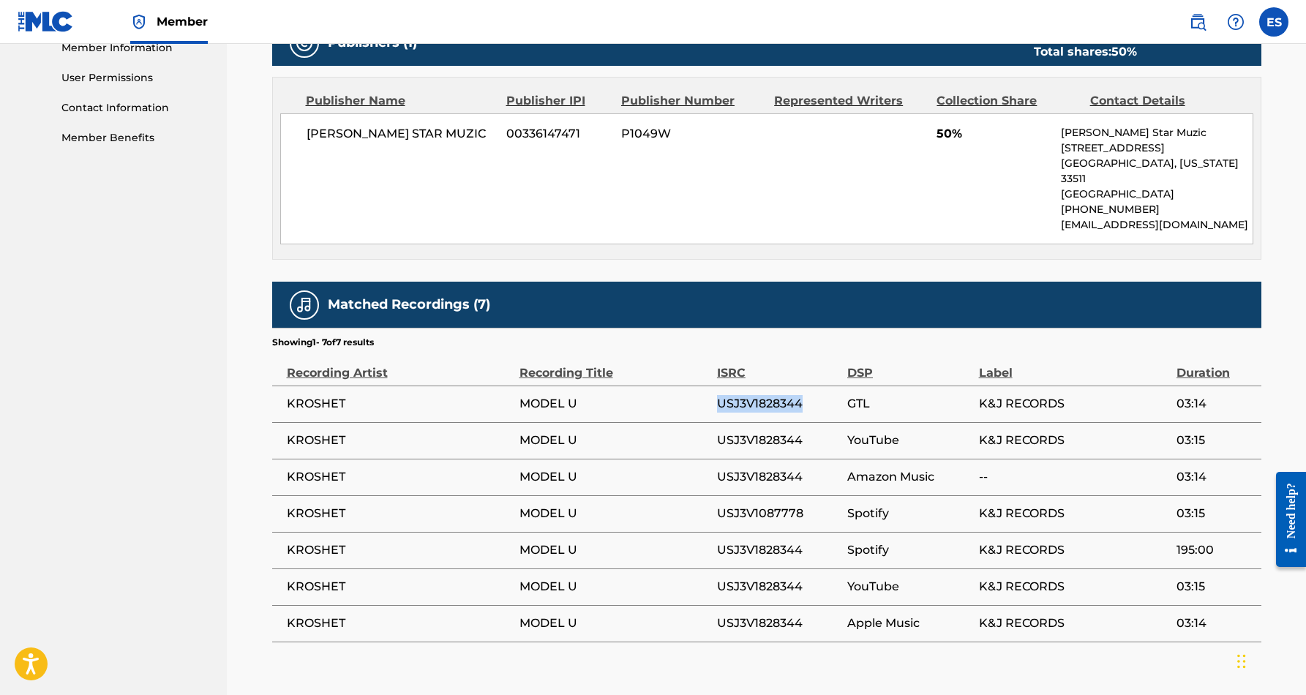
drag, startPoint x: 805, startPoint y: 385, endPoint x: 716, endPoint y: 390, distance: 89.4
click at [717, 395] on span "USJ3V1828344" at bounding box center [778, 404] width 123 height 18
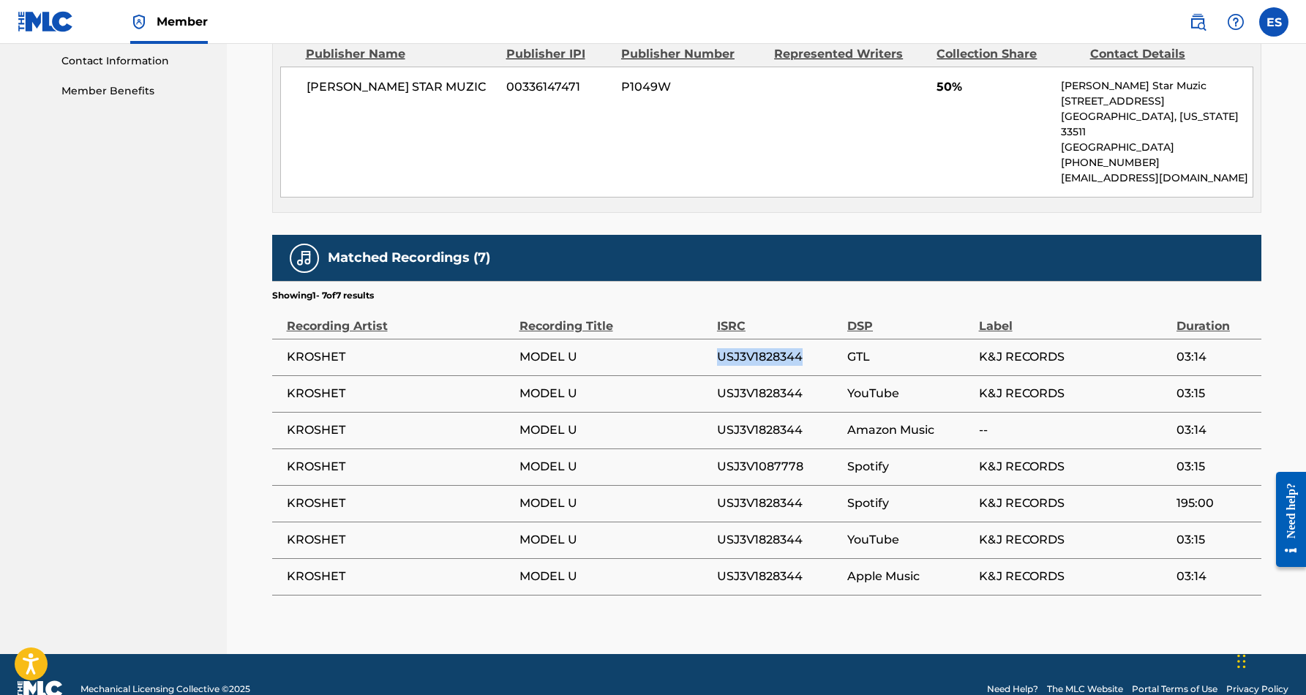
scroll to position [721, 0]
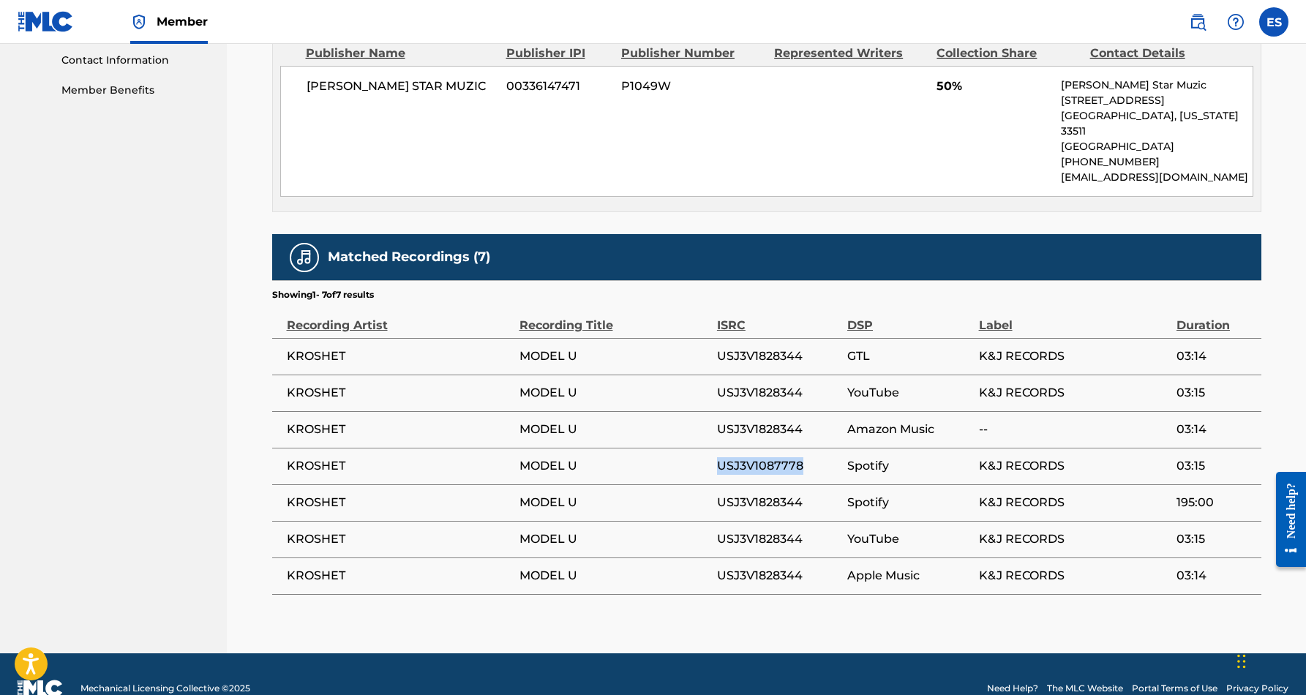
drag, startPoint x: 808, startPoint y: 450, endPoint x: 716, endPoint y: 448, distance: 91.4
click at [717, 457] on span "USJ3V1087778" at bounding box center [778, 466] width 123 height 18
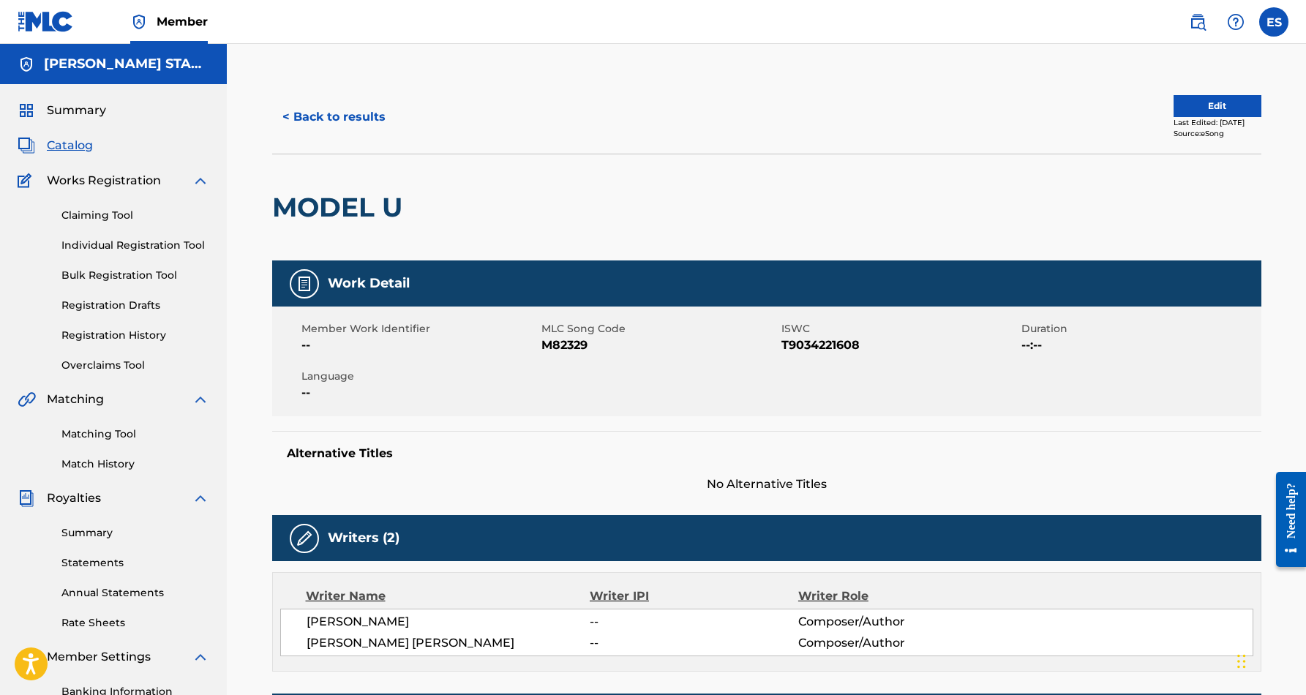
scroll to position [0, 0]
click at [339, 115] on button "< Back to results" at bounding box center [334, 117] width 124 height 37
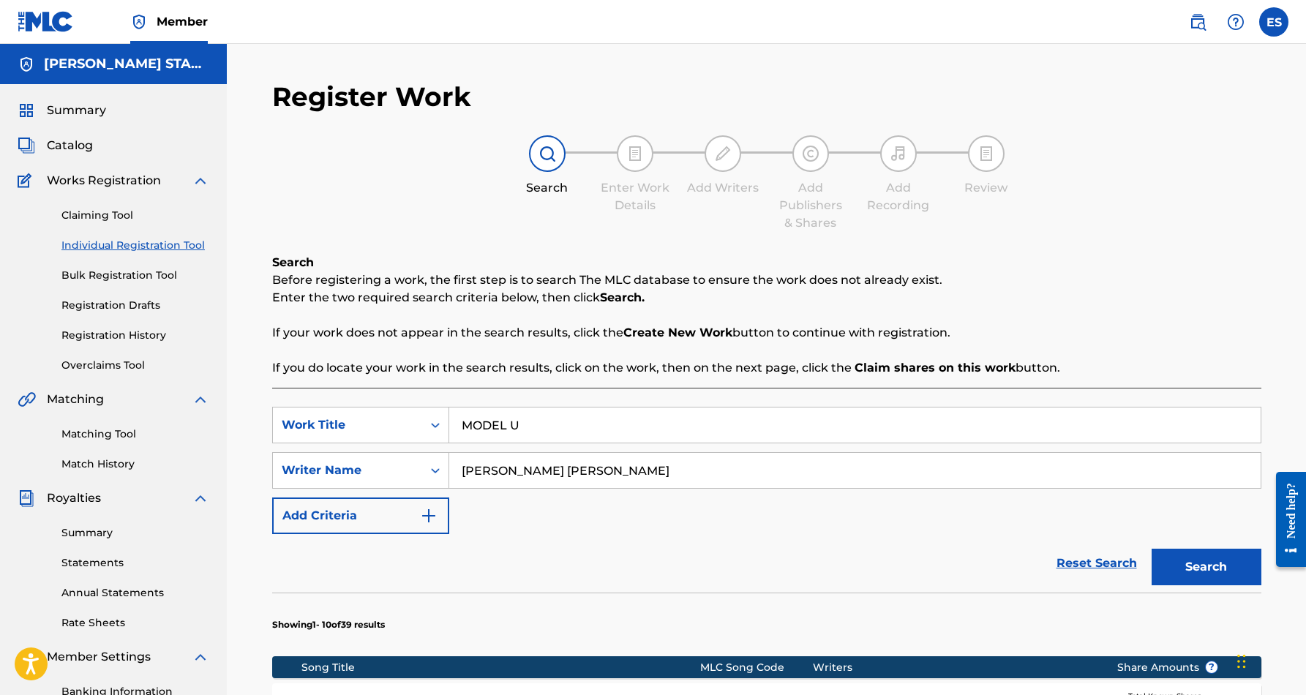
scroll to position [212, 0]
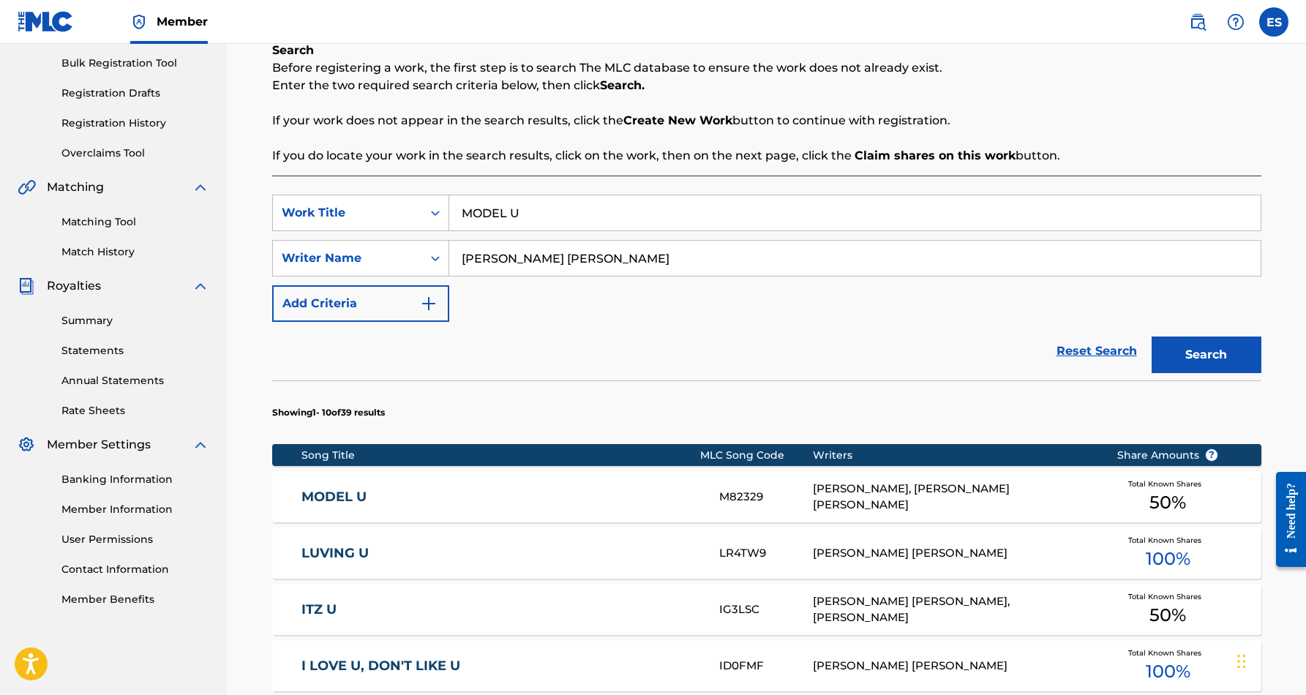
click at [554, 217] on input "MODEL U" at bounding box center [854, 212] width 811 height 35
type input "M"
paste input "MORNING BREEZE"
type input "MORNING BREEZE"
click at [1173, 351] on button "Search" at bounding box center [1206, 354] width 110 height 37
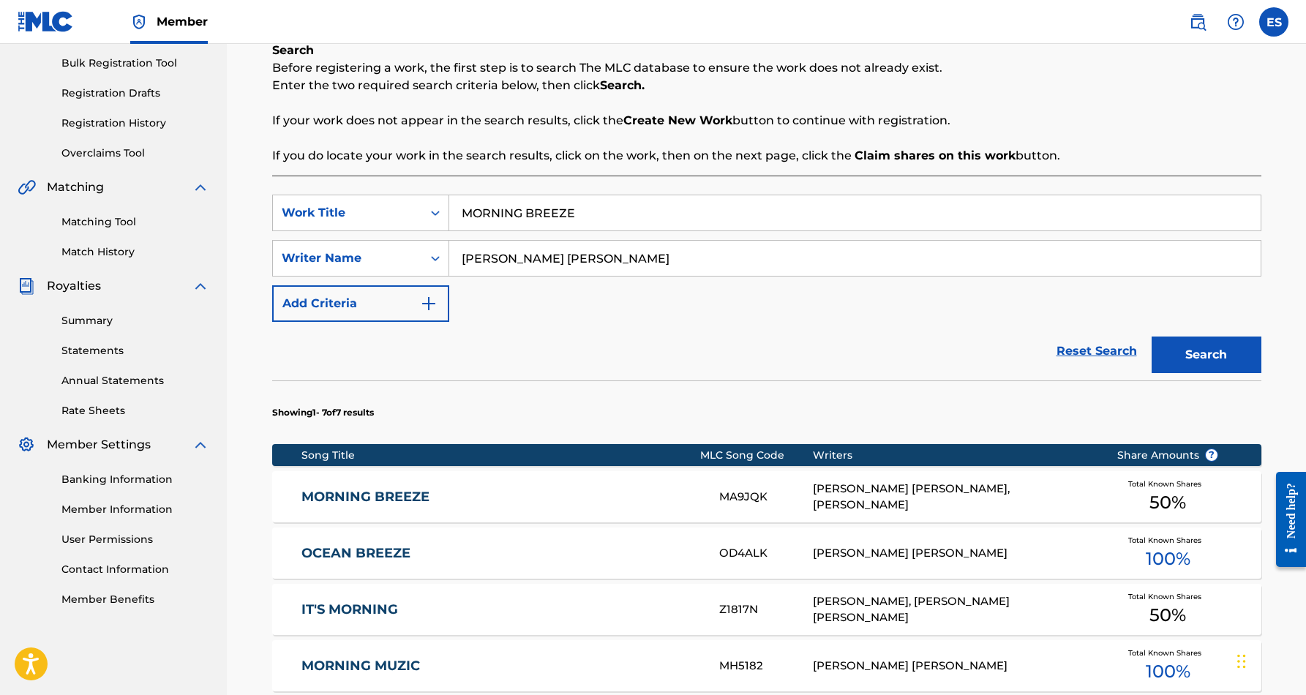
click at [907, 499] on div "[PERSON_NAME] [PERSON_NAME], [PERSON_NAME]" at bounding box center [954, 497] width 282 height 33
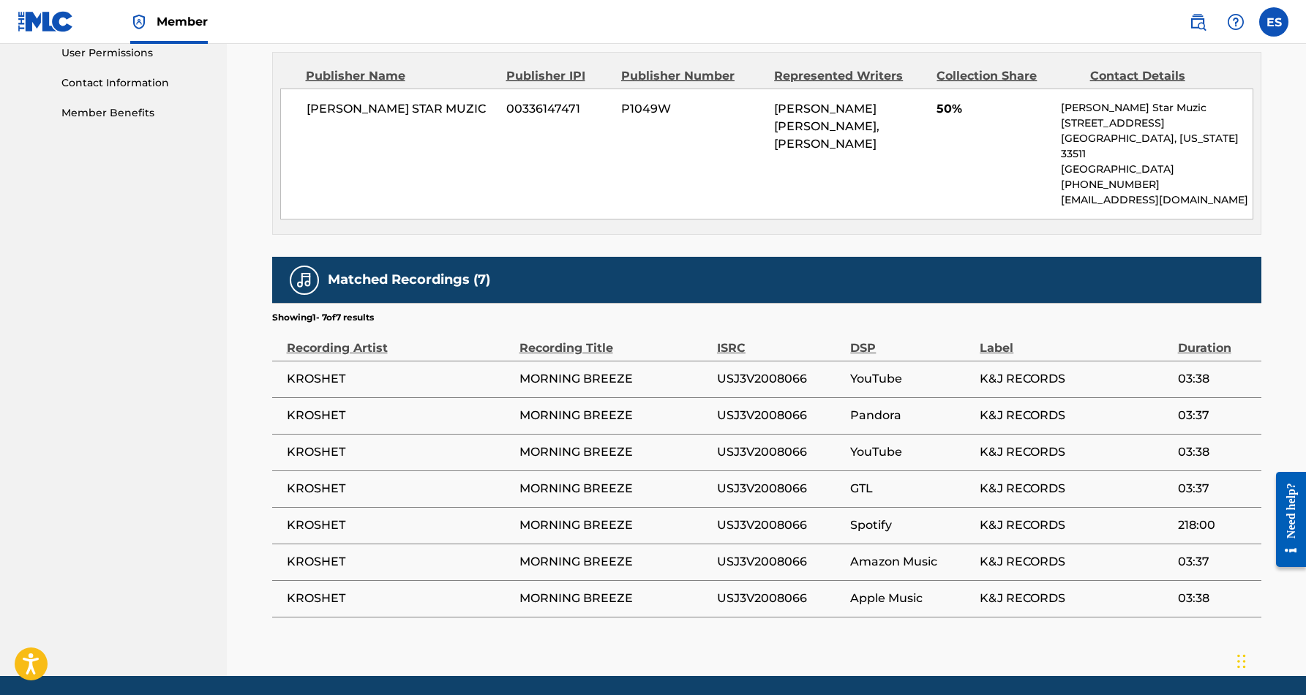
scroll to position [699, 0]
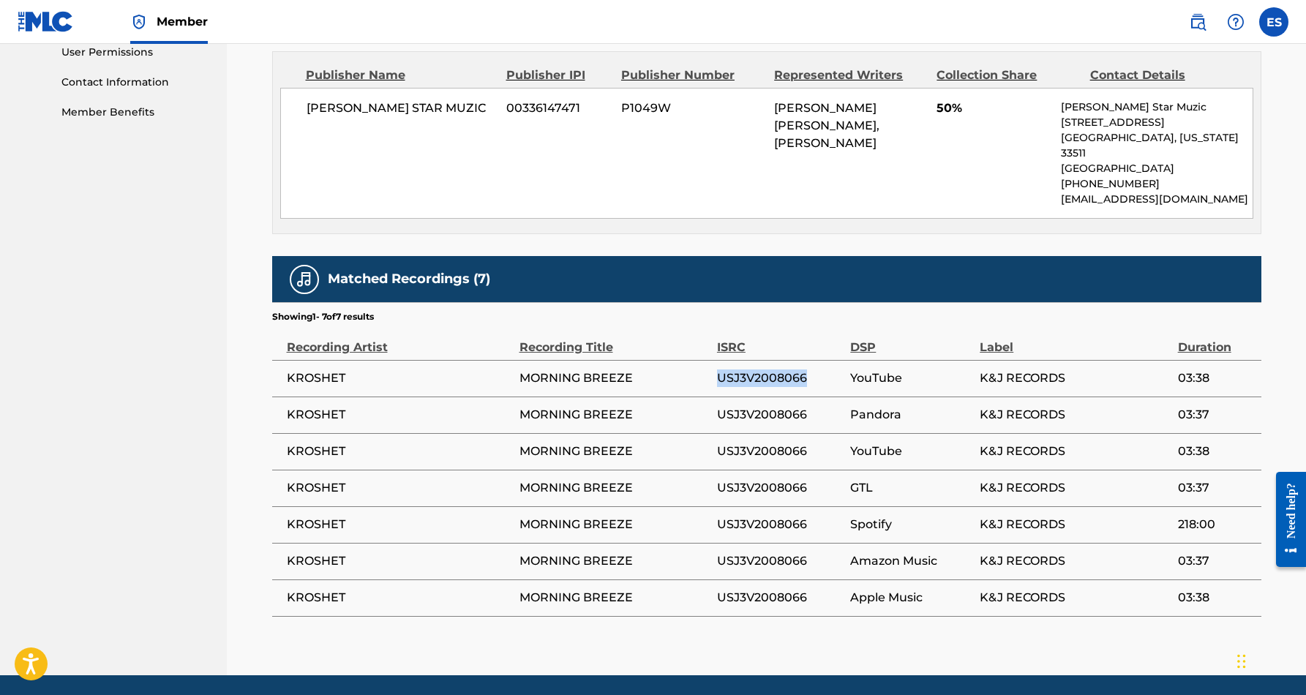
drag, startPoint x: 811, startPoint y: 359, endPoint x: 721, endPoint y: 351, distance: 90.3
click at [721, 360] on td "USJ3V2008066" at bounding box center [783, 378] width 133 height 37
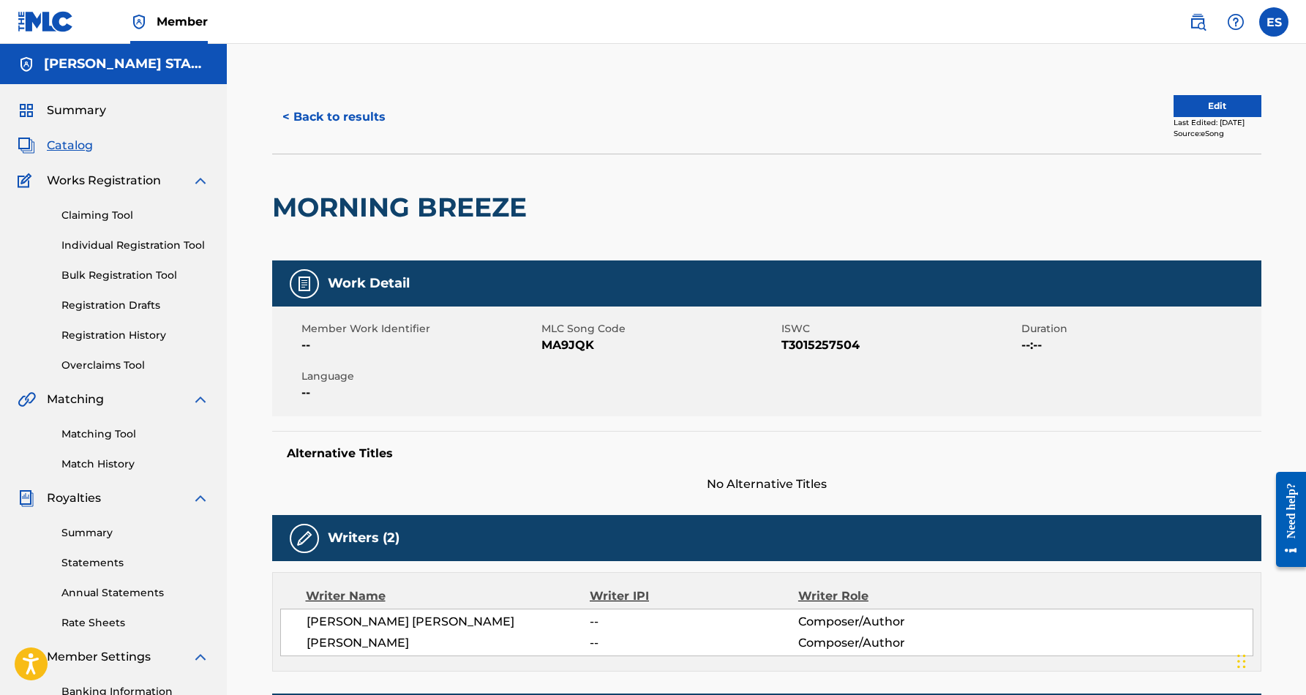
scroll to position [0, 0]
click at [361, 116] on button "< Back to results" at bounding box center [334, 117] width 124 height 37
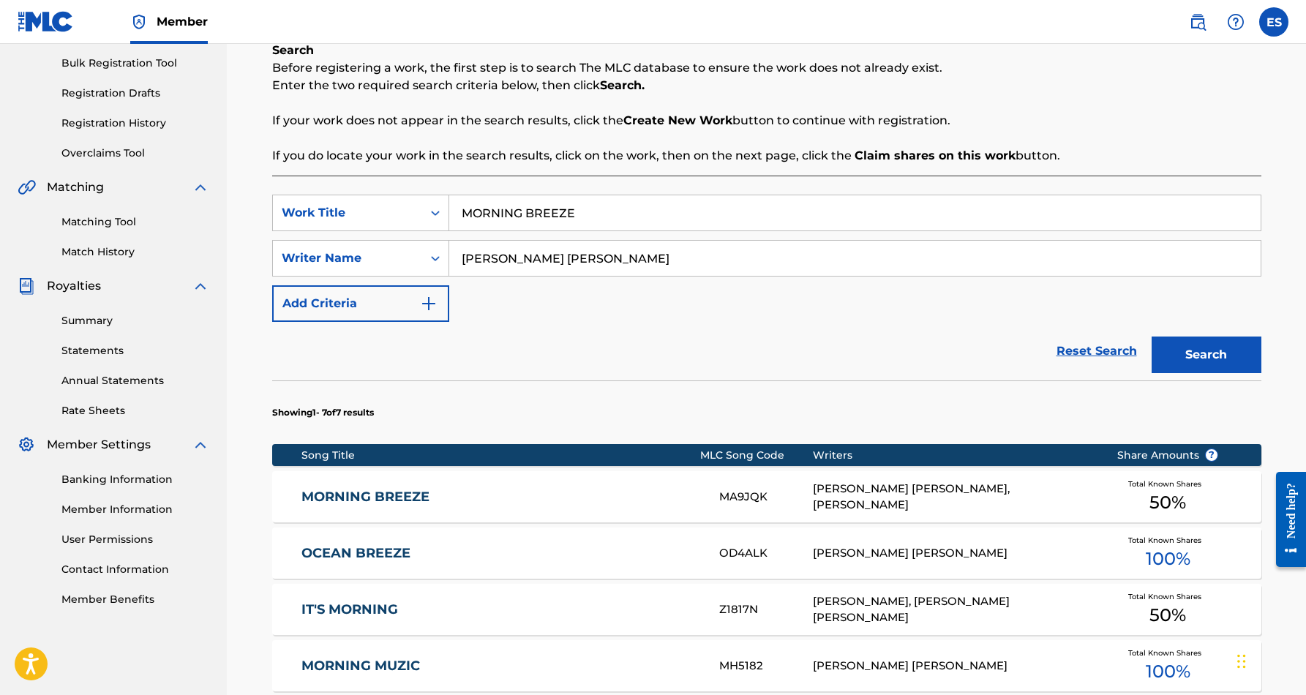
click at [593, 209] on input "MORNING BREEZE" at bounding box center [854, 212] width 811 height 35
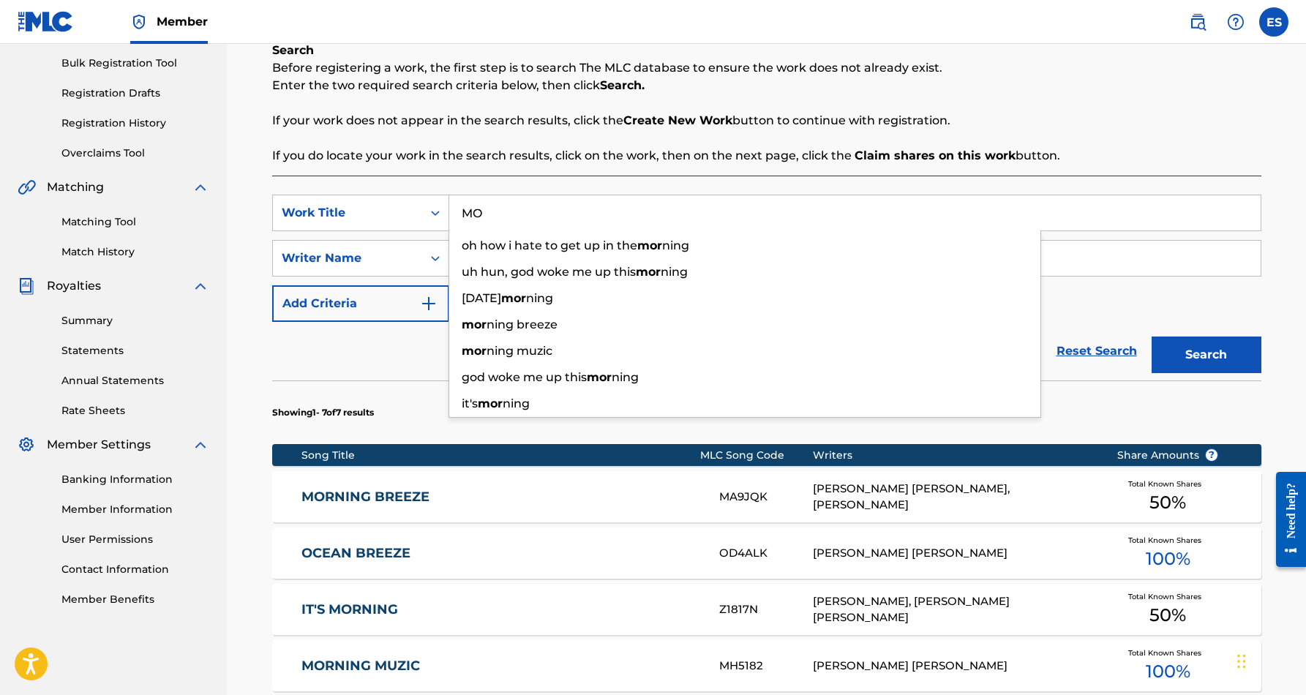
type input "M"
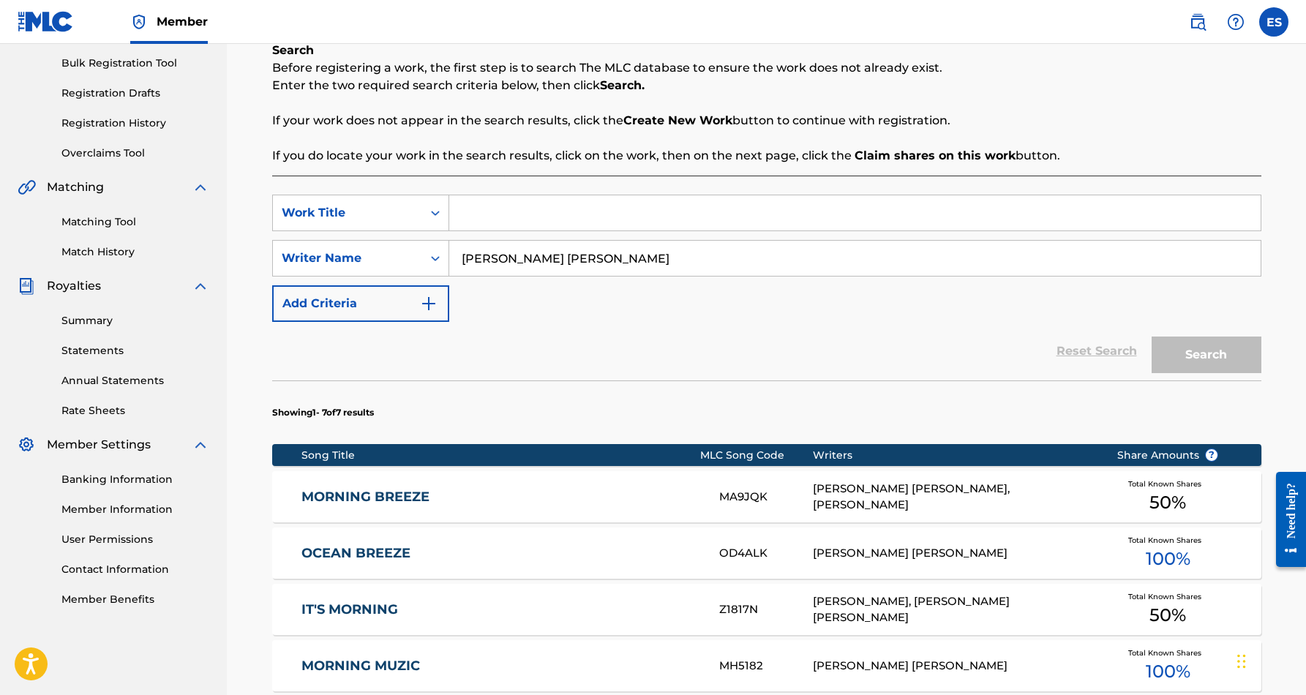
paste input "AMERICAN MADE ME"
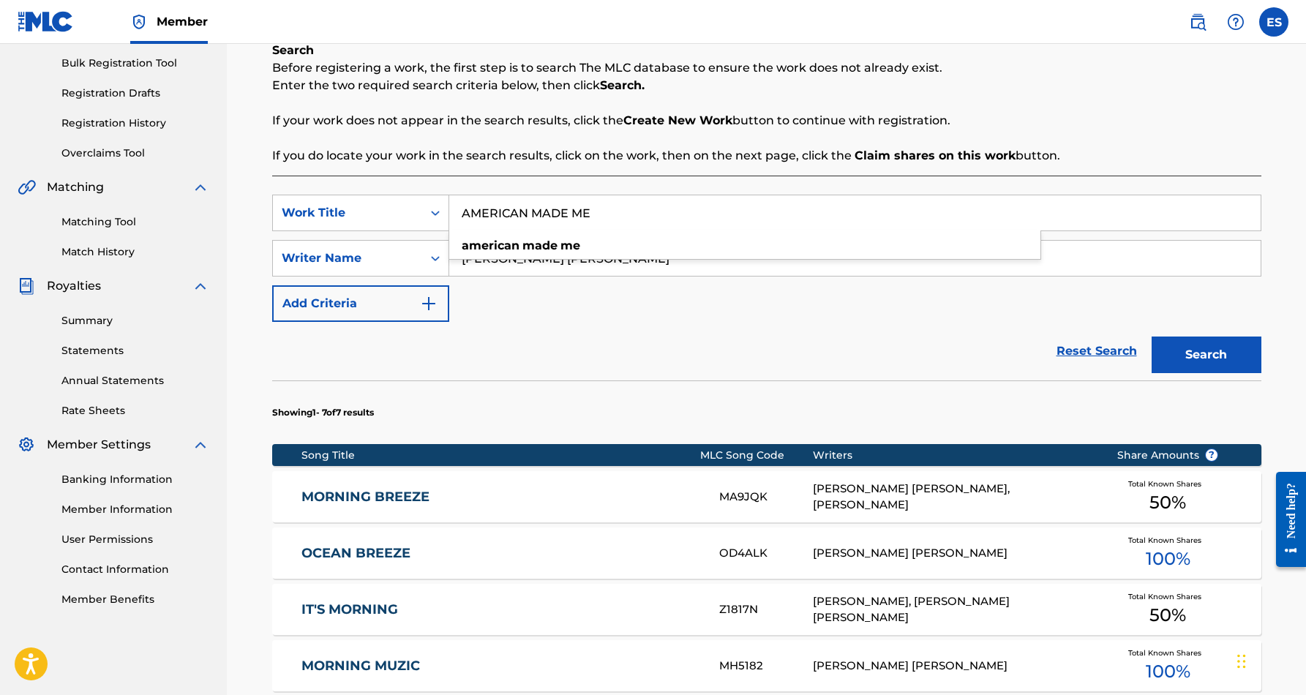
type input "AMERICAN MADE ME"
click at [1199, 348] on button "Search" at bounding box center [1206, 354] width 110 height 37
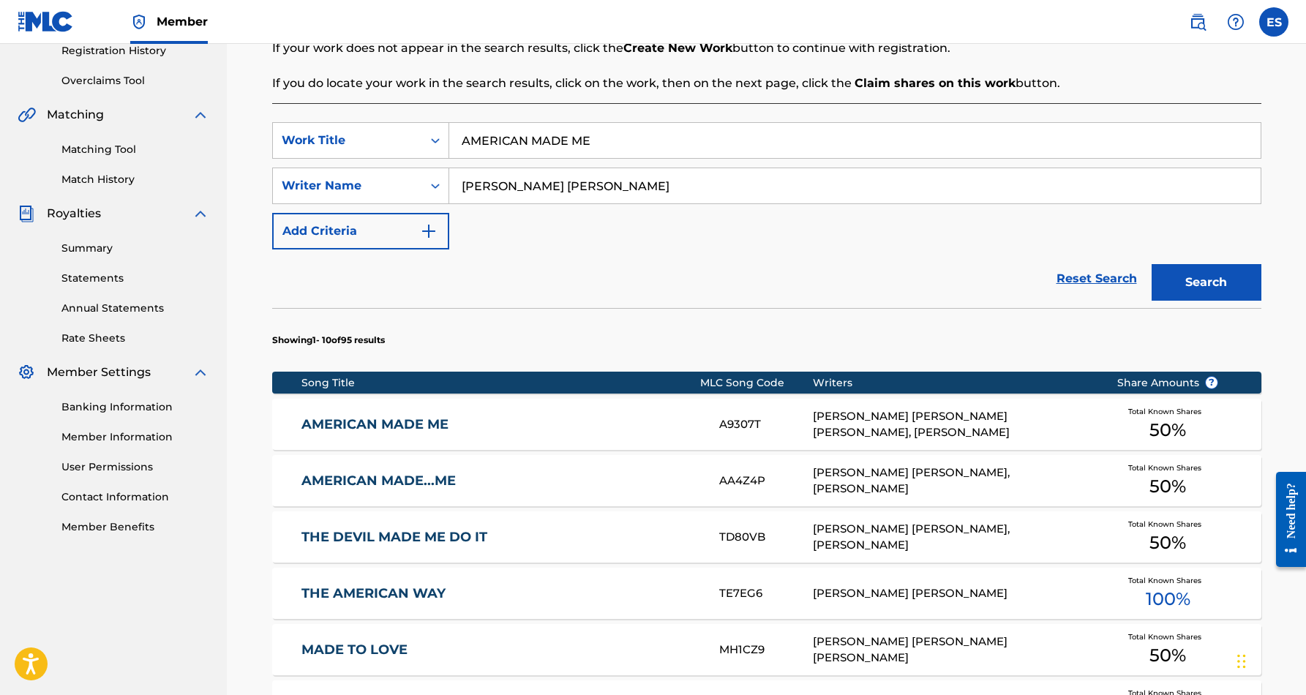
scroll to position [286, 0]
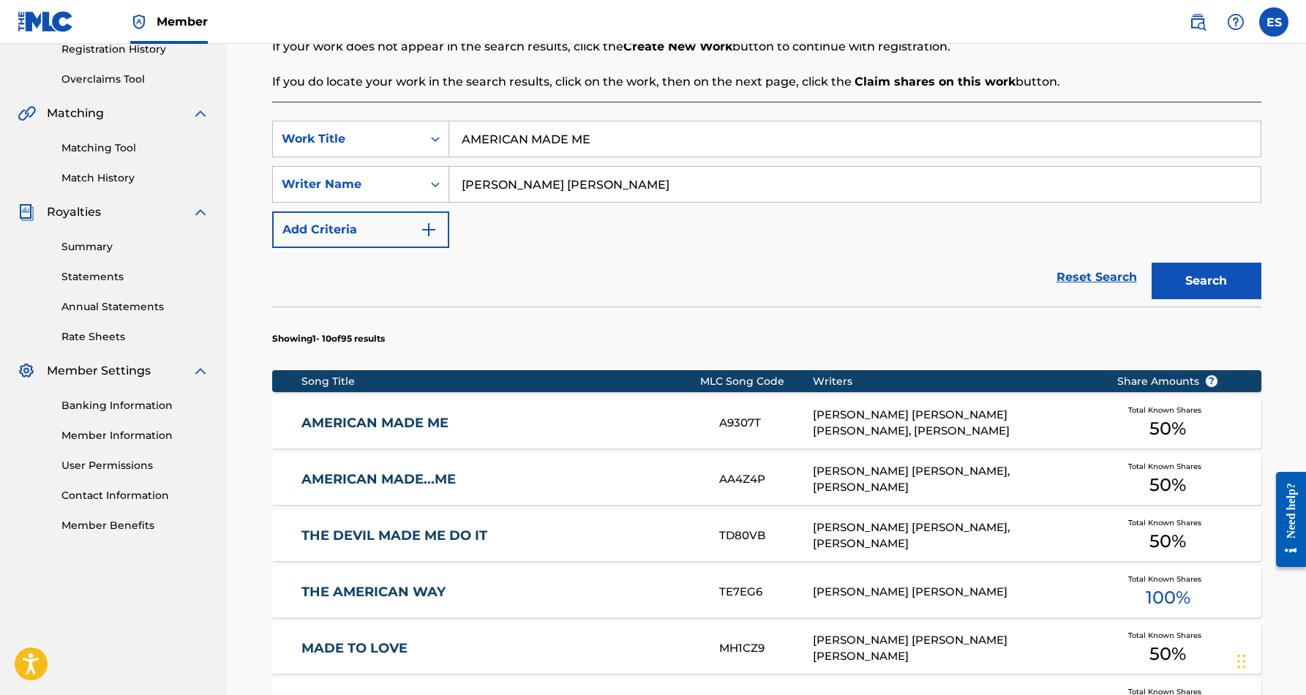
click at [921, 426] on div "[PERSON_NAME] [PERSON_NAME] [PERSON_NAME], [PERSON_NAME]" at bounding box center [954, 423] width 282 height 33
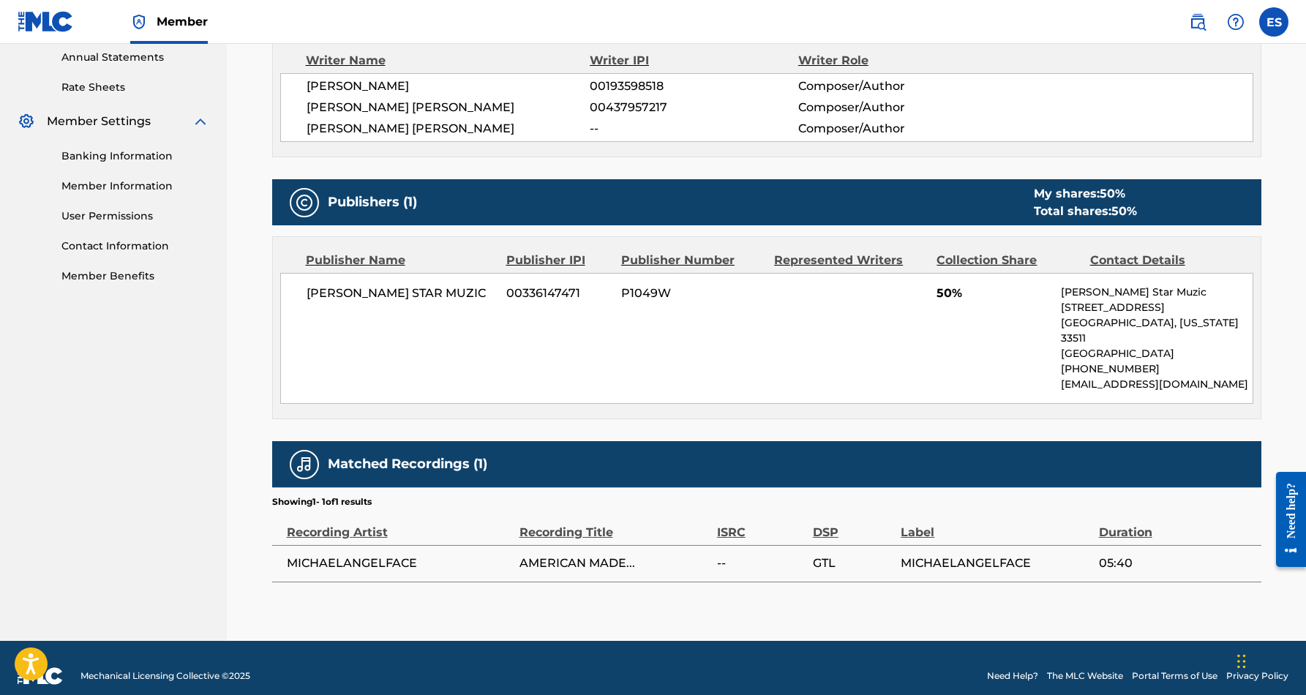
scroll to position [535, 0]
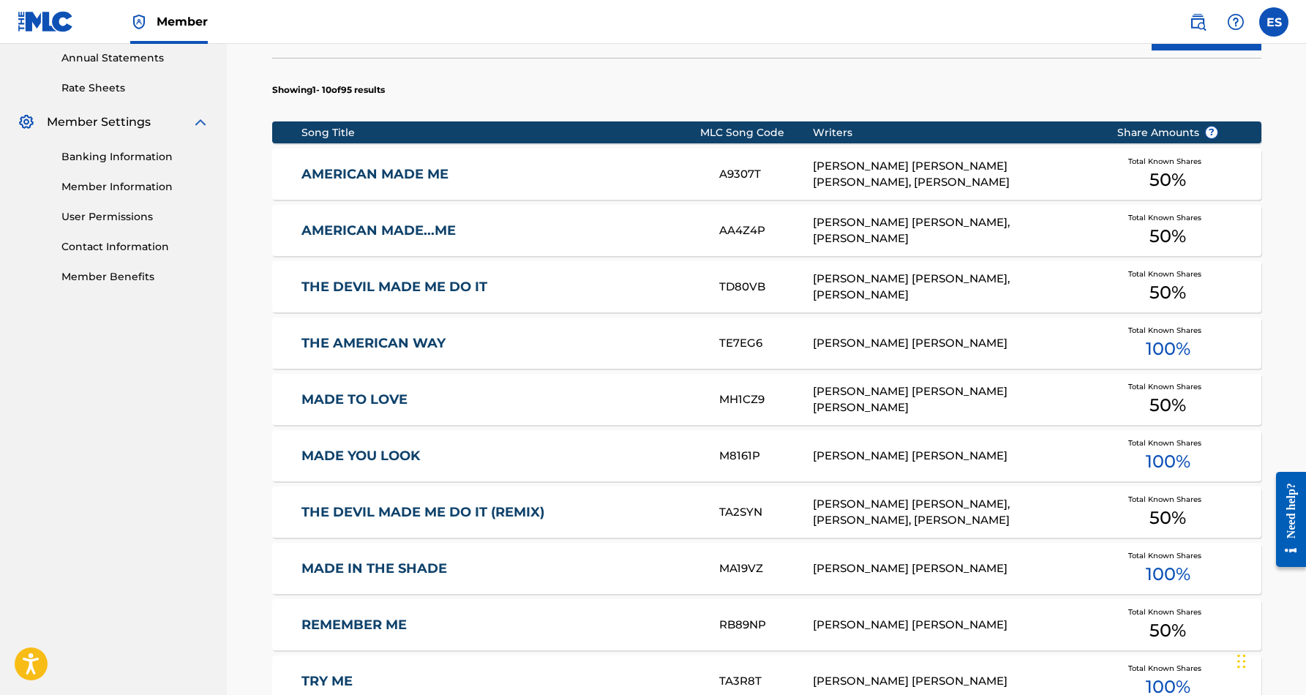
scroll to position [212, 0]
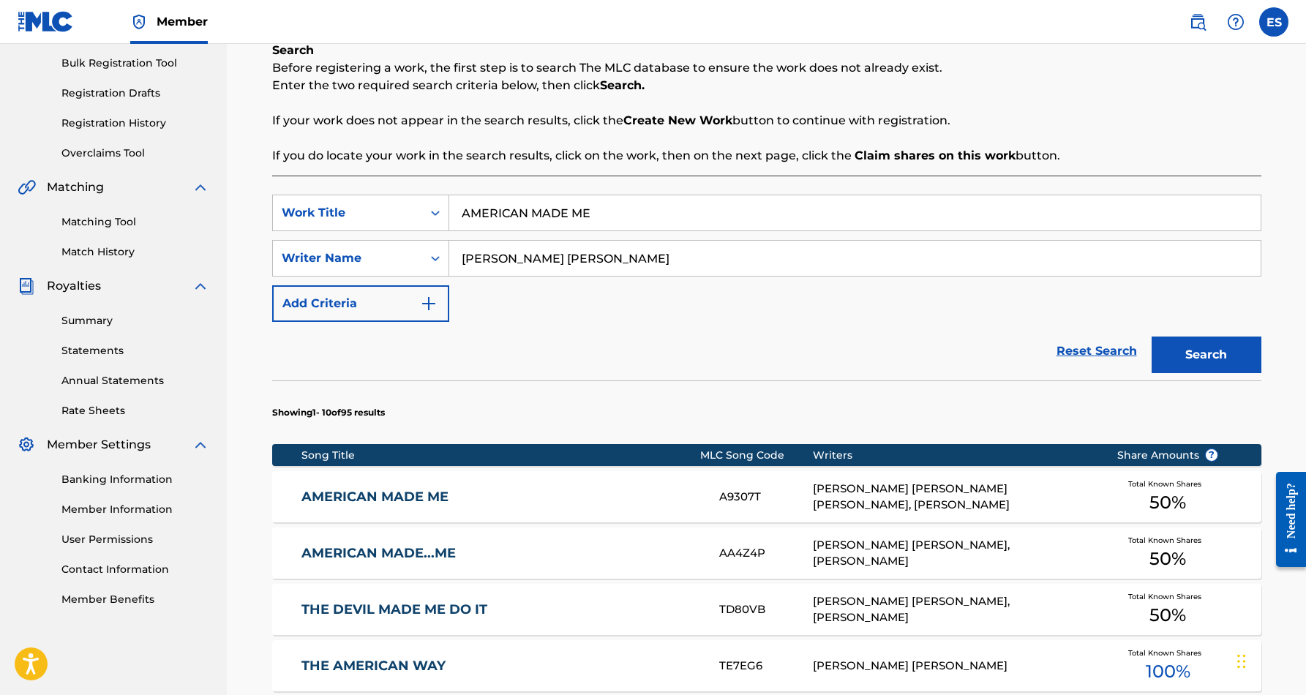
click at [908, 554] on div "[PERSON_NAME] [PERSON_NAME], [PERSON_NAME]" at bounding box center [954, 553] width 282 height 33
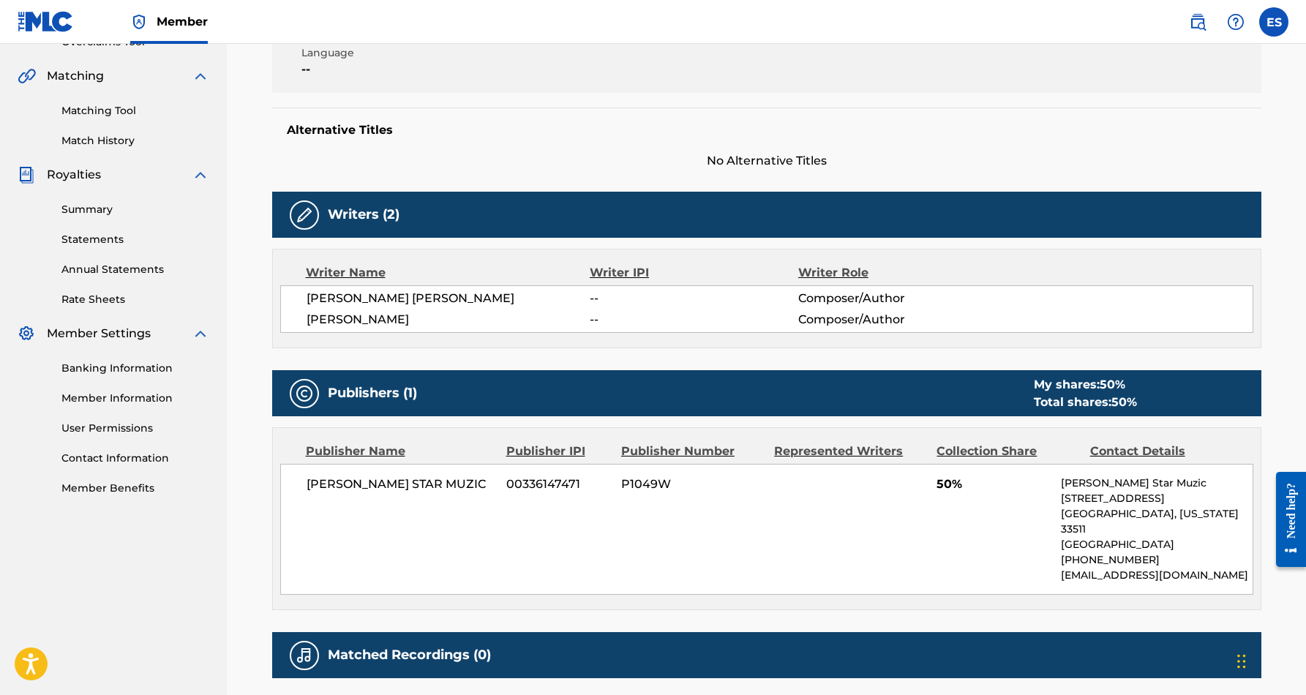
scroll to position [322, 0]
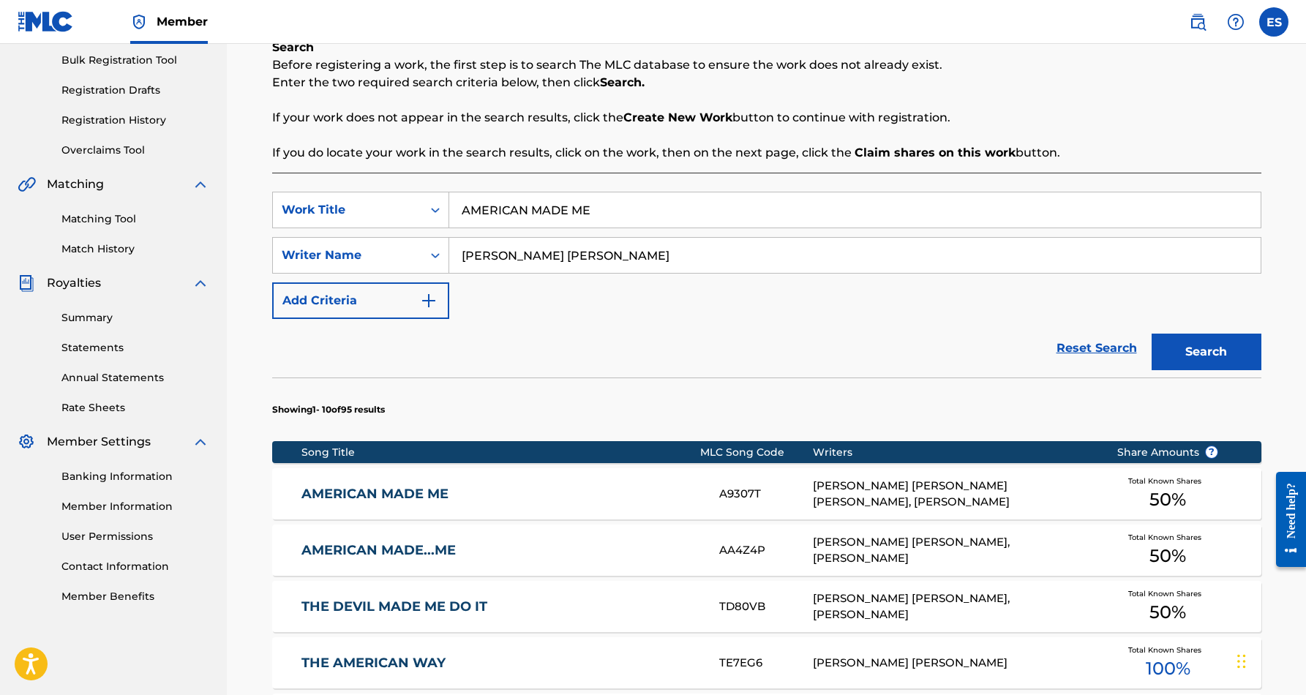
scroll to position [216, 0]
click at [865, 483] on div "[PERSON_NAME] [PERSON_NAME] [PERSON_NAME], [PERSON_NAME]" at bounding box center [954, 493] width 282 height 33
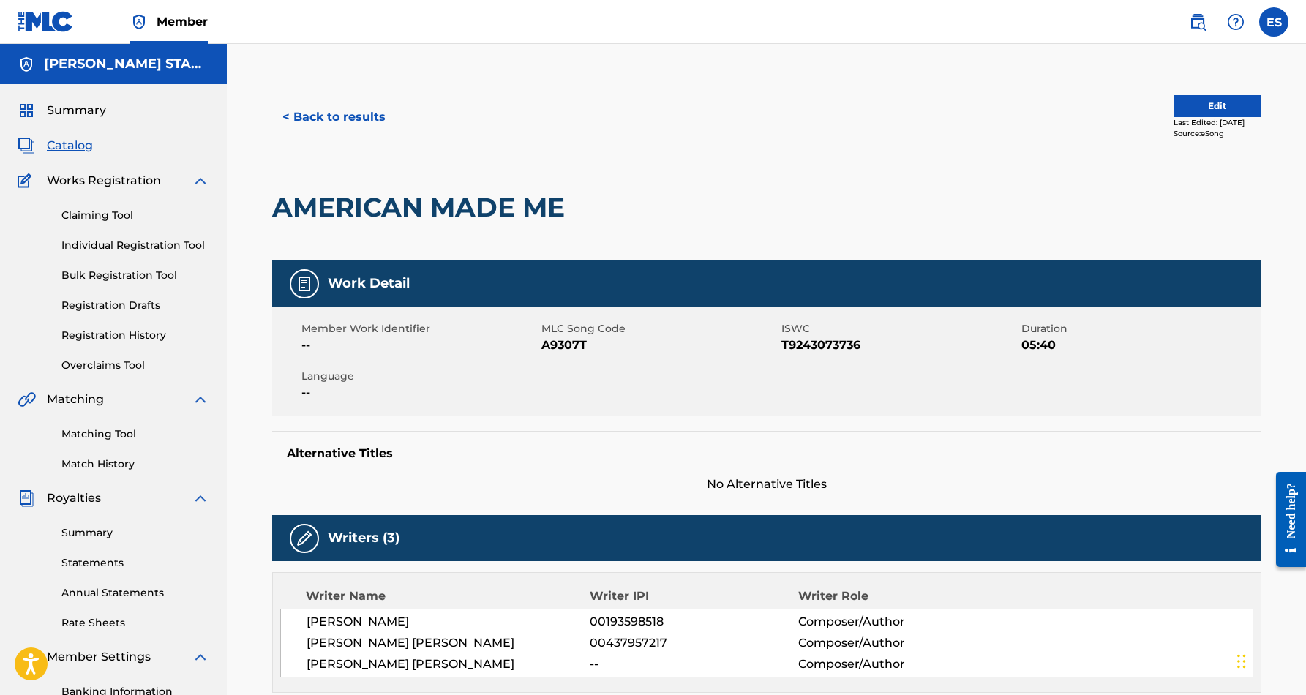
click at [349, 113] on button "< Back to results" at bounding box center [334, 117] width 124 height 37
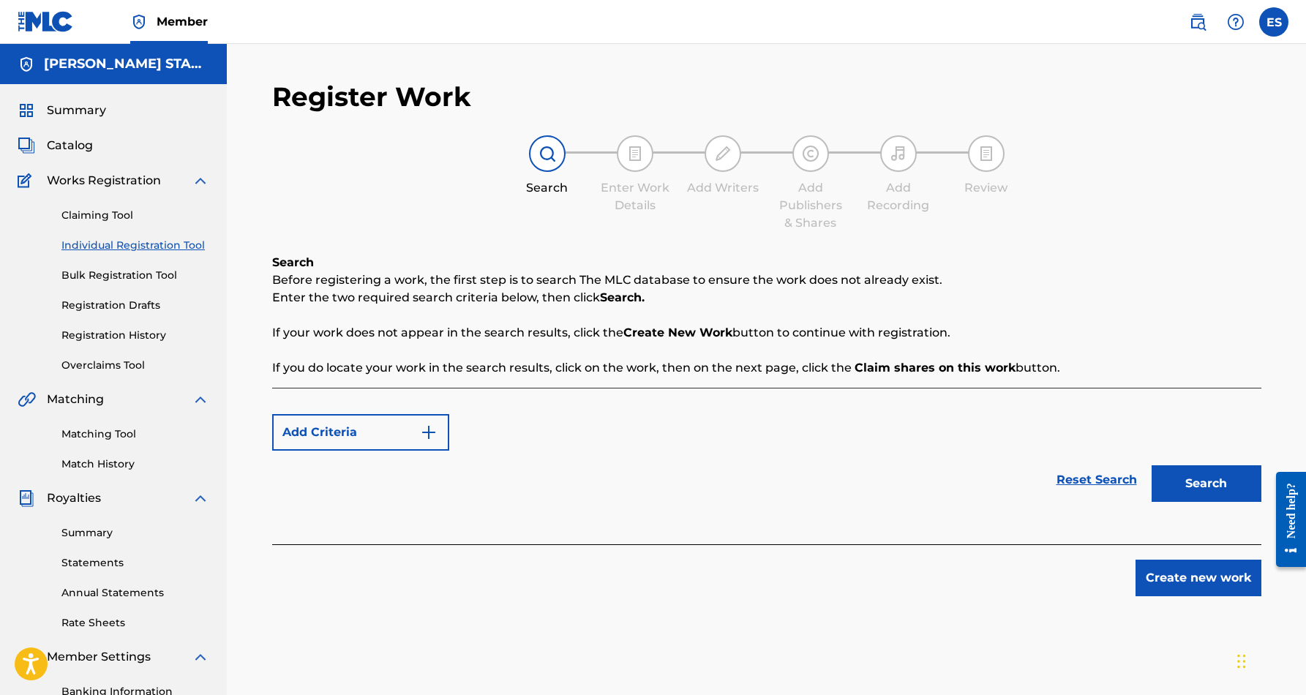
scroll to position [212, 0]
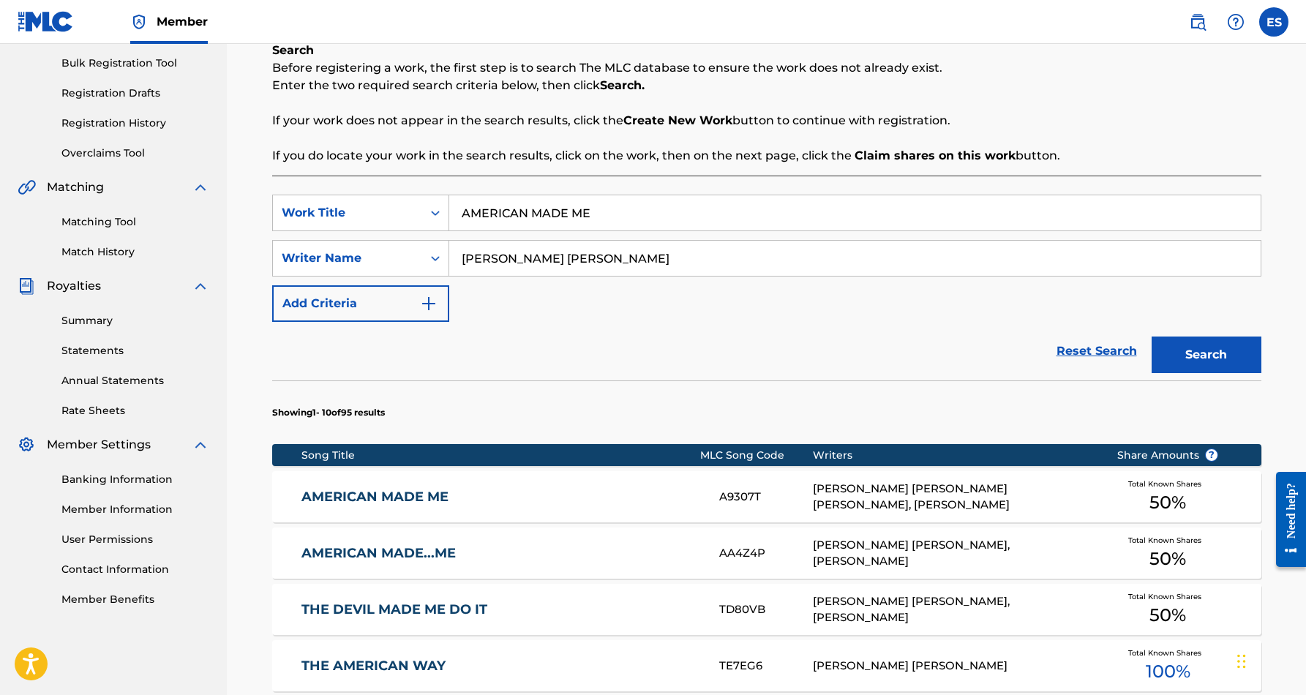
click at [601, 211] on input "AMERICAN MADE ME" at bounding box center [854, 212] width 811 height 35
type input "A"
paste input "KEEPIN IT REAL"
type input "KEEPIN IT REAL"
click at [719, 299] on div "SearchWithCriteria090c3c2b-b209-4c3b-9c63-5fcf5034cb78 Work Title KEEPIN IT REA…" at bounding box center [766, 258] width 989 height 127
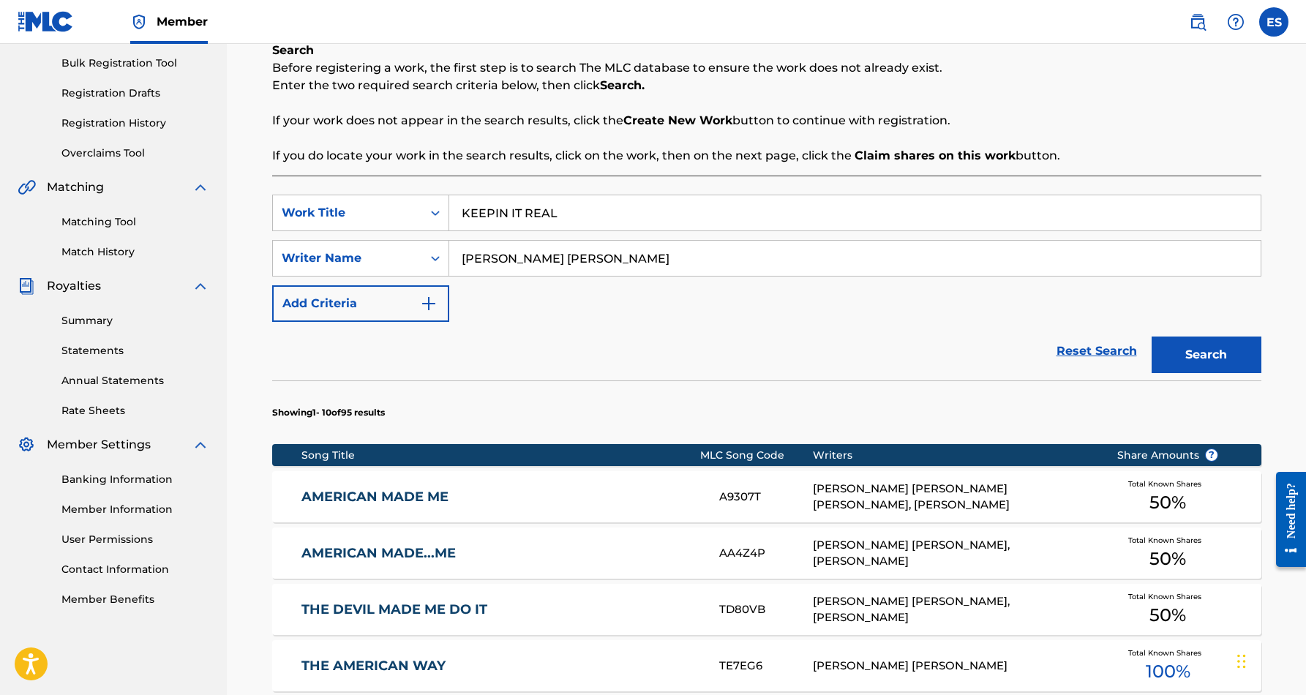
click at [1198, 350] on button "Search" at bounding box center [1206, 354] width 110 height 37
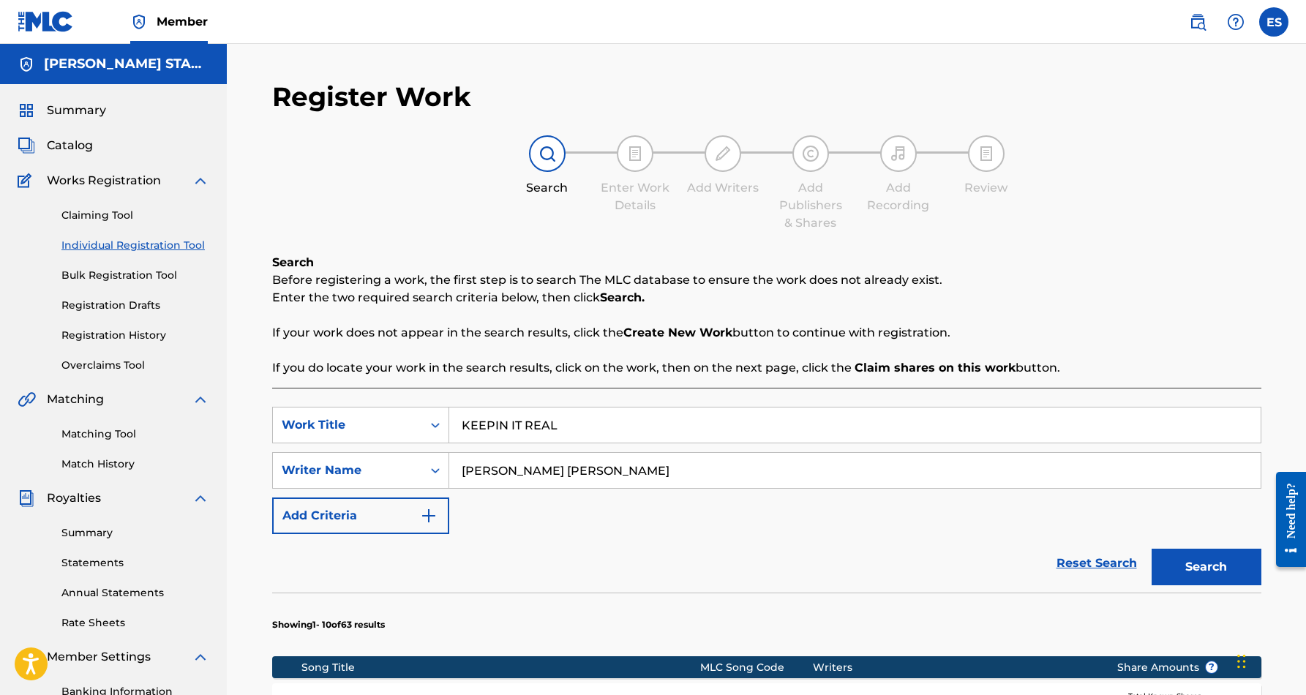
scroll to position [0, 0]
click at [1282, 23] on label at bounding box center [1273, 21] width 29 height 29
click at [1273, 22] on input "ES [PERSON_NAME] [EMAIL_ADDRESS][DOMAIN_NAME] Notification Preferences Profile …" at bounding box center [1273, 22] width 0 height 0
click at [1122, 207] on p "Log out" at bounding box center [1132, 206] width 34 height 13
click at [1273, 22] on input "ES [PERSON_NAME] [EMAIL_ADDRESS][DOMAIN_NAME] Notification Preferences Profile …" at bounding box center [1273, 22] width 0 height 0
